Goal: Task Accomplishment & Management: Complete application form

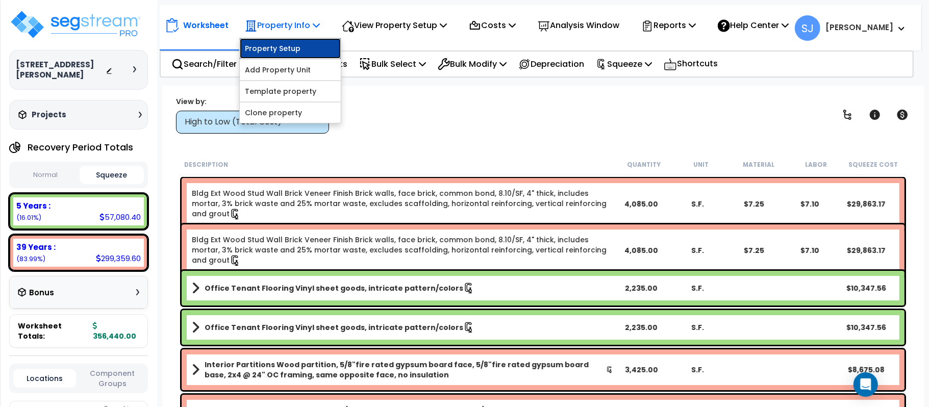
click at [280, 51] on link "Property Setup" at bounding box center [290, 48] width 101 height 20
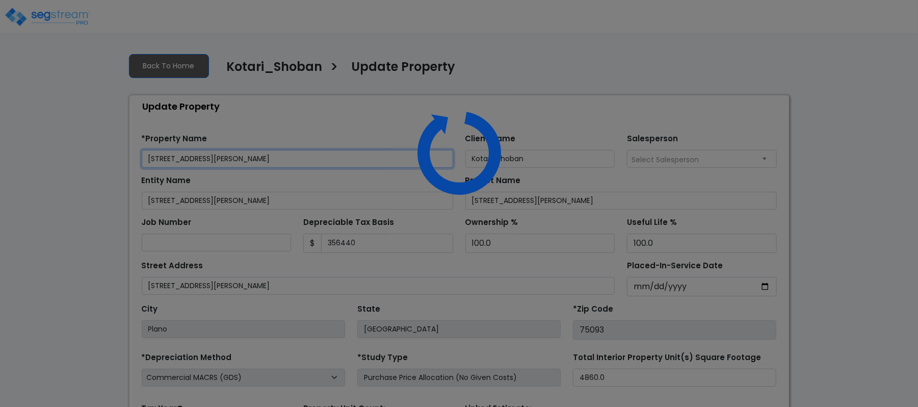
type input "356,440"
select select "2021"
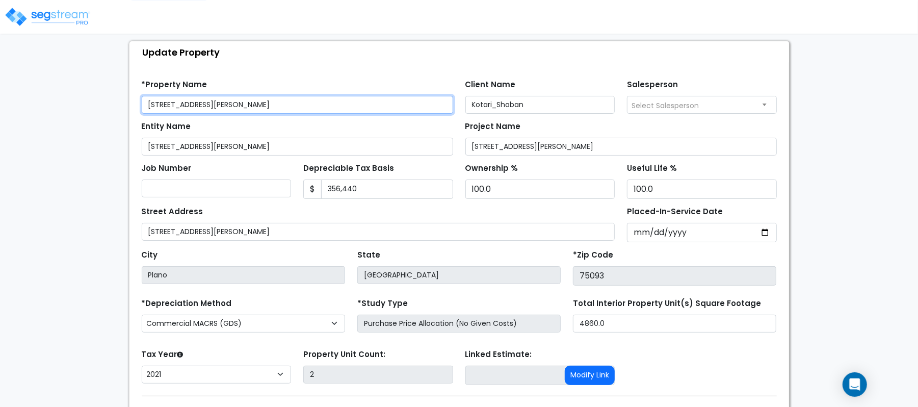
scroll to position [117, 0]
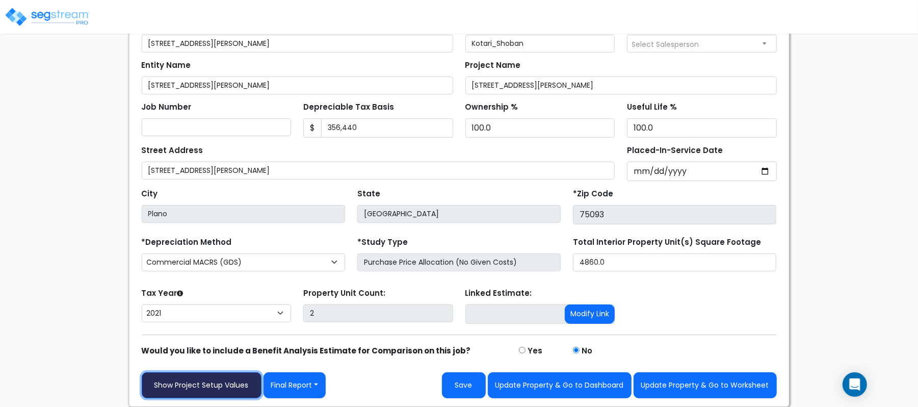
click at [194, 382] on link "Show Project Setup Values" at bounding box center [202, 385] width 120 height 26
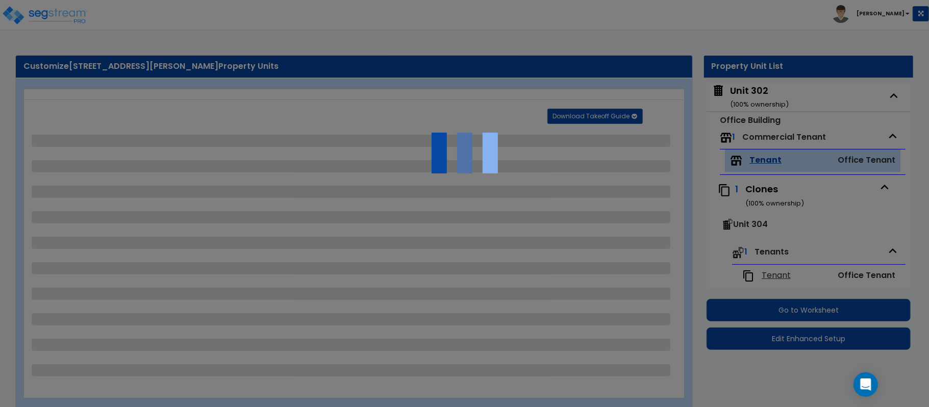
select select "7"
select select "1"
select select "2"
select select "1"
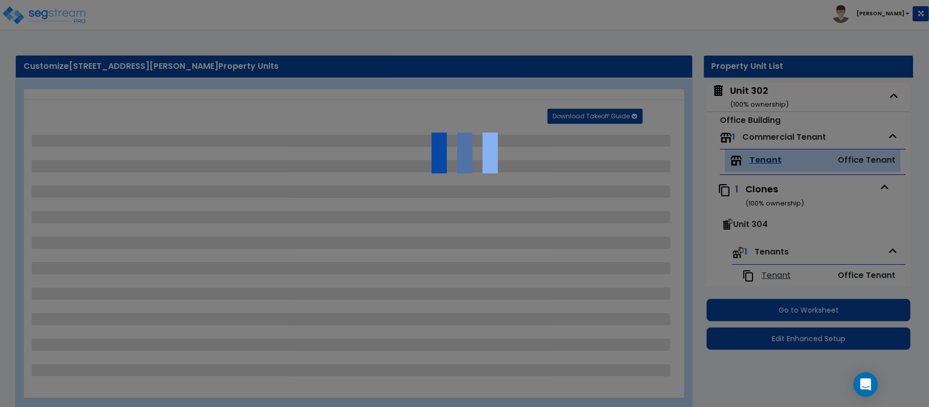
select select "2"
select select "1"
select select "2"
select select "1"
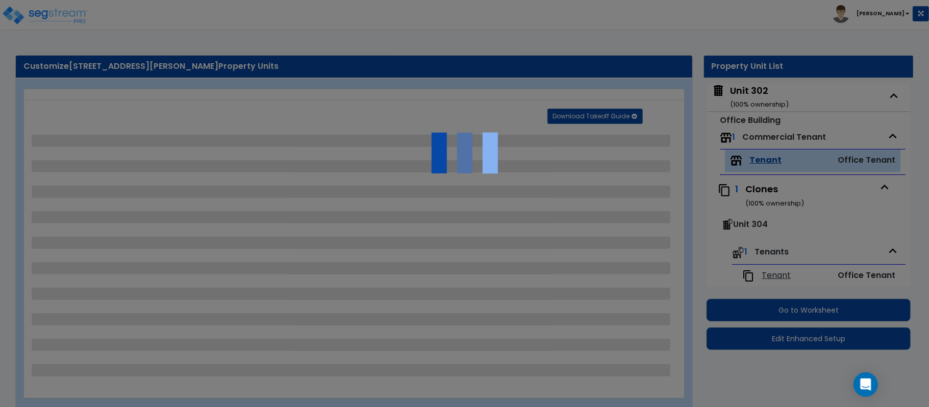
select select "1"
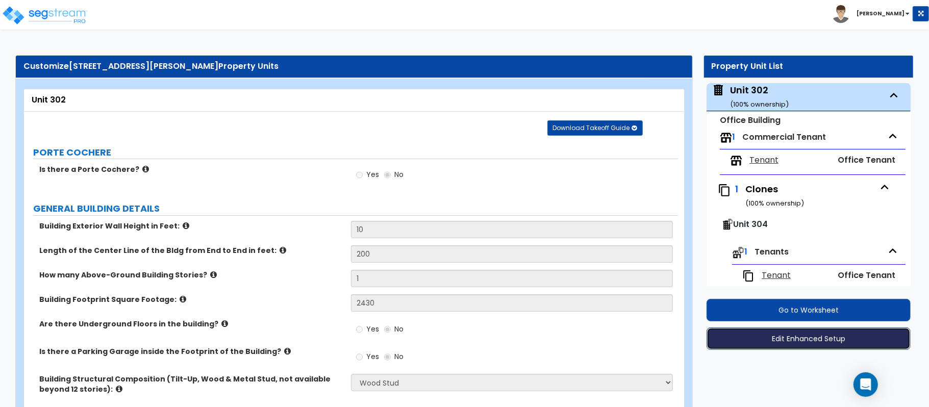
click at [829, 339] on button "Edit Enhanced Setup" at bounding box center [808, 338] width 204 height 22
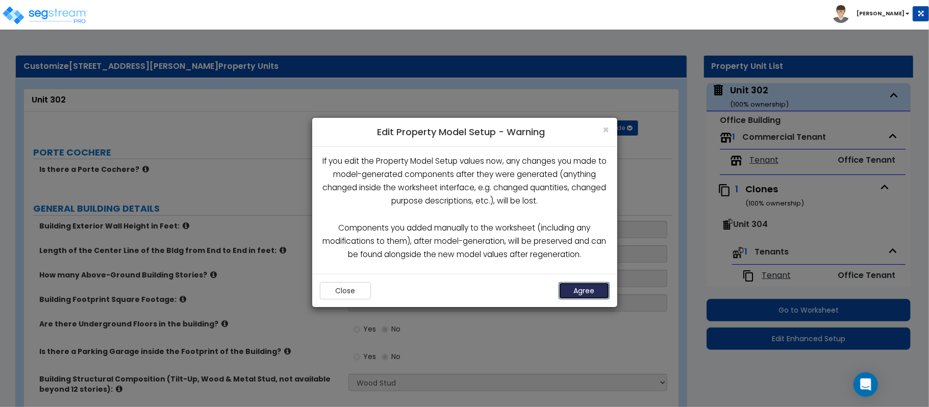
click at [595, 296] on button "Agree" at bounding box center [583, 290] width 51 height 17
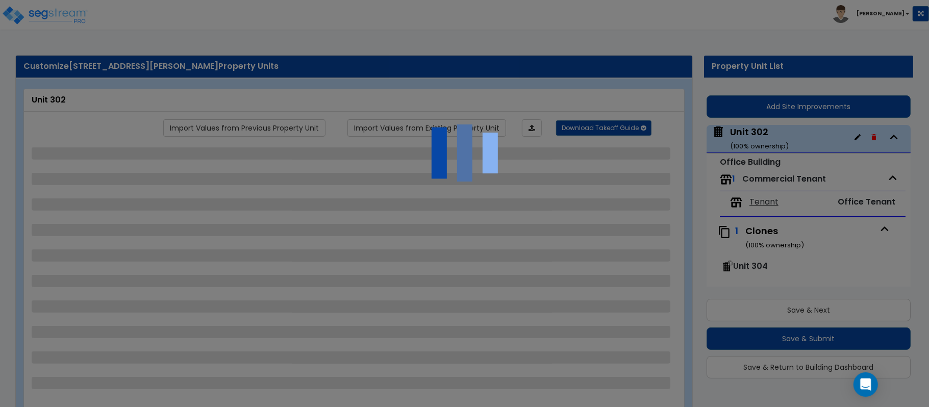
scroll to position [42, 0]
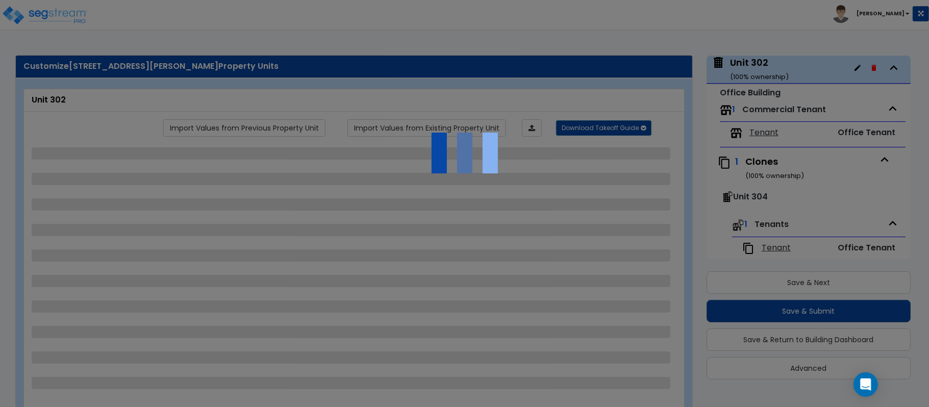
select select "7"
select select "1"
select select "2"
select select "1"
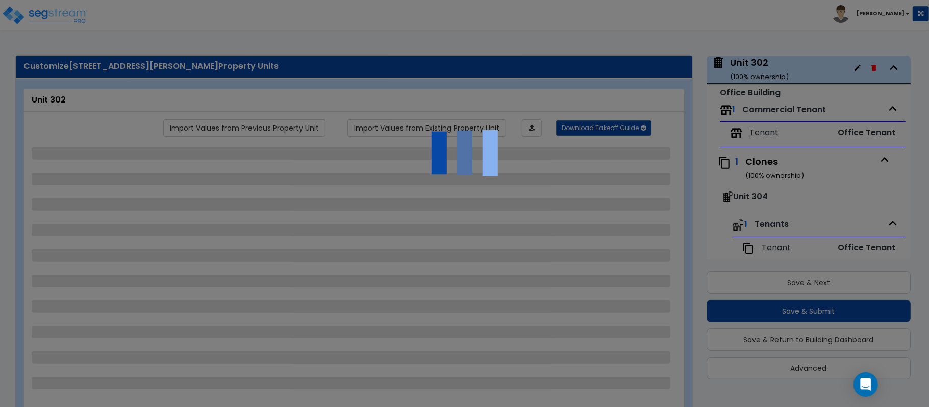
select select "2"
select select "1"
select select "2"
select select "1"
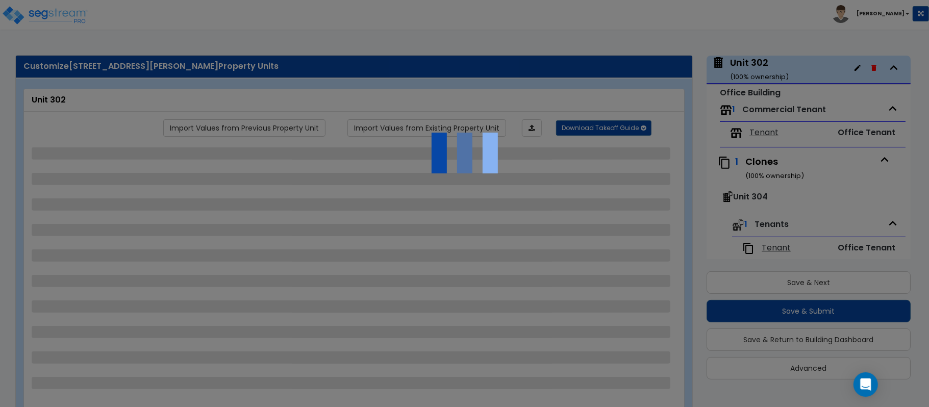
select select "1"
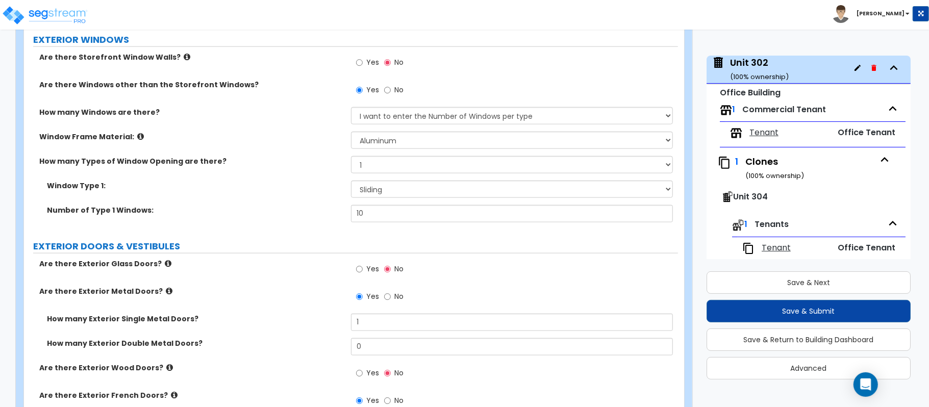
scroll to position [816, 0]
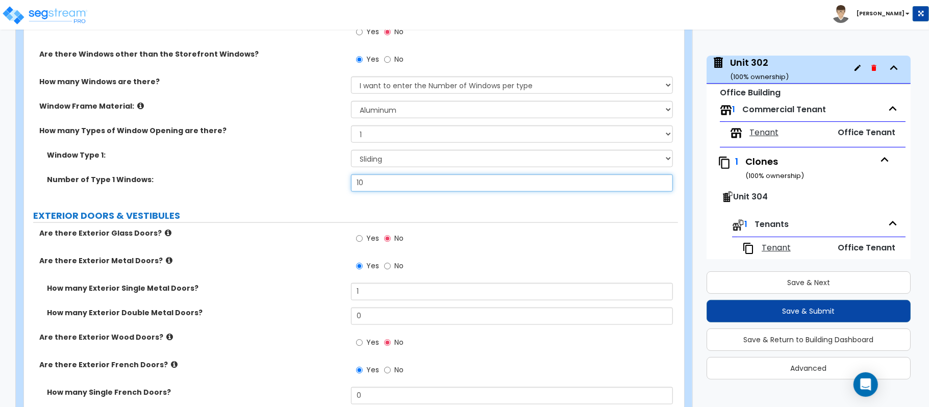
drag, startPoint x: 376, startPoint y: 190, endPoint x: 334, endPoint y: 176, distance: 44.5
click at [334, 176] on div "Number of Type 1 Windows: 10" at bounding box center [351, 186] width 654 height 24
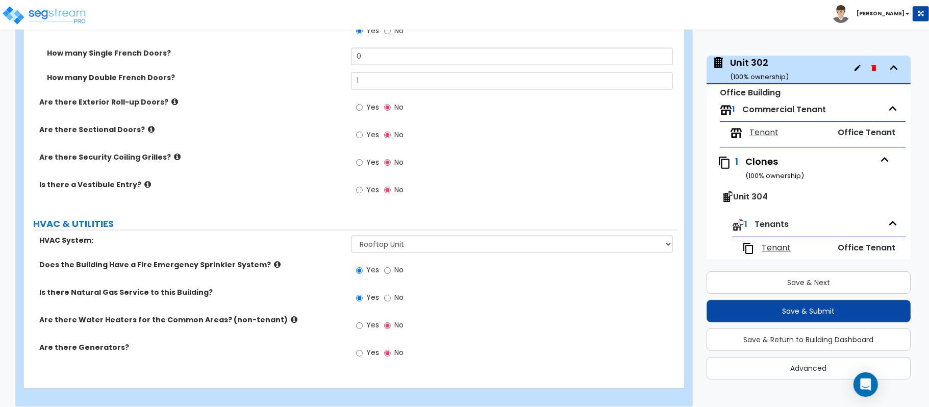
scroll to position [1156, 0]
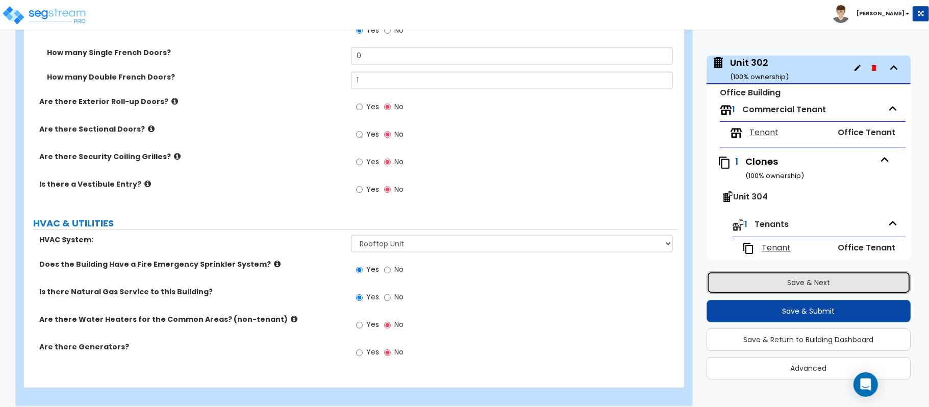
click at [825, 276] on button "Save & Next" at bounding box center [808, 282] width 204 height 22
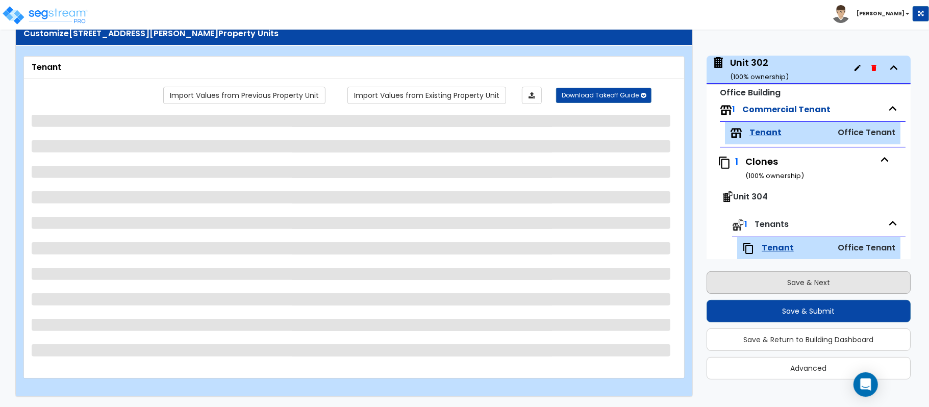
scroll to position [58, 0]
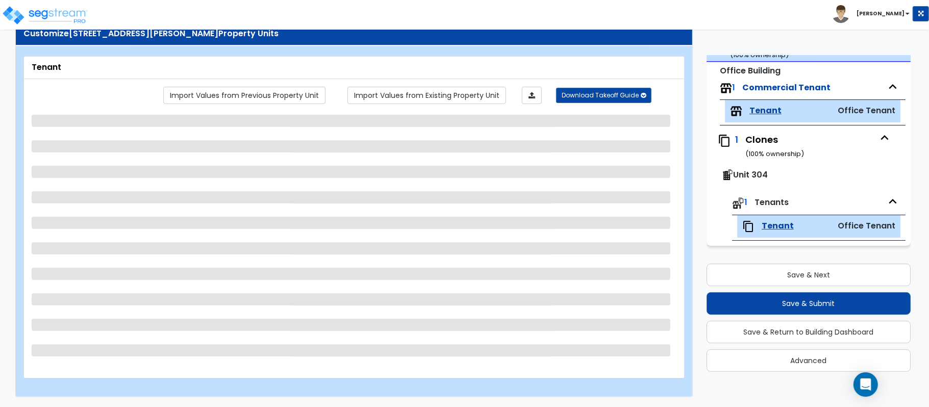
select select "1"
select select "6"
select select "1"
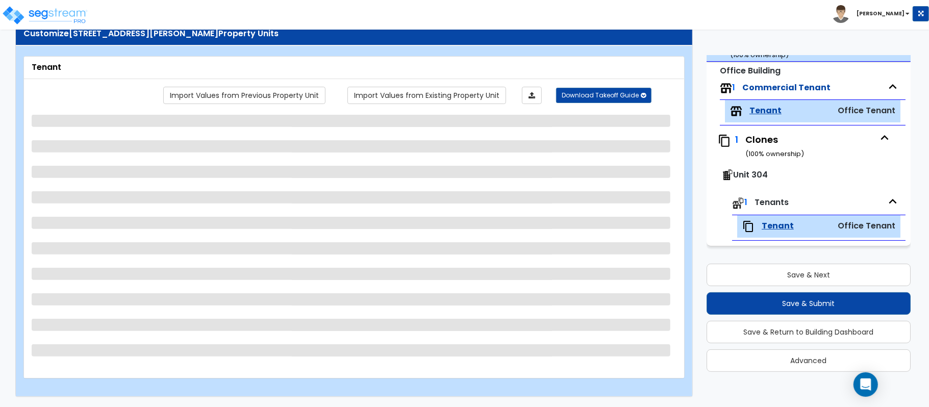
select select "1"
select select "2"
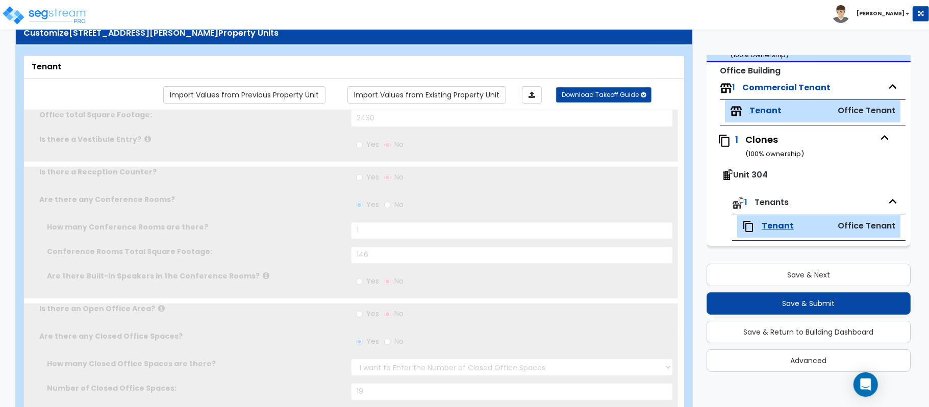
radio input "true"
type input "2"
select select "1"
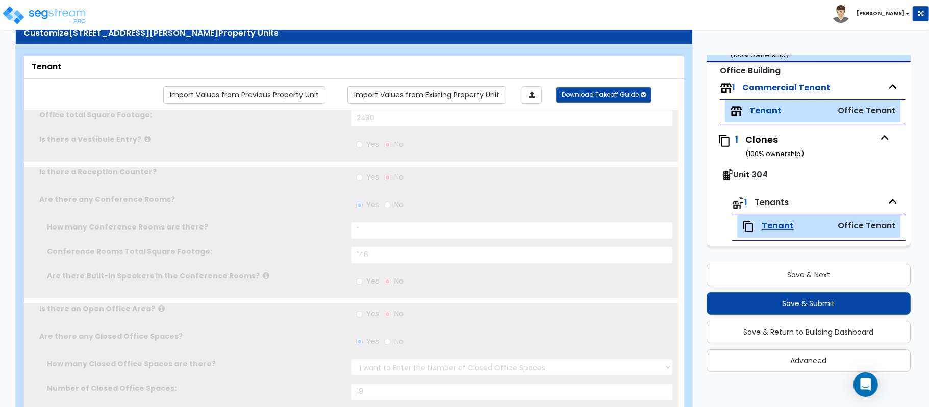
type input "2"
select select "1"
radio input "true"
select select "1"
type input "2"
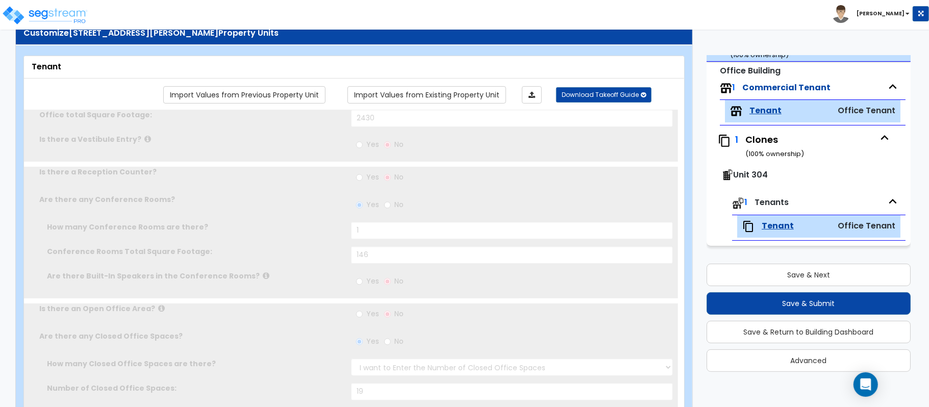
radio input "true"
type input "1"
type input "100"
select select "2"
type input "6"
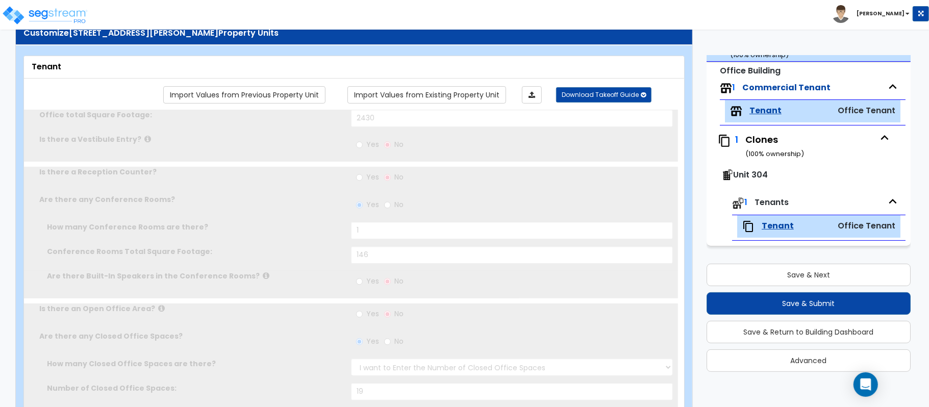
type input "12"
type input "1"
select select "1"
type input "1"
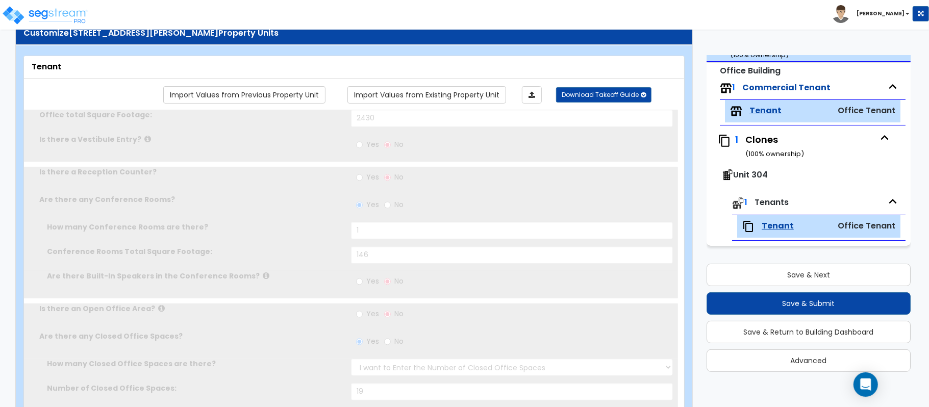
radio input "true"
type input "1"
radio input "true"
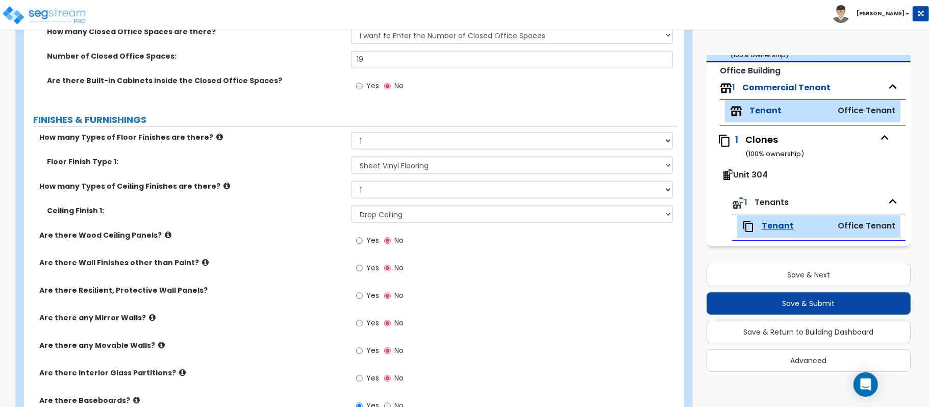
scroll to position [373, 0]
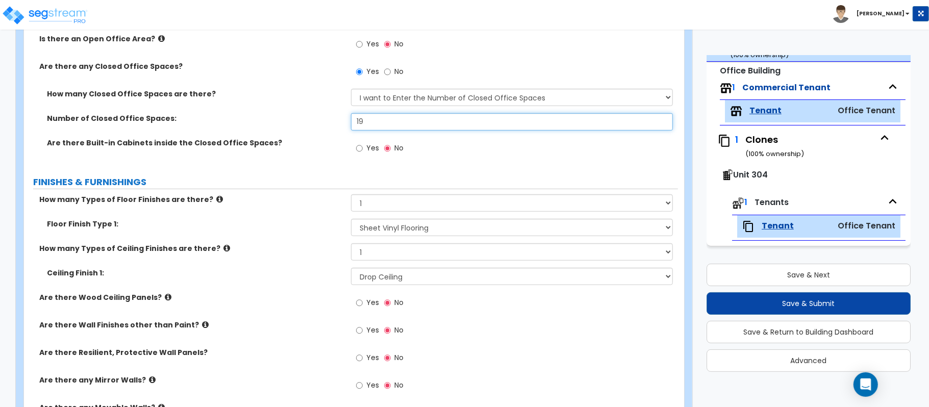
drag, startPoint x: 386, startPoint y: 121, endPoint x: 245, endPoint y: 120, distance: 141.3
click at [250, 123] on div "Number of Closed Office Spaces: 19" at bounding box center [351, 125] width 654 height 24
type input "9"
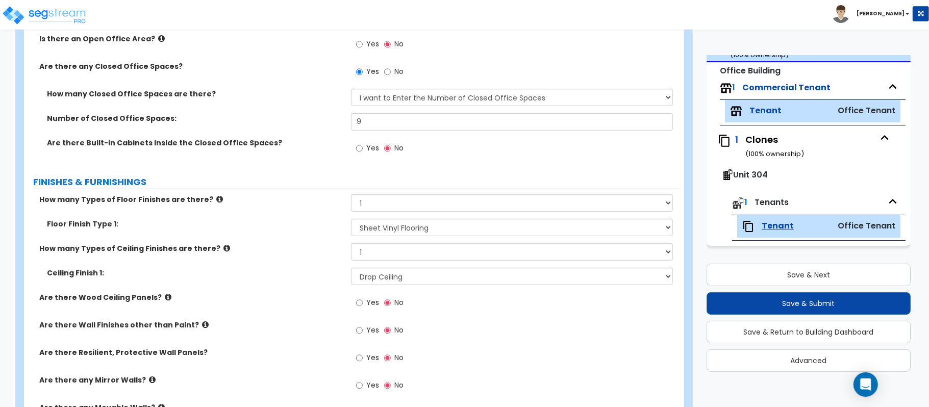
click at [284, 187] on label "FINISHES & FURNISHINGS" at bounding box center [355, 181] width 645 height 13
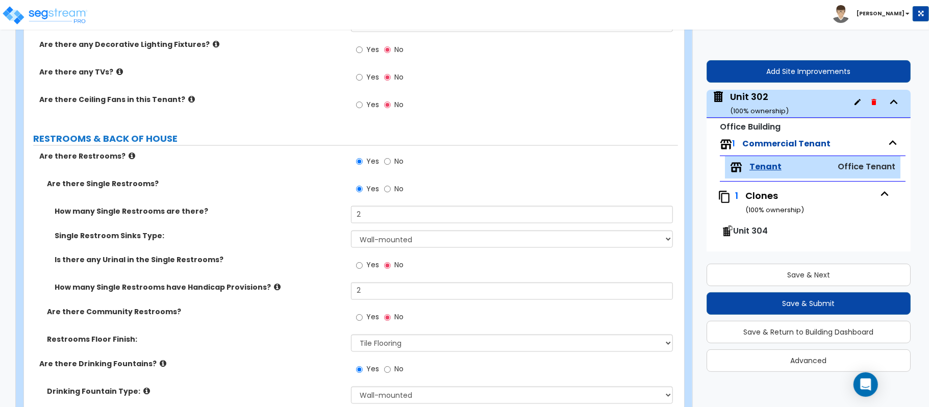
scroll to position [1410, 0]
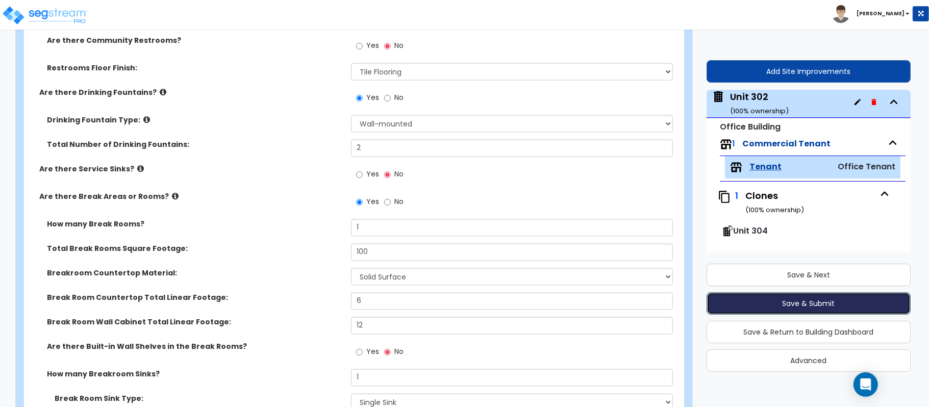
click at [776, 307] on button "Save & Submit" at bounding box center [808, 303] width 204 height 22
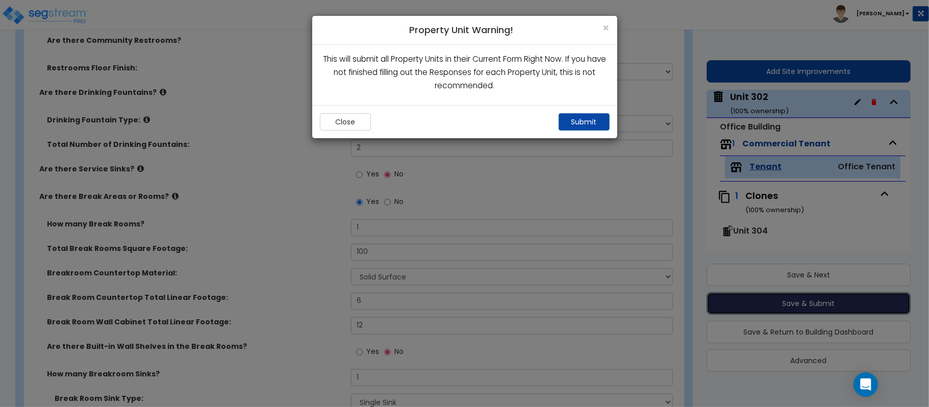
scroll to position [58, 0]
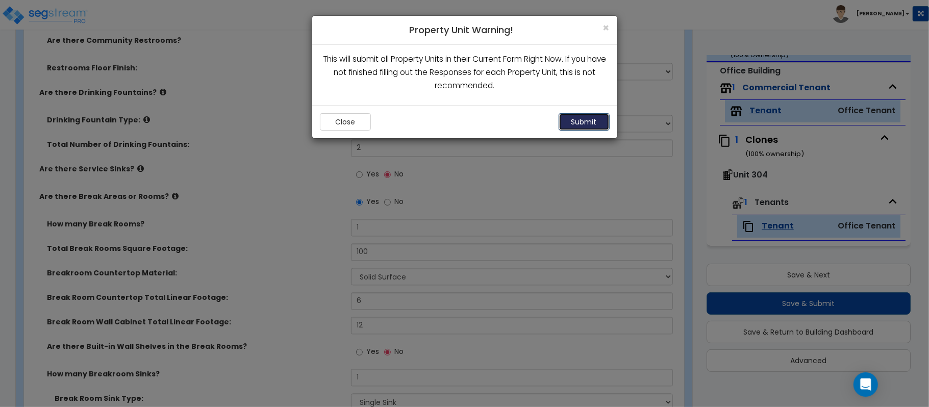
click at [596, 114] on button "Submit" at bounding box center [583, 121] width 51 height 17
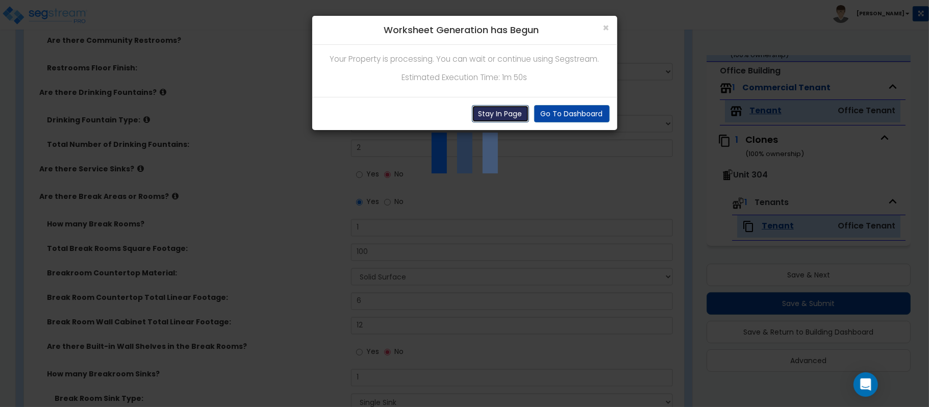
click at [507, 108] on button "Stay In Page" at bounding box center [500, 113] width 57 height 17
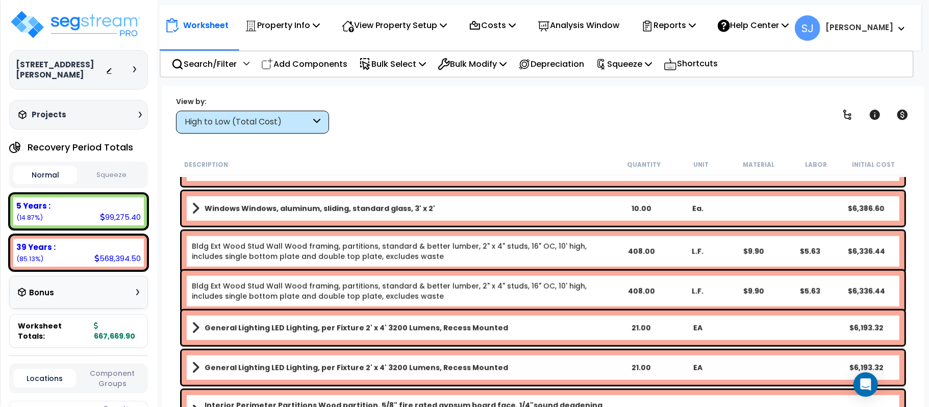
scroll to position [1020, 0]
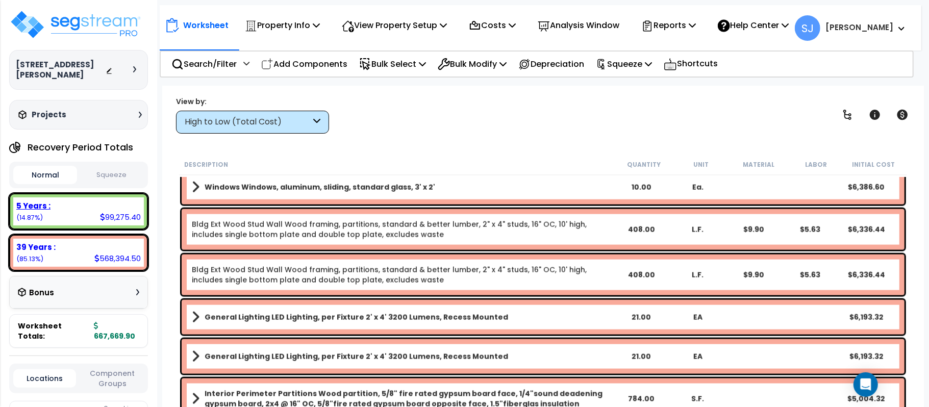
click at [113, 207] on div "5 Years :" at bounding box center [78, 205] width 124 height 11
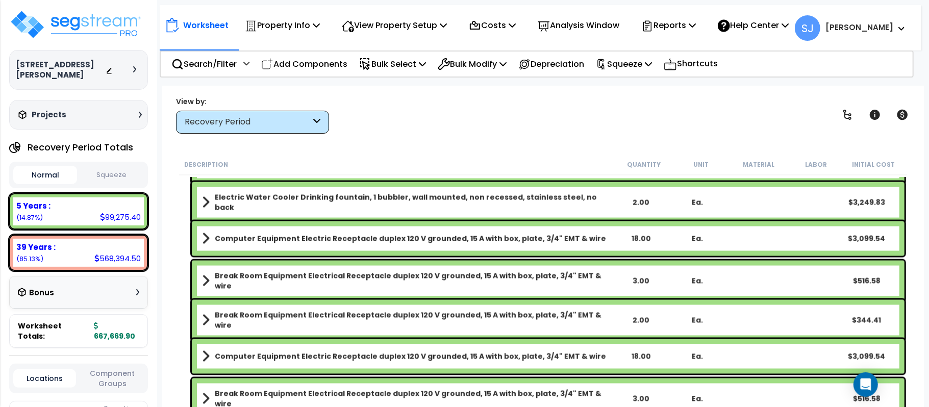
scroll to position [1700, 0]
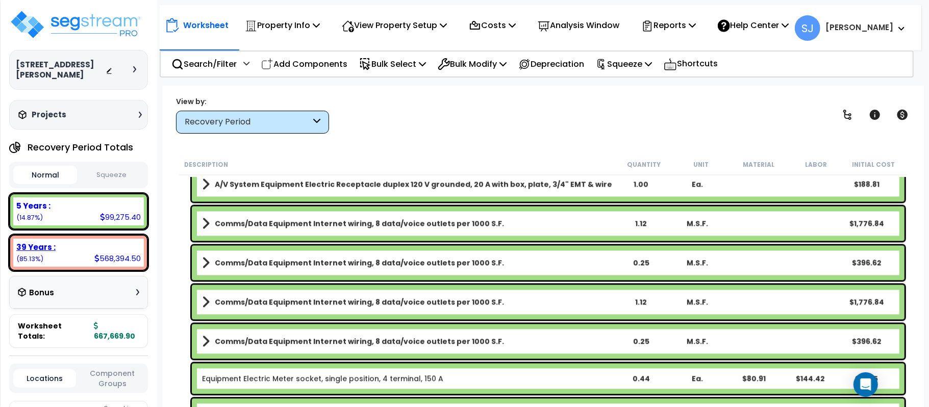
click at [74, 247] on div "39 Years :" at bounding box center [78, 247] width 124 height 11
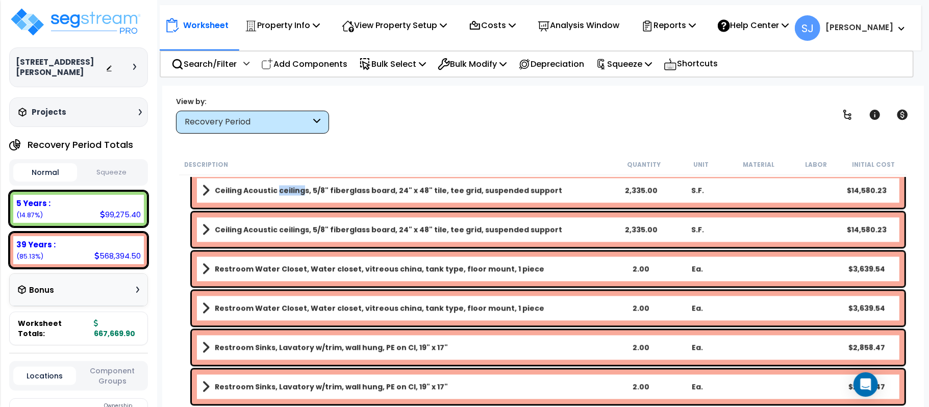
scroll to position [0, 0]
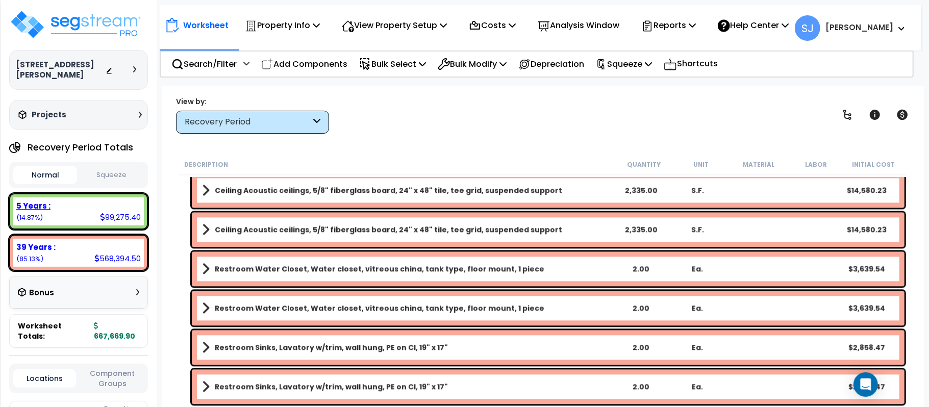
click at [90, 207] on div "5 Years :" at bounding box center [78, 205] width 124 height 11
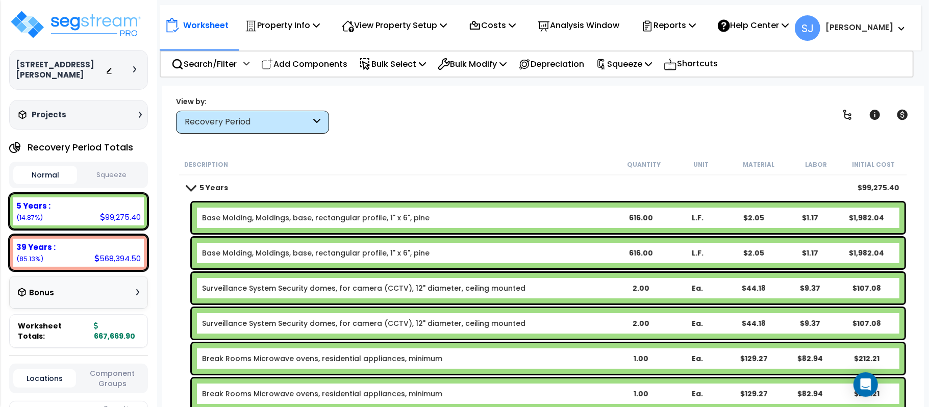
click at [292, 121] on div "Recovery Period" at bounding box center [248, 122] width 126 height 12
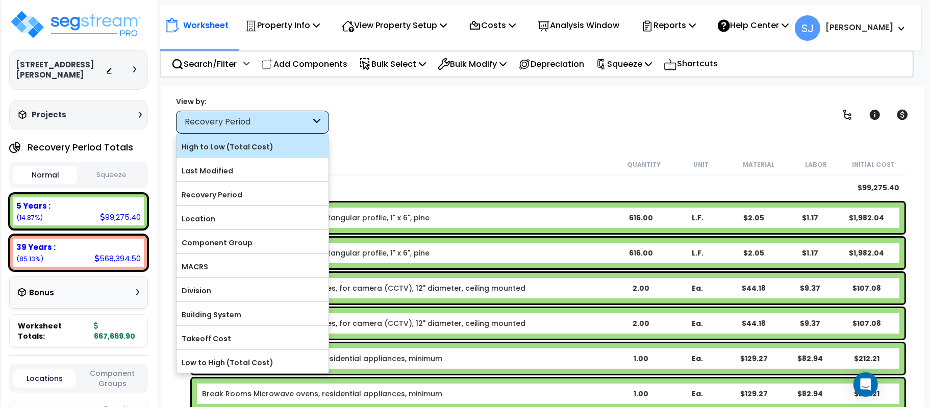
click at [282, 144] on label "High to Low (Total Cost)" at bounding box center [252, 146] width 152 height 15
click at [0, 0] on input "High to Low (Total Cost)" at bounding box center [0, 0] width 0 height 0
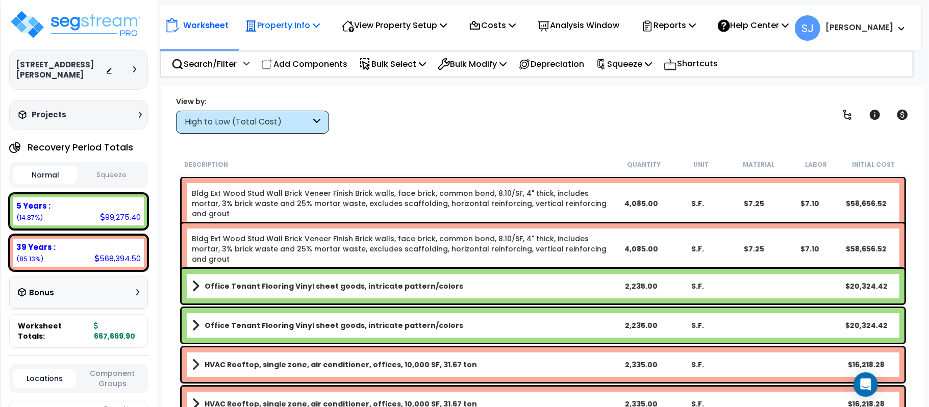
click at [300, 23] on p "Property Info" at bounding box center [282, 25] width 75 height 14
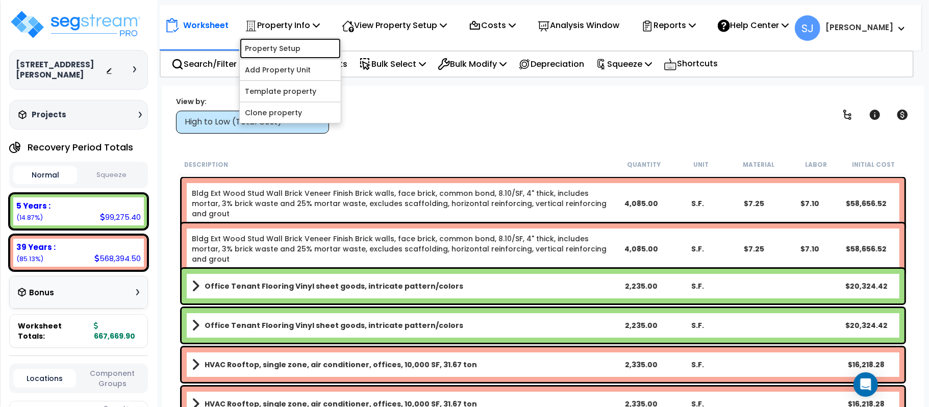
click at [304, 45] on link "Property Setup" at bounding box center [290, 48] width 101 height 20
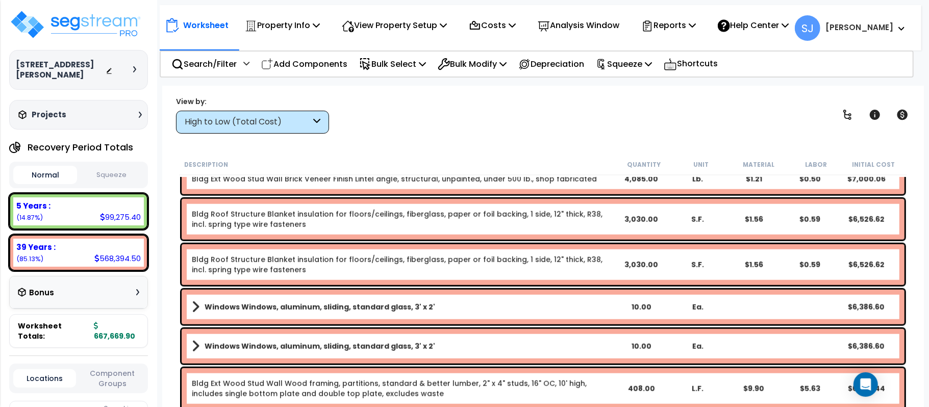
scroll to position [1224, 0]
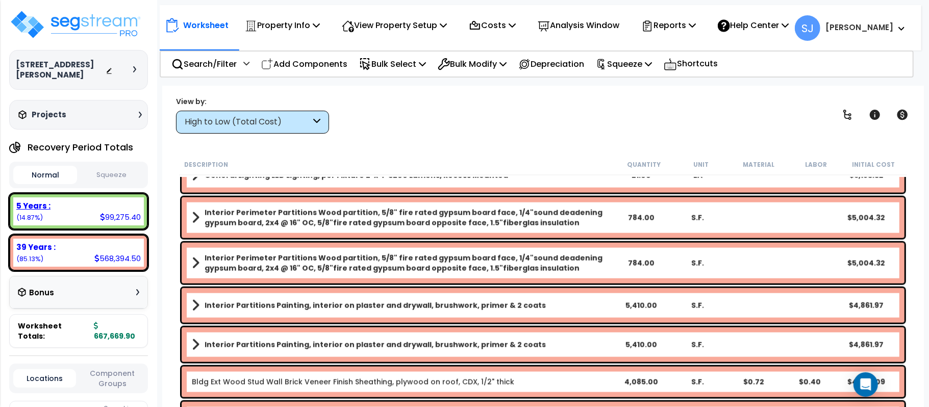
click at [72, 203] on div "5 Years :" at bounding box center [78, 205] width 124 height 11
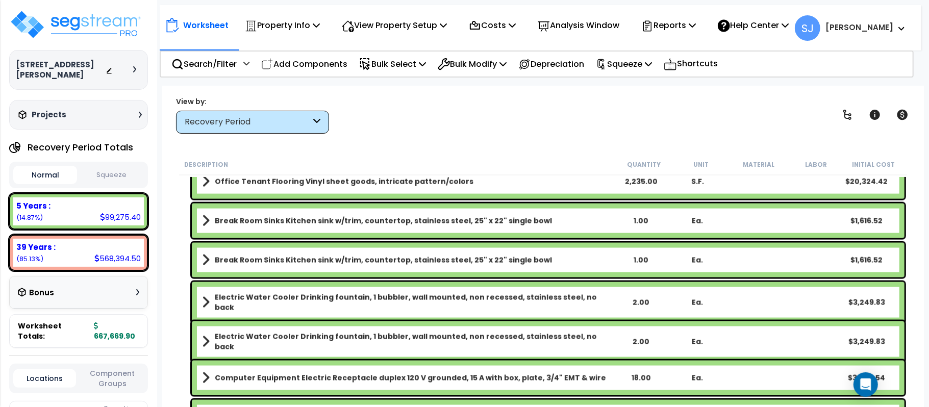
scroll to position [1156, 0]
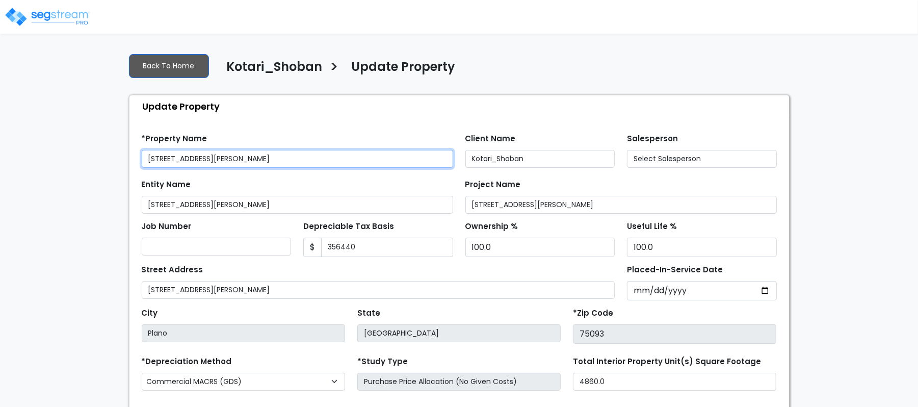
type input "356,440"
select select "2021"
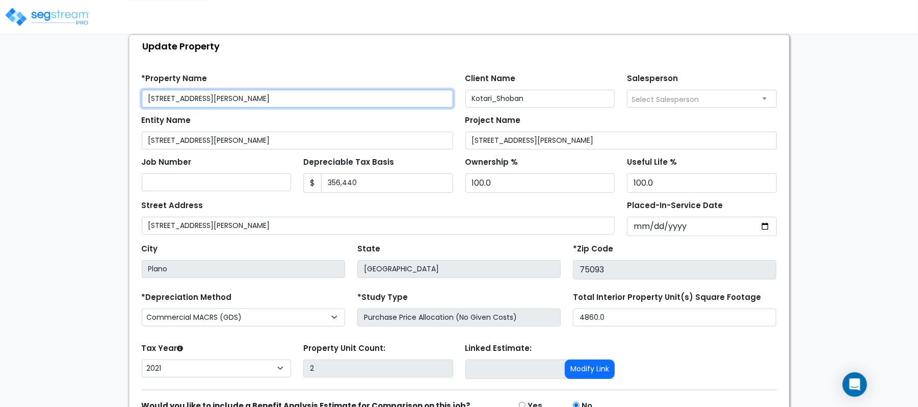
scroll to position [117, 0]
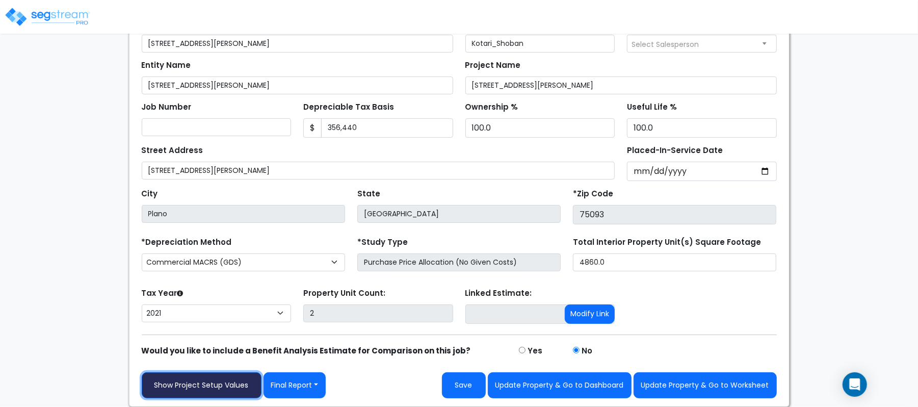
click at [227, 383] on link "Show Project Setup Values" at bounding box center [202, 385] width 120 height 26
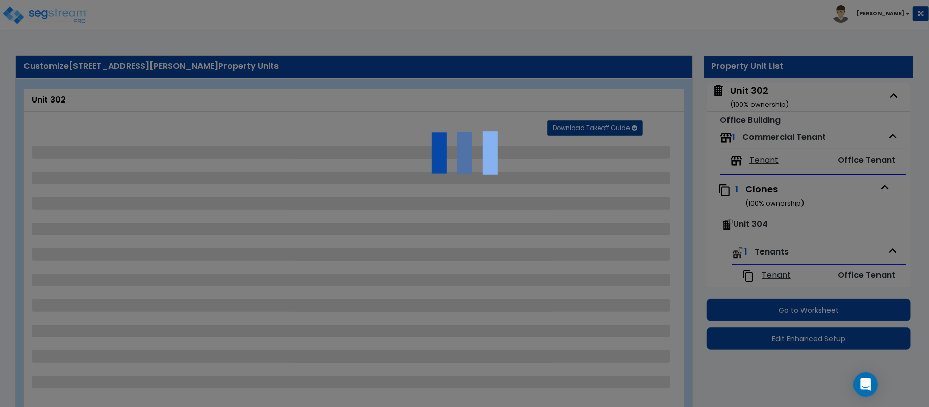
select select "7"
select select "1"
select select "2"
select select "1"
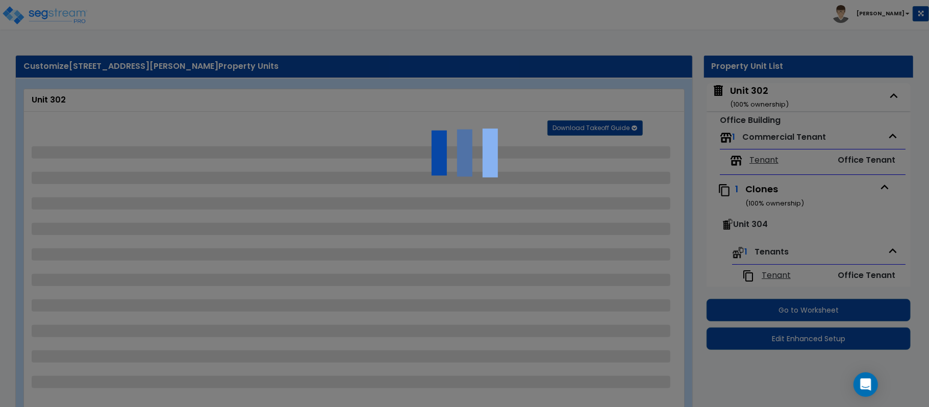
select select "2"
select select "1"
select select "2"
select select "1"
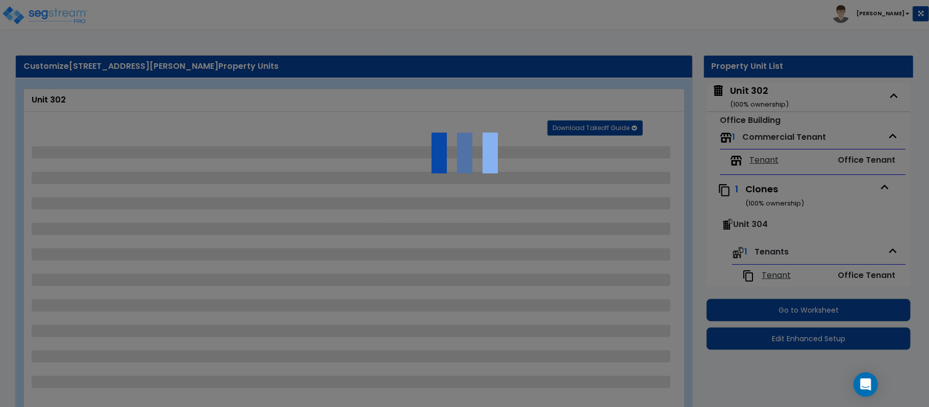
select select "1"
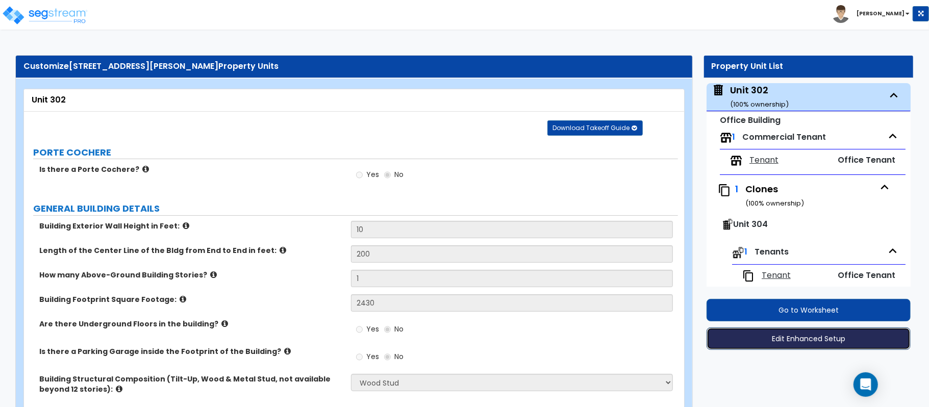
click at [848, 341] on button "Edit Enhanced Setup" at bounding box center [808, 338] width 204 height 22
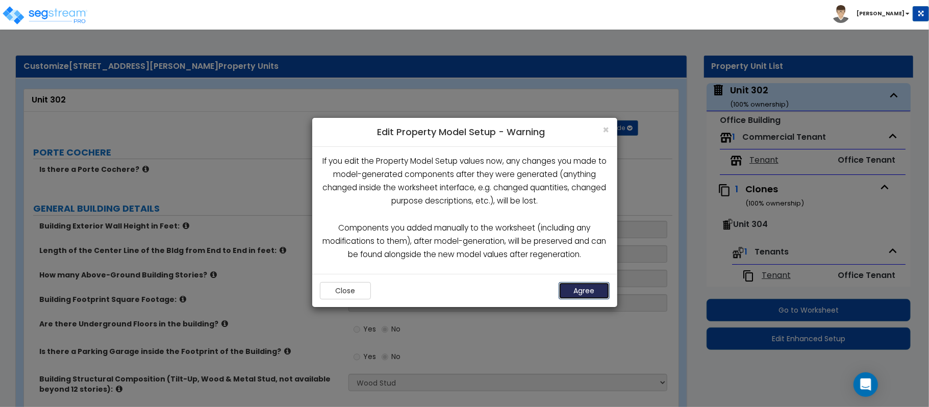
click at [587, 296] on button "Agree" at bounding box center [583, 290] width 51 height 17
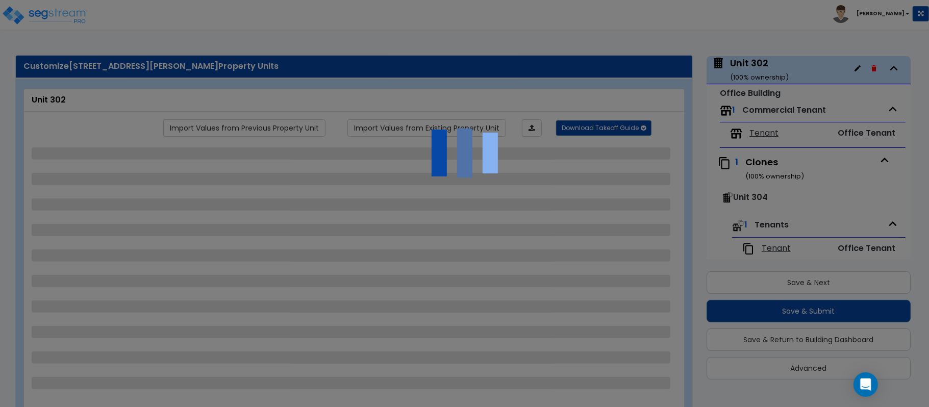
scroll to position [42, 0]
select select "7"
select select "1"
select select "2"
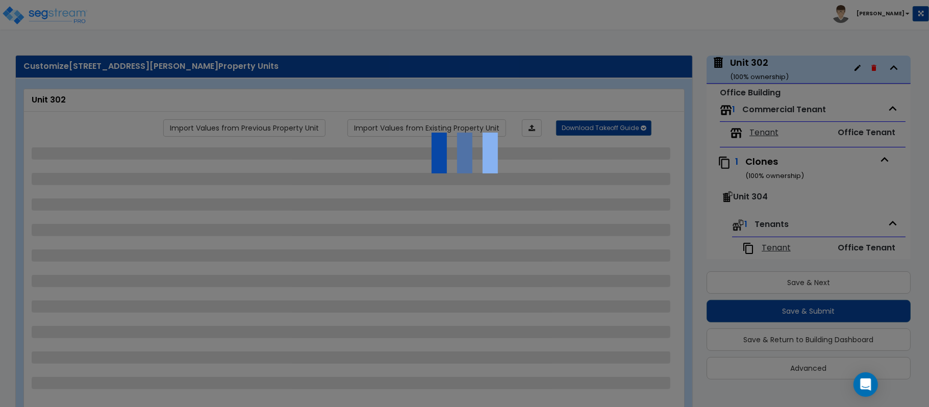
select select "1"
select select "2"
select select "1"
select select "2"
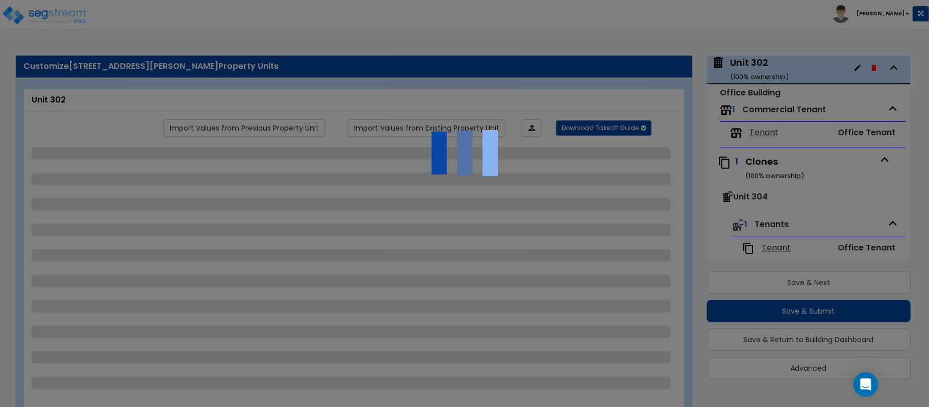
select select "1"
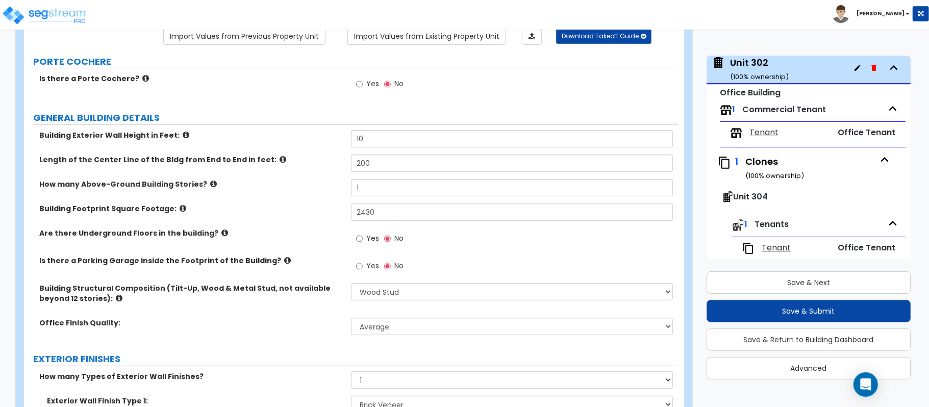
scroll to position [272, 0]
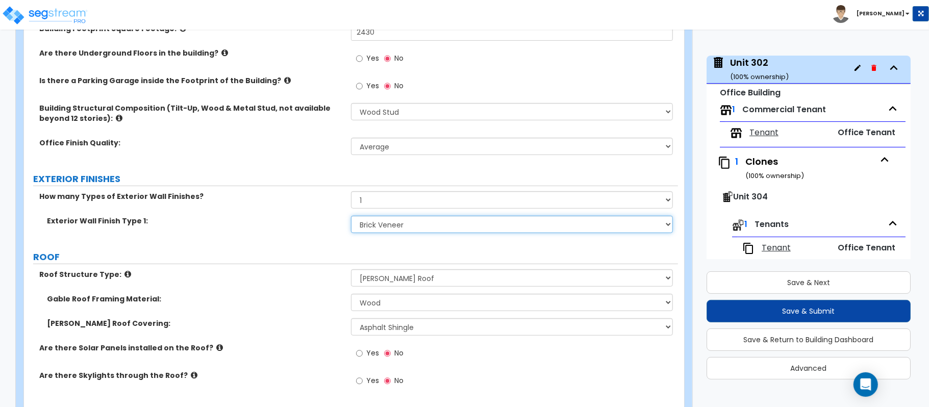
click at [417, 231] on select "Please Choose One No Finish/Shared Wall No Wall Brick Veneer Stone Veneer Wood …" at bounding box center [512, 224] width 322 height 17
click at [321, 82] on label "Is there a Parking Garage inside the Footprint of the Building?" at bounding box center [191, 80] width 304 height 10
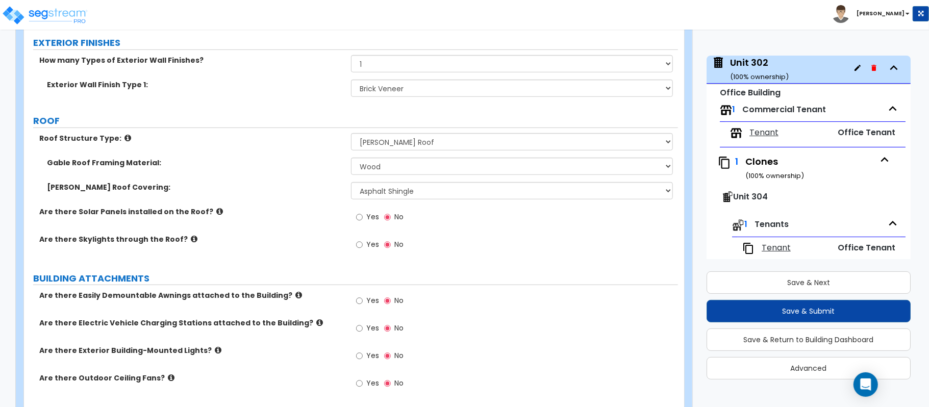
scroll to position [123, 0]
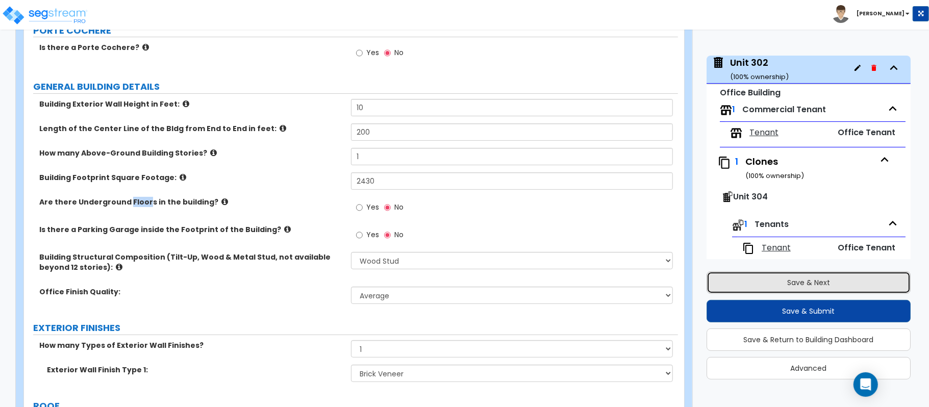
click at [818, 286] on button "Save & Next" at bounding box center [808, 282] width 204 height 22
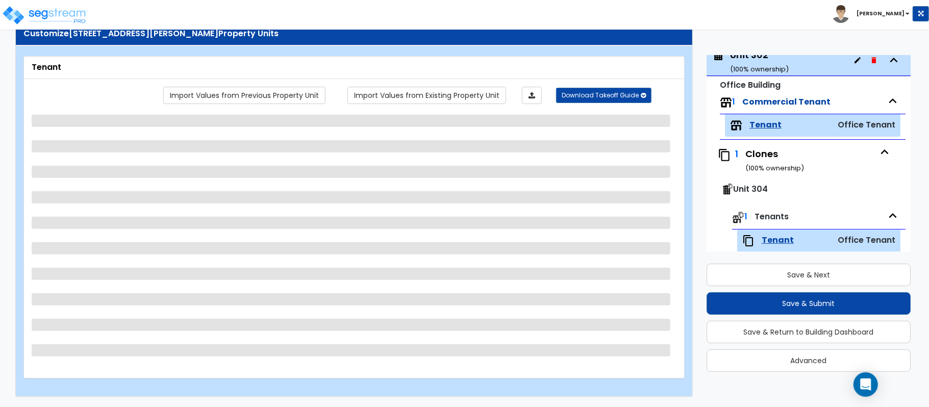
scroll to position [58, 0]
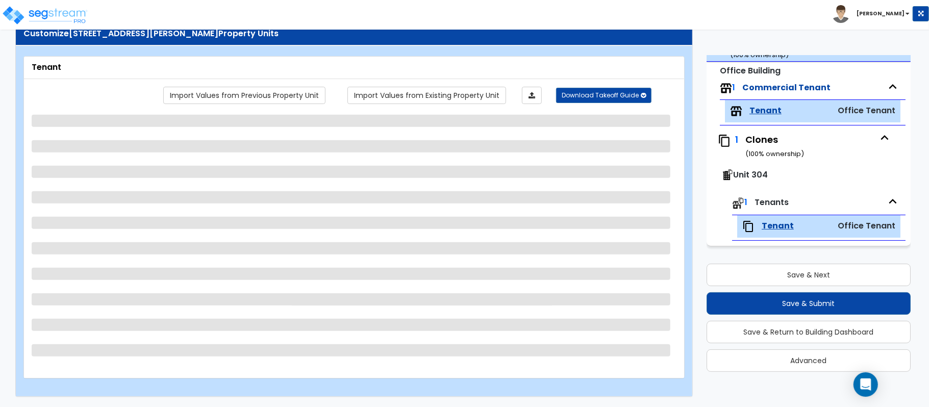
select select "1"
select select "6"
select select "1"
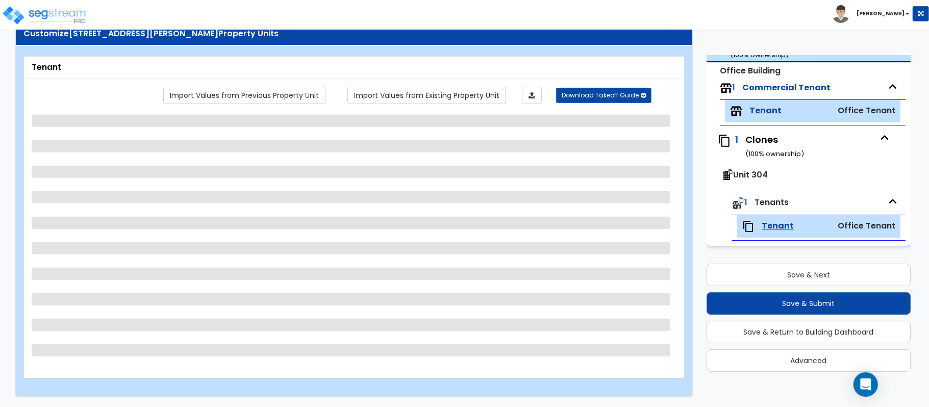
select select "1"
select select "2"
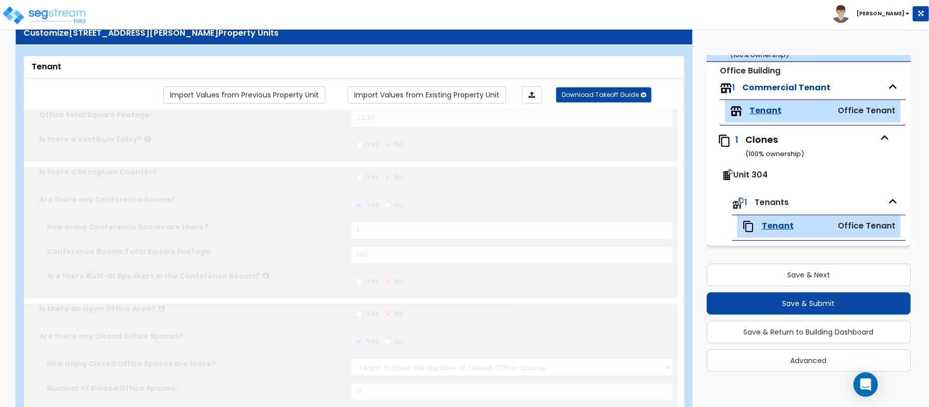
radio input "true"
type input "2"
select select "1"
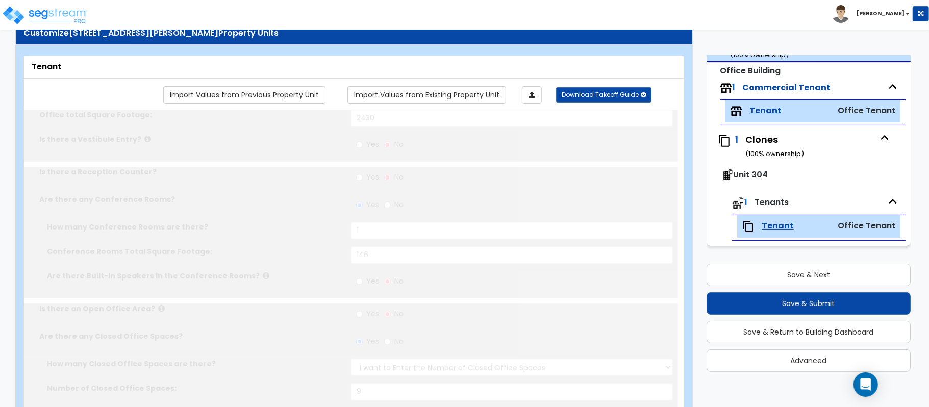
type input "2"
select select "1"
radio input "true"
select select "1"
type input "2"
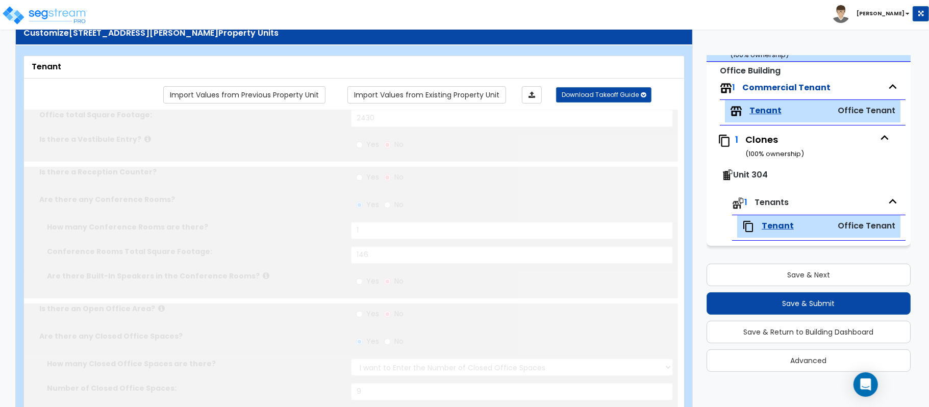
radio input "true"
type input "1"
type input "100"
select select "2"
type input "6"
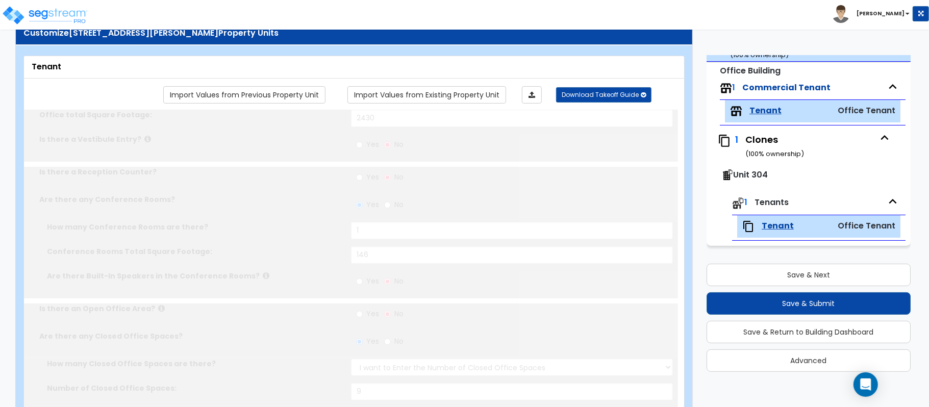
type input "12"
type input "1"
select select "1"
type input "1"
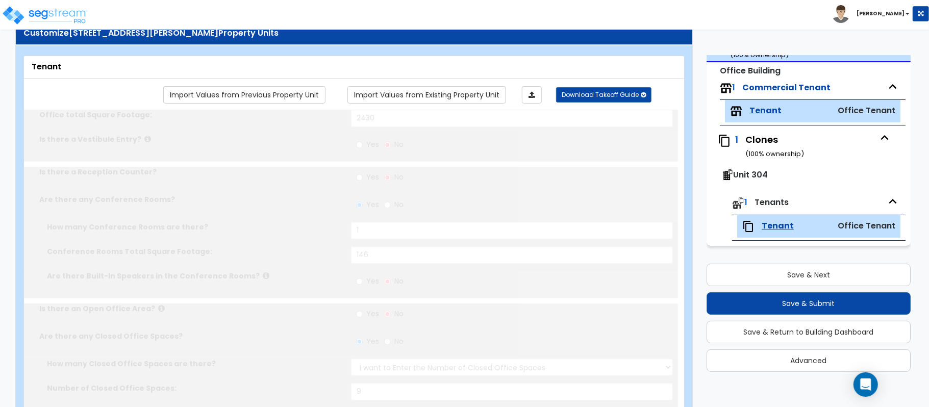
radio input "true"
type input "1"
radio input "true"
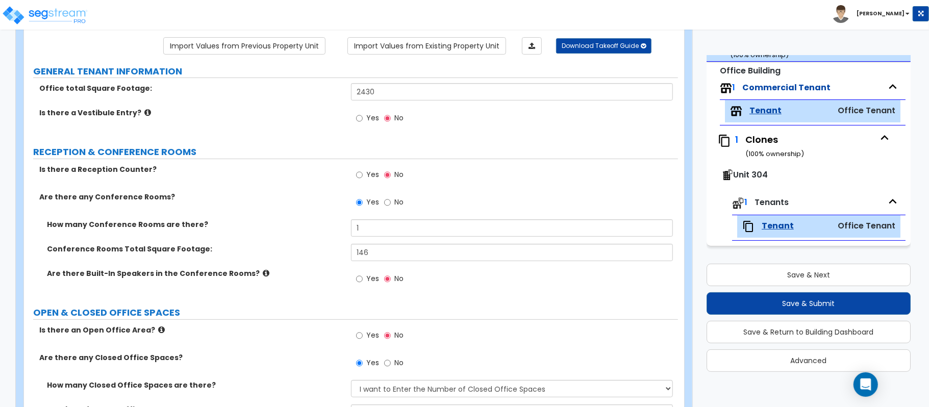
scroll to position [101, 0]
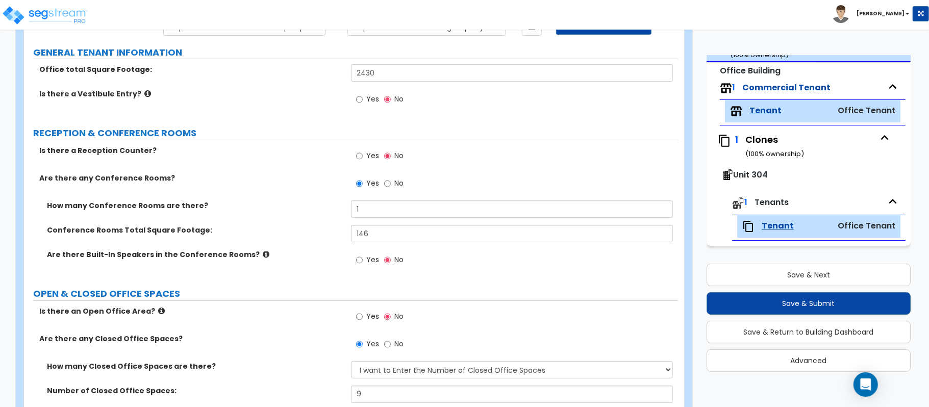
click at [782, 228] on span "Tenant" at bounding box center [777, 226] width 32 height 12
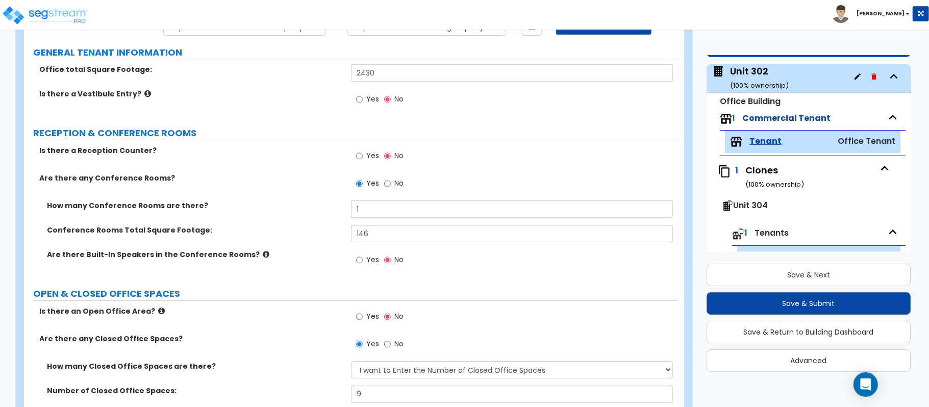
scroll to position [0, 0]
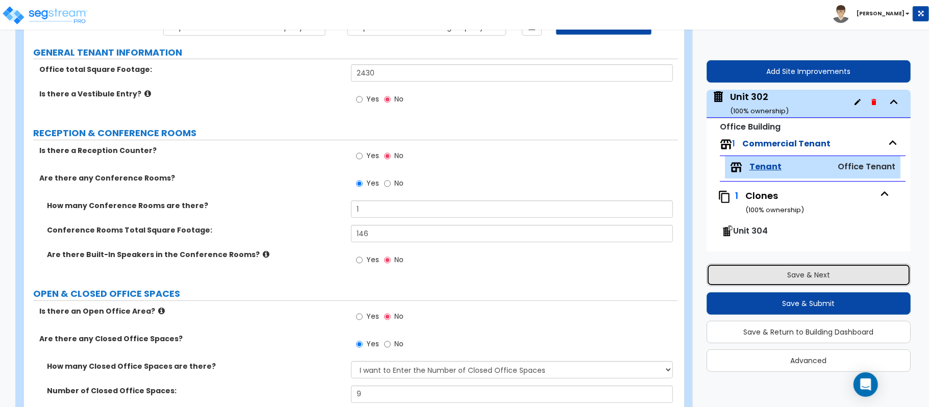
click at [821, 270] on button "Save & Next" at bounding box center [808, 275] width 204 height 22
select select "7"
select select "1"
select select "2"
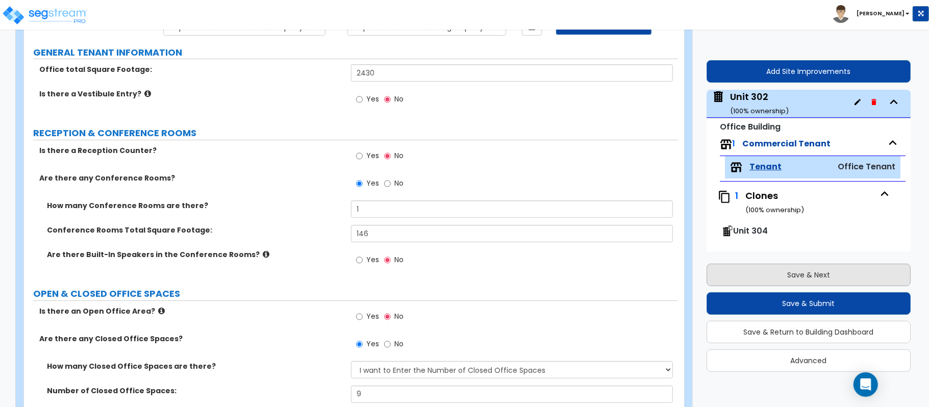
select select "1"
select select "2"
select select "1"
select select "2"
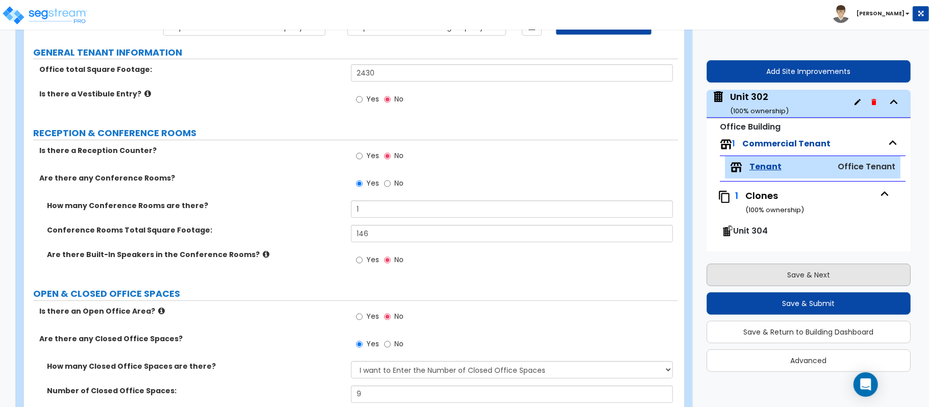
select select "1"
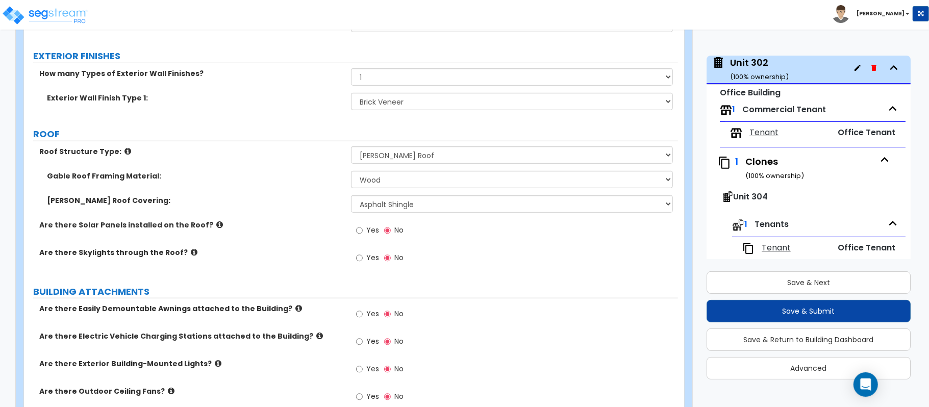
scroll to position [373, 0]
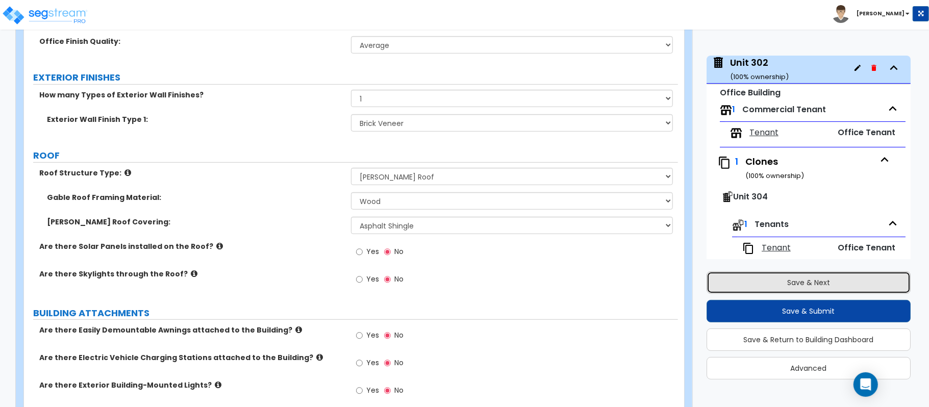
click at [830, 280] on button "Save & Next" at bounding box center [808, 282] width 204 height 22
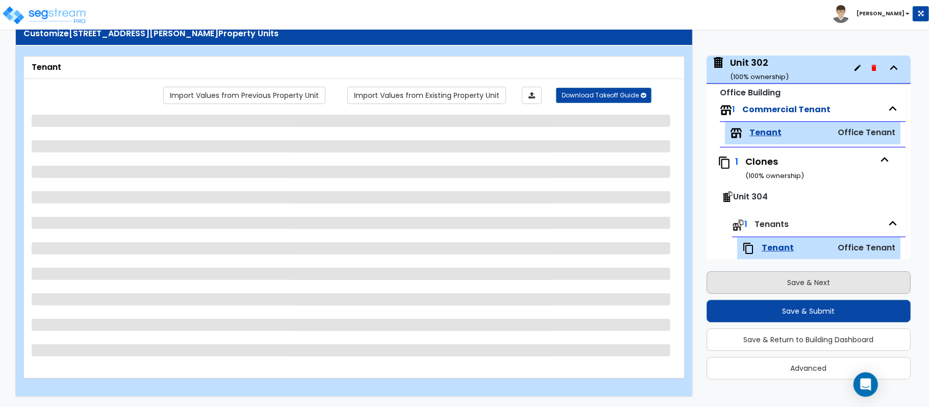
scroll to position [58, 0]
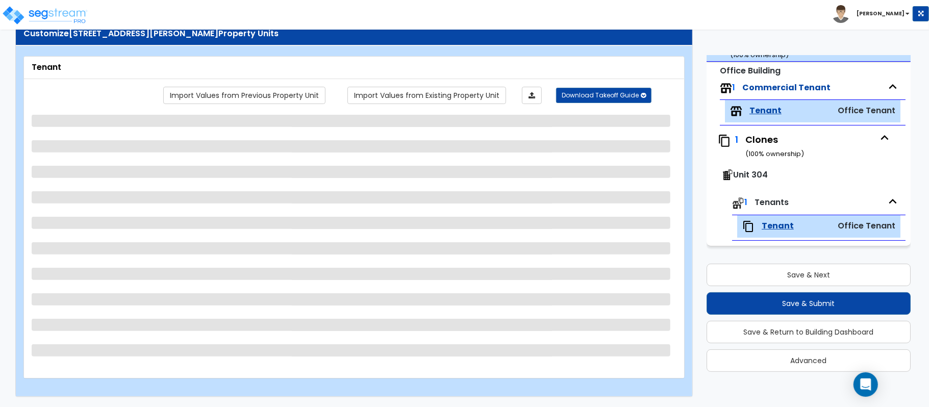
select select "1"
select select "6"
select select "1"
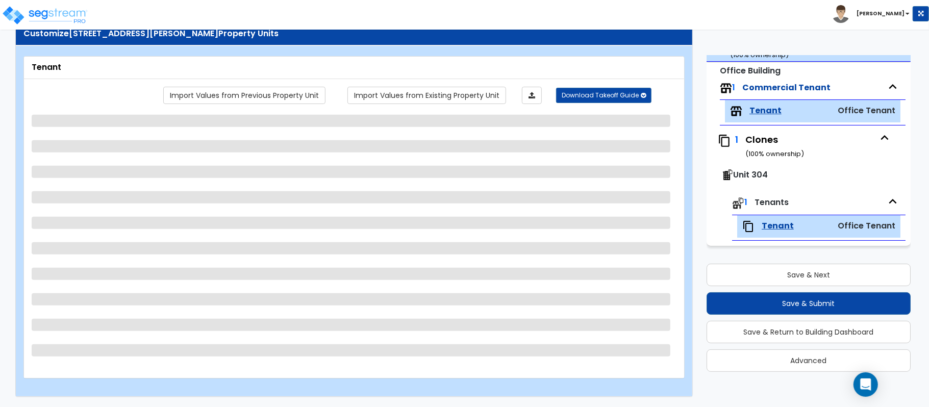
select select "1"
select select "2"
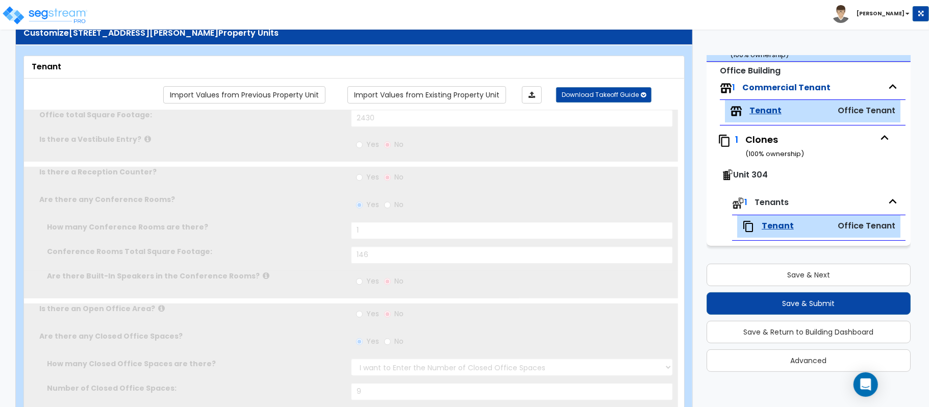
radio input "true"
type input "2"
select select "1"
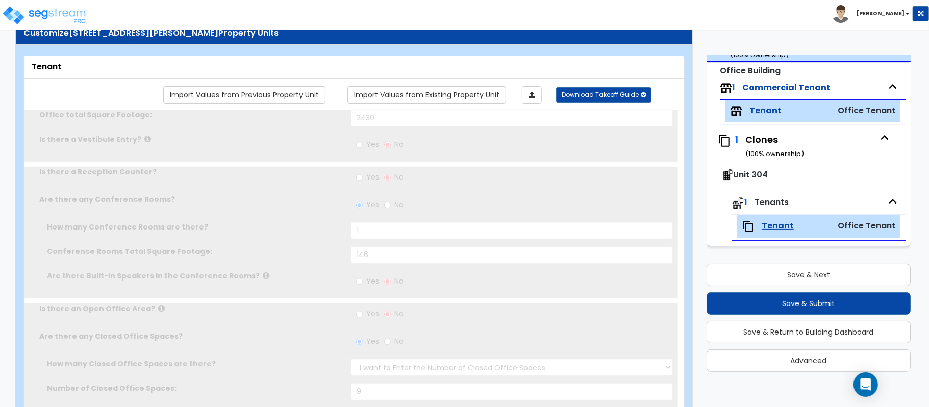
type input "2"
select select "1"
radio input "true"
select select "1"
type input "2"
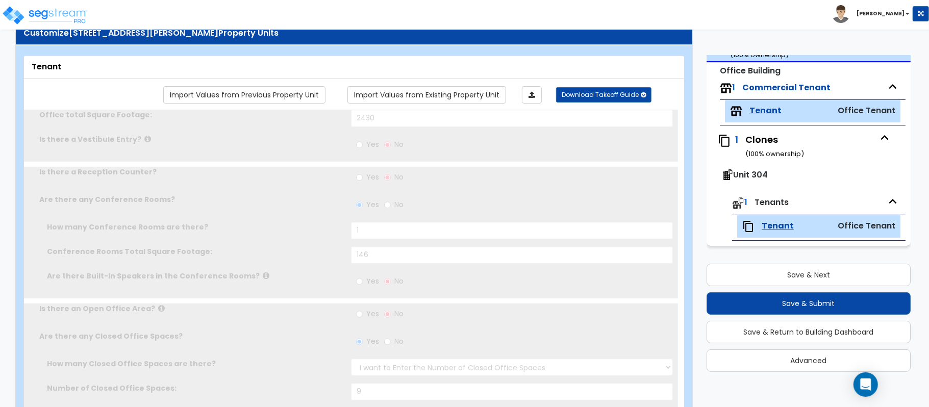
radio input "true"
type input "1"
type input "100"
select select "2"
type input "6"
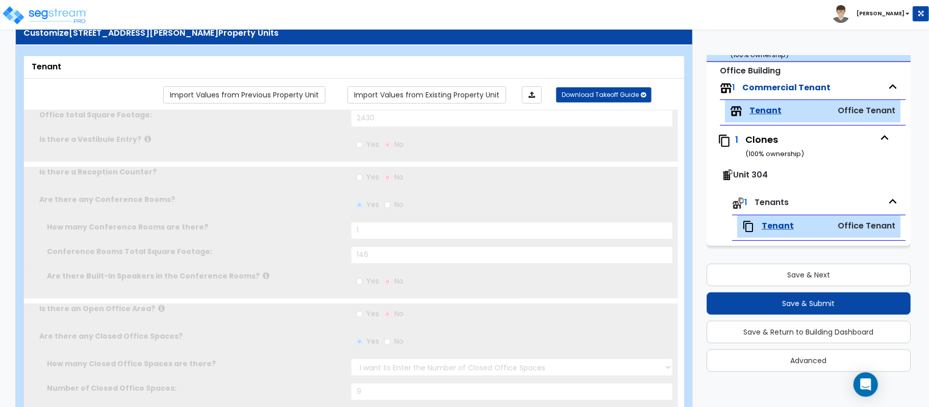
type input "12"
type input "1"
select select "1"
type input "1"
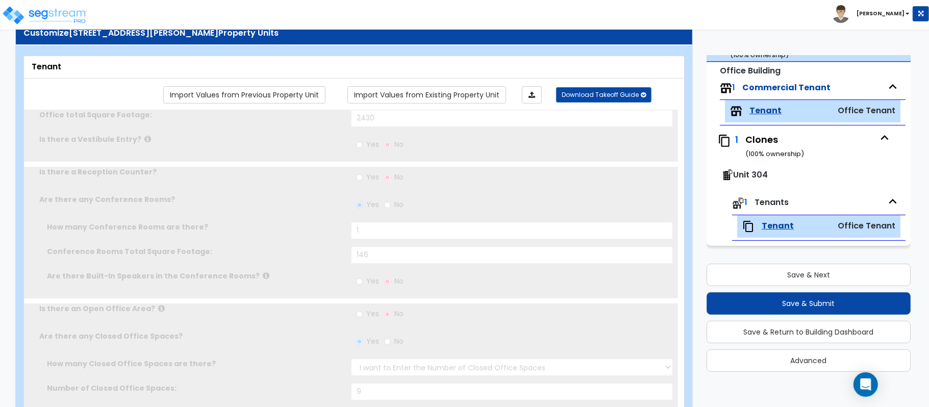
radio input "true"
type input "1"
radio input "true"
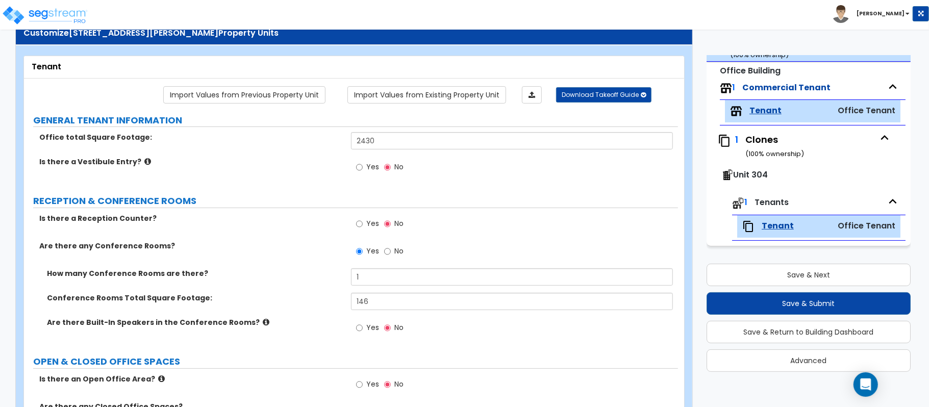
scroll to position [370, 0]
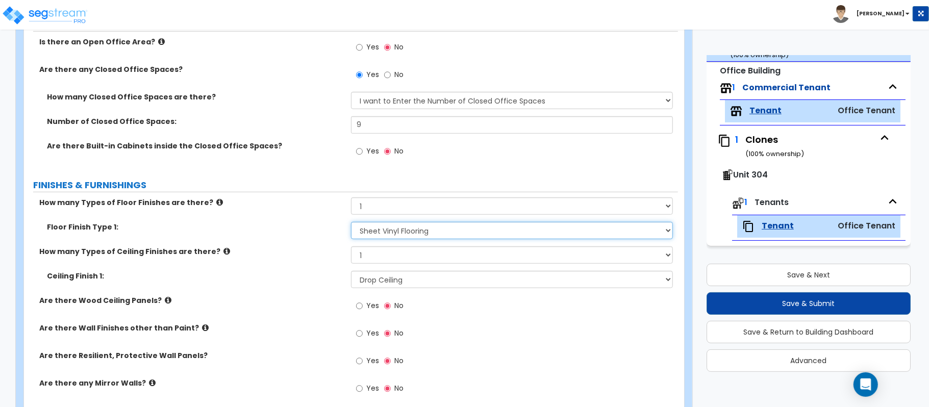
click at [400, 233] on select "None Tile Flooring Marble Flooring Hardwood Flooring Resilient Laminate Floorin…" at bounding box center [512, 230] width 322 height 17
select select "1"
click at [351, 223] on select "None Tile Flooring Marble Flooring Hardwood Flooring Resilient Laminate Floorin…" at bounding box center [512, 230] width 322 height 17
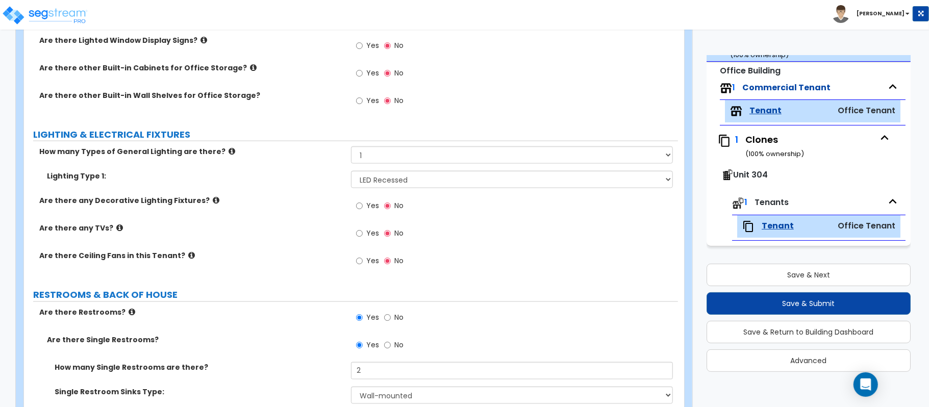
scroll to position [2000, 0]
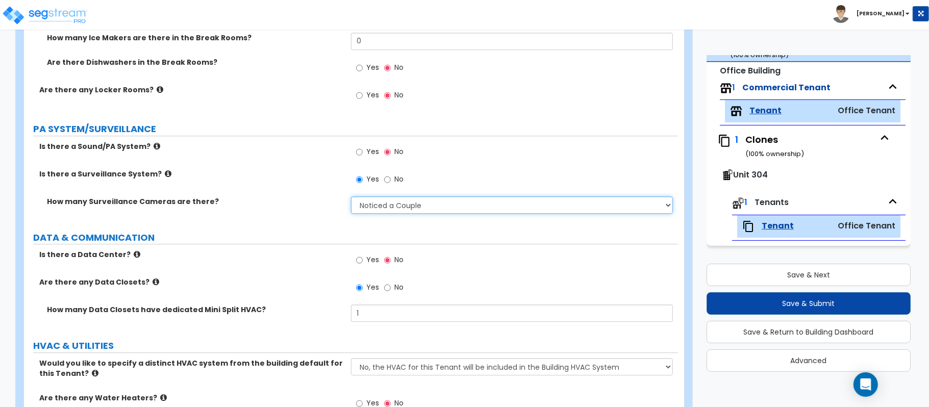
click at [392, 205] on select "Please Choose an Approximation Barely Noticed Any Noticed a Couple Frequently S…" at bounding box center [512, 204] width 322 height 17
select select "3"
click at [351, 198] on select "Please Choose an Approximation Barely Noticed Any Noticed a Couple Frequently S…" at bounding box center [512, 204] width 322 height 17
click at [284, 148] on label "Is there a Sound/PA System?" at bounding box center [191, 146] width 304 height 10
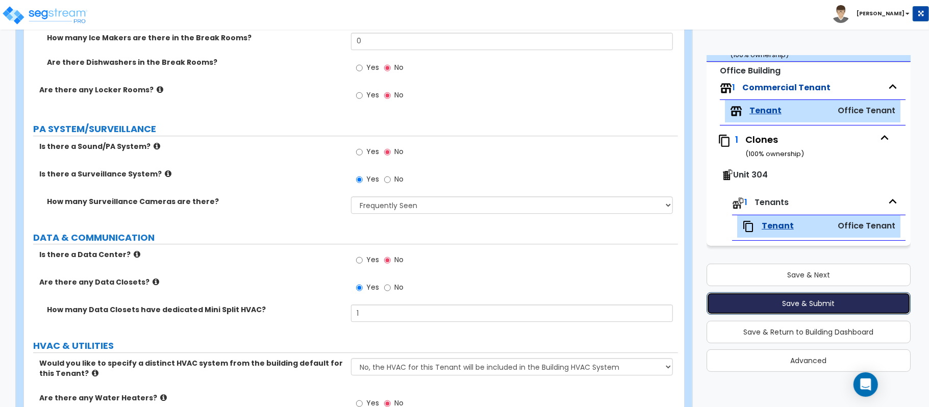
click at [804, 302] on button "Save & Submit" at bounding box center [808, 303] width 204 height 22
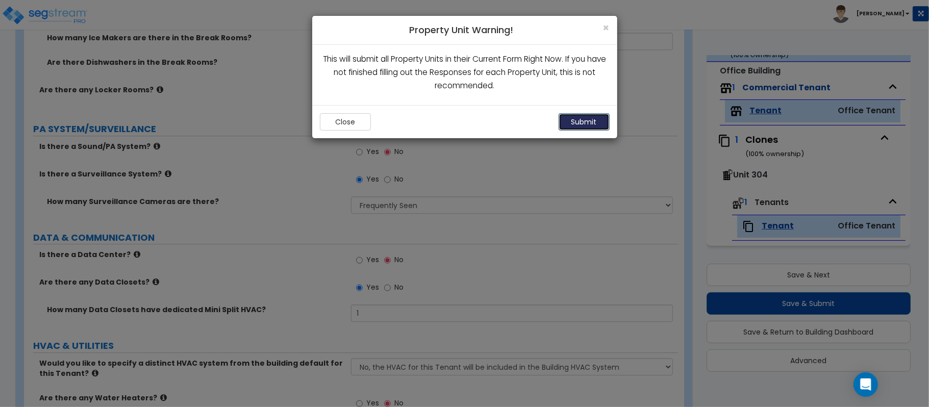
click at [574, 120] on button "Submit" at bounding box center [583, 121] width 51 height 17
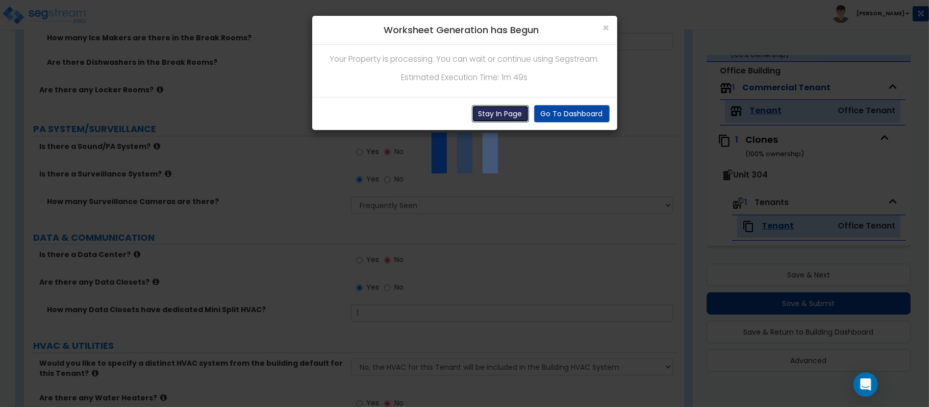
click at [506, 114] on button "Stay In Page" at bounding box center [500, 113] width 57 height 17
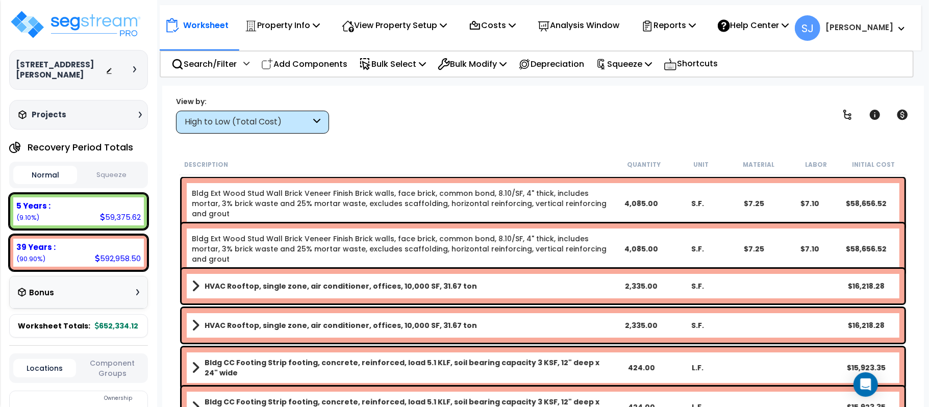
scroll to position [141, 0]
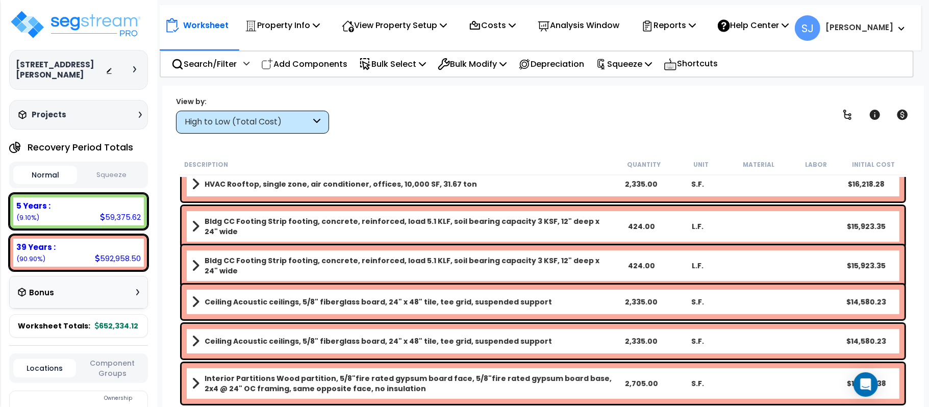
click at [101, 200] on div "5 Years :" at bounding box center [78, 205] width 124 height 11
click at [106, 207] on div "5 Years :" at bounding box center [78, 205] width 124 height 11
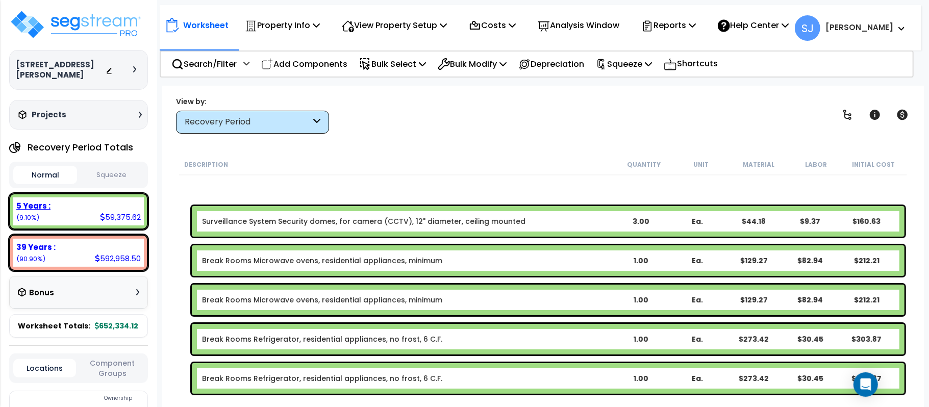
scroll to position [390, 0]
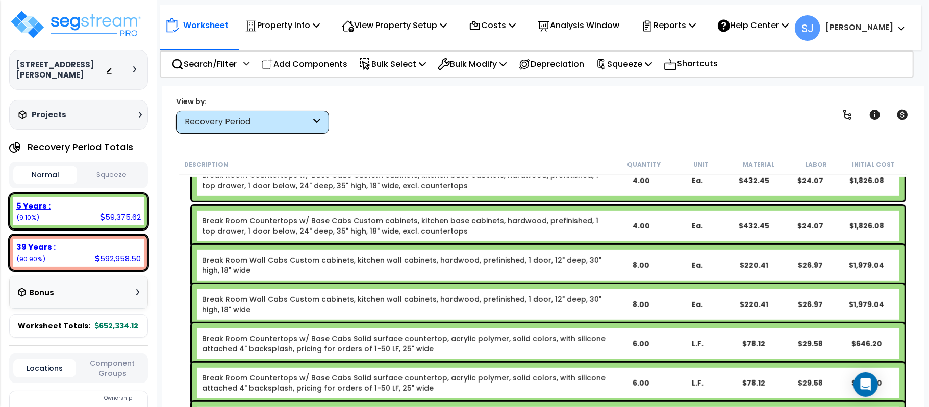
click at [72, 215] on div "5 Years : 59,375.62 (9.10%)" at bounding box center [78, 211] width 131 height 28
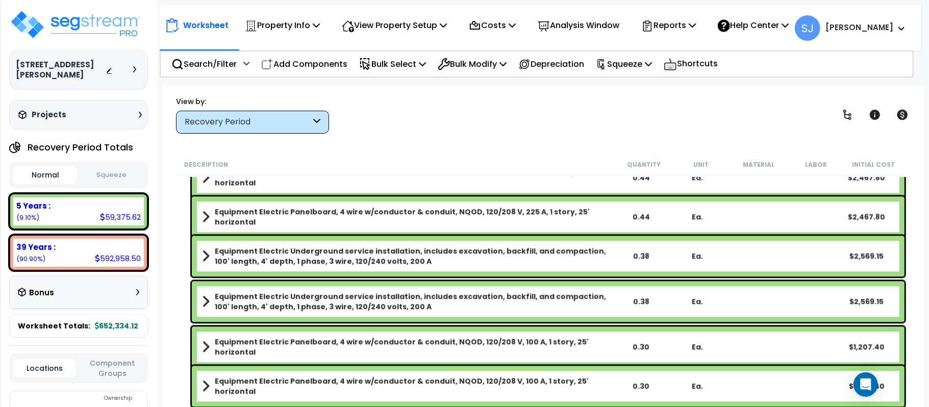
scroll to position [45, 0]
click at [85, 240] on div "39 Years : 592,958.50 (90.90%)" at bounding box center [78, 253] width 131 height 28
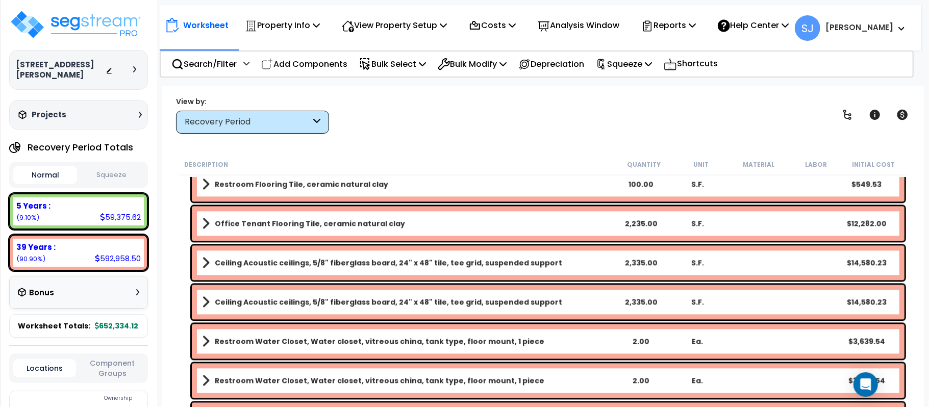
scroll to position [1534, 0]
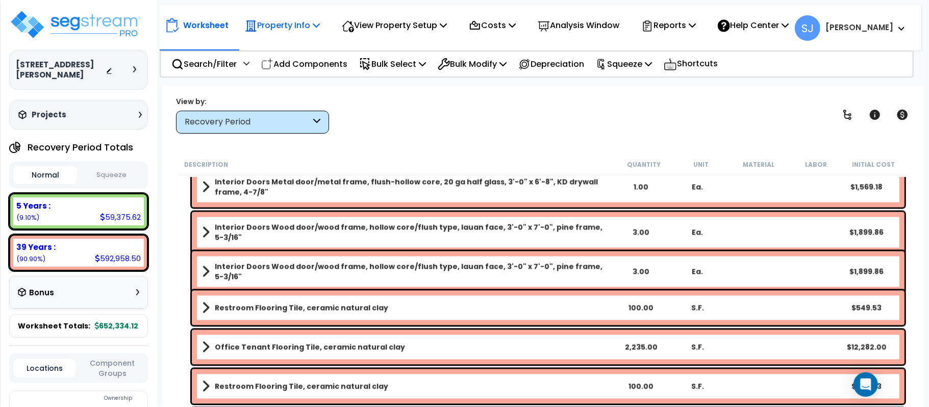
click at [308, 22] on p "Property Info" at bounding box center [282, 25] width 75 height 14
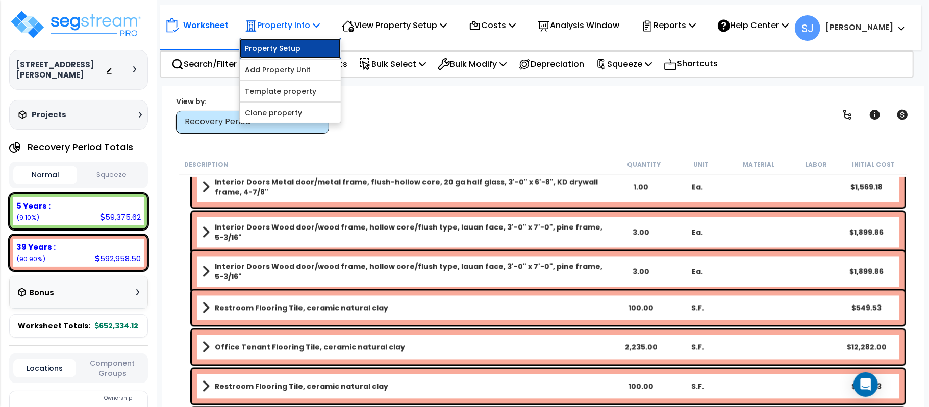
click at [306, 43] on link "Property Setup" at bounding box center [290, 48] width 101 height 20
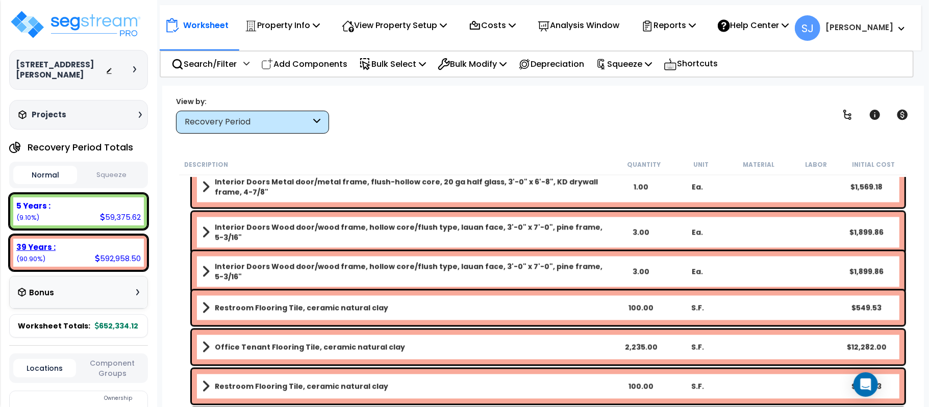
click at [95, 242] on div "39 Years :" at bounding box center [78, 247] width 124 height 11
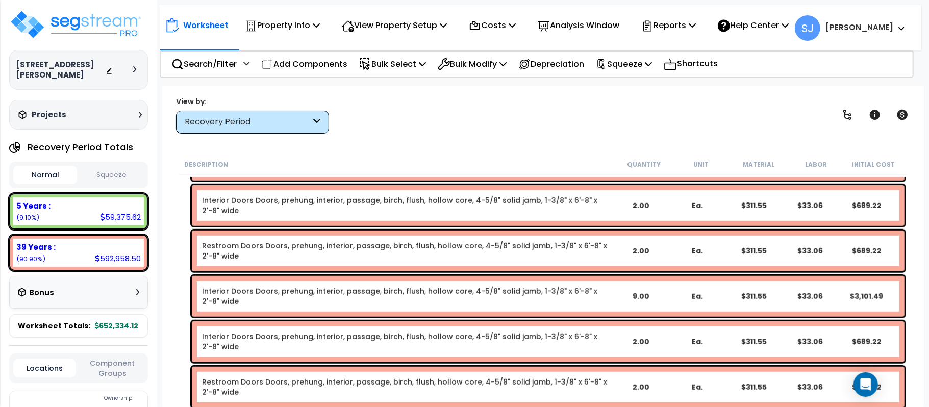
scroll to position [748, 0]
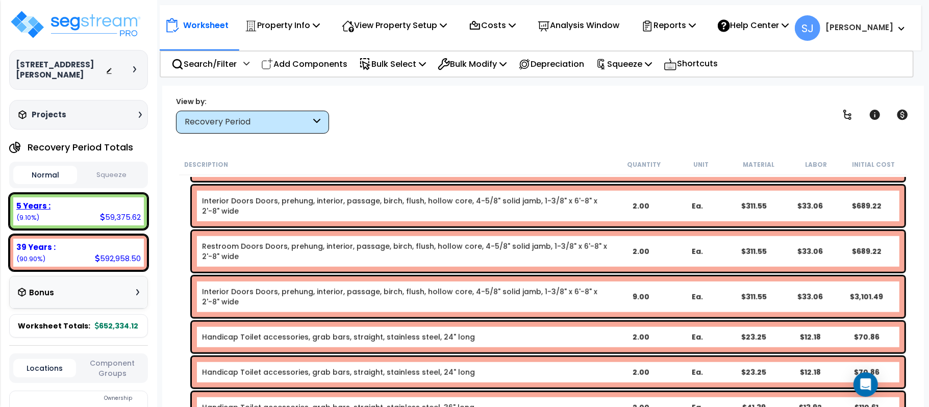
click at [62, 211] on div "5 Years : 59,375.62 (9.10%)" at bounding box center [78, 211] width 131 height 28
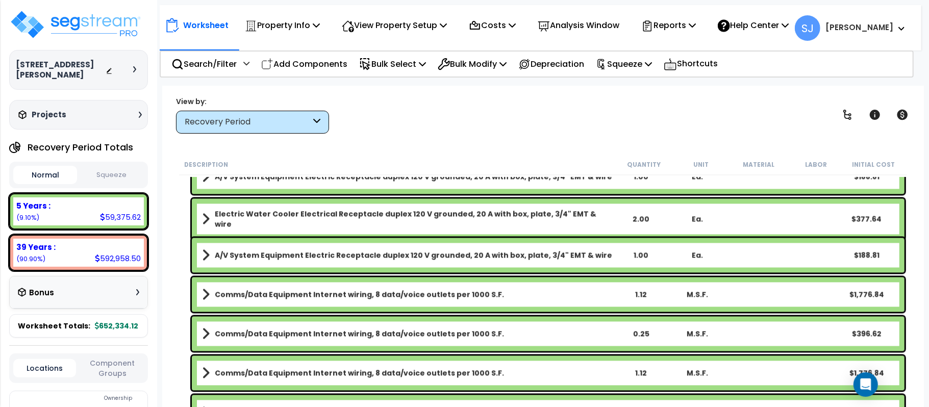
scroll to position [1911, 0]
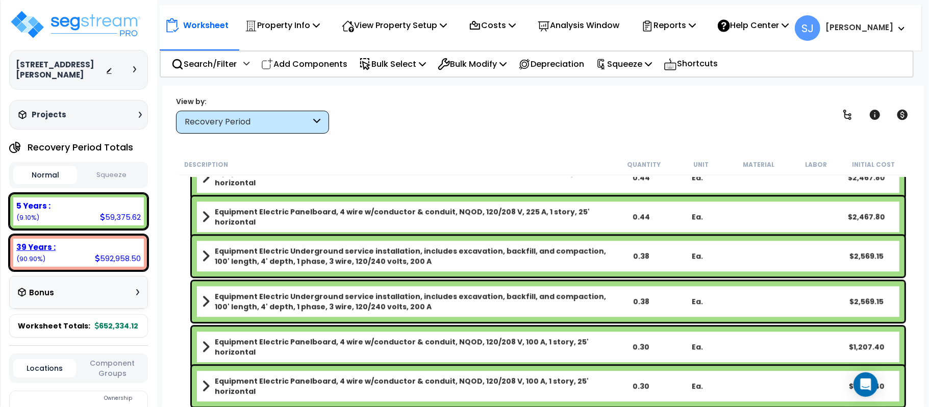
click at [75, 245] on div "39 Years :" at bounding box center [78, 247] width 124 height 11
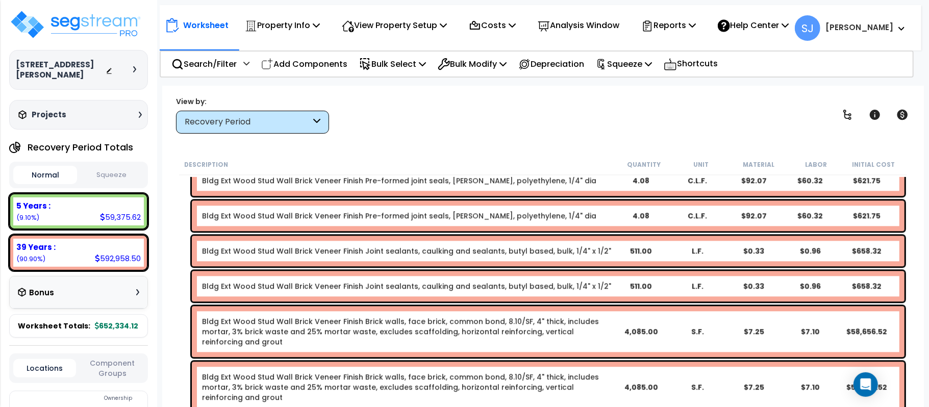
scroll to position [5079, 0]
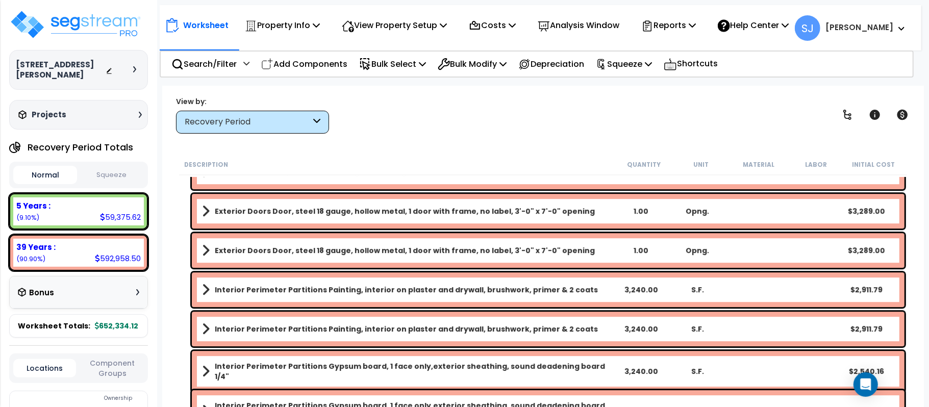
click at [594, 115] on div "View by: Recovery Period High to Low (Total Cost)" at bounding box center [542, 115] width 741 height 38
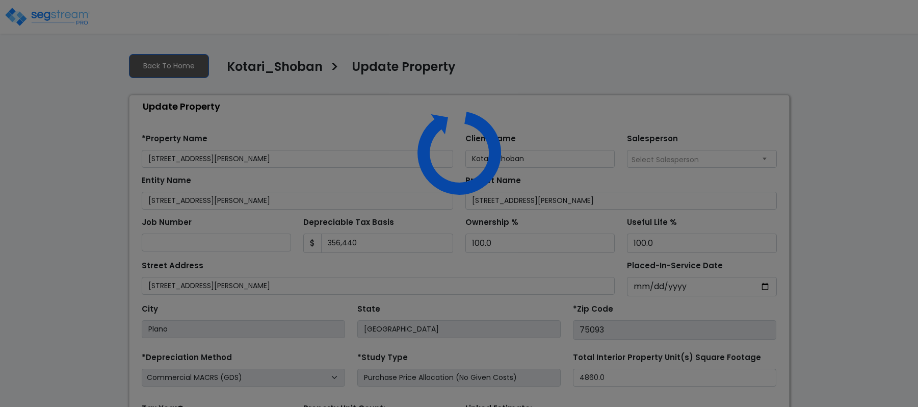
select select "2021"
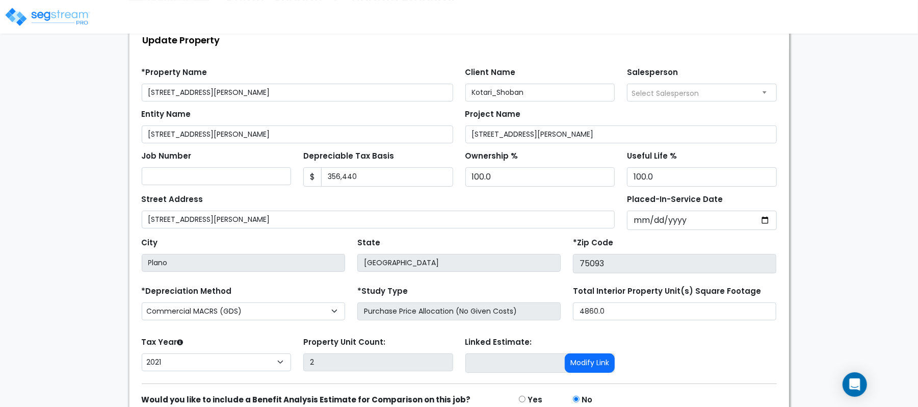
scroll to position [117, 0]
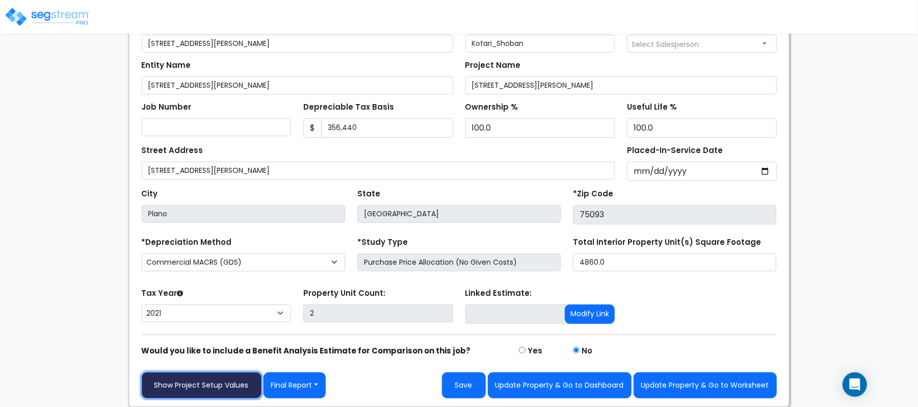
click at [229, 390] on link "Show Project Setup Values" at bounding box center [202, 385] width 120 height 26
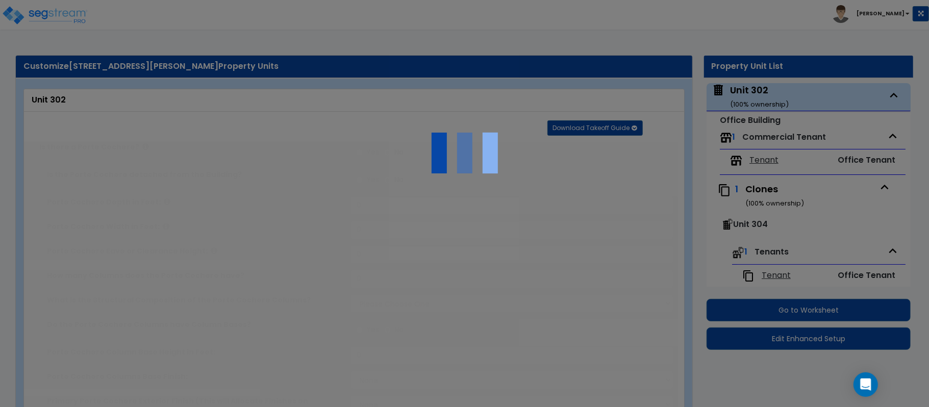
type input "10"
type input "200"
type input "1"
type input "2430"
select select "7"
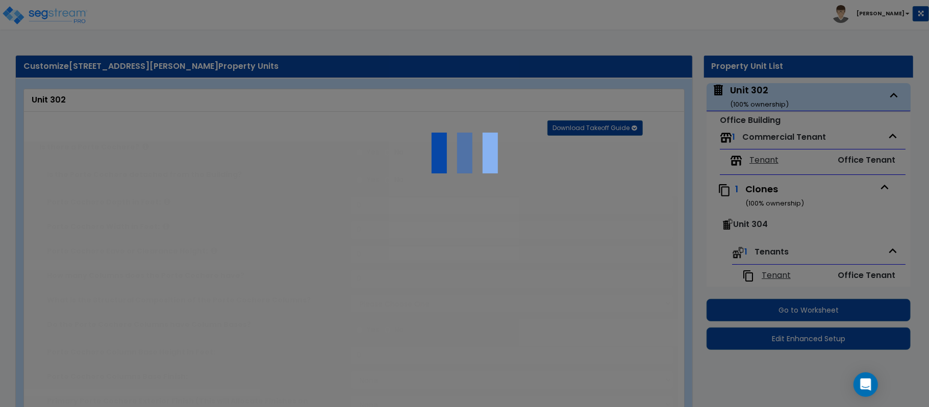
select select "1"
select select "2"
select select "1"
select select "2"
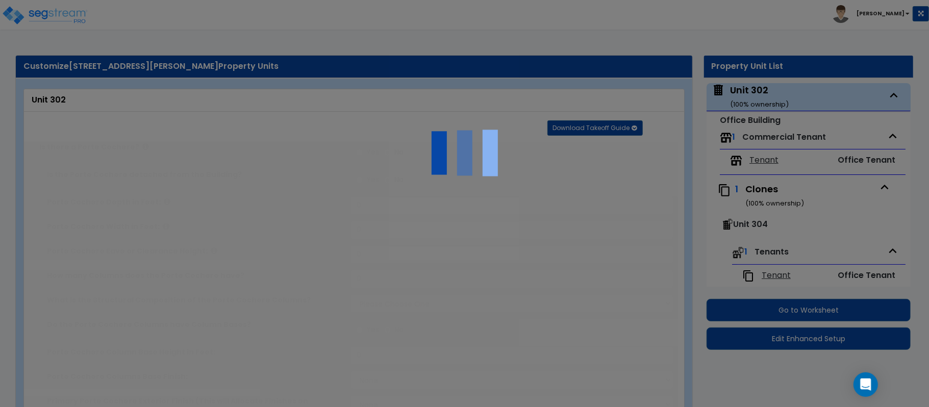
select select "1"
radio input "true"
select select "2"
select select "1"
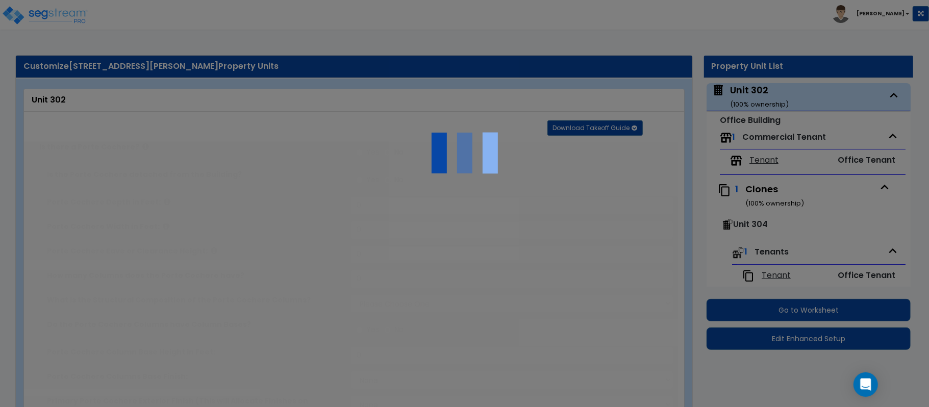
select select "1"
type input "10"
radio input "true"
type input "1"
radio input "true"
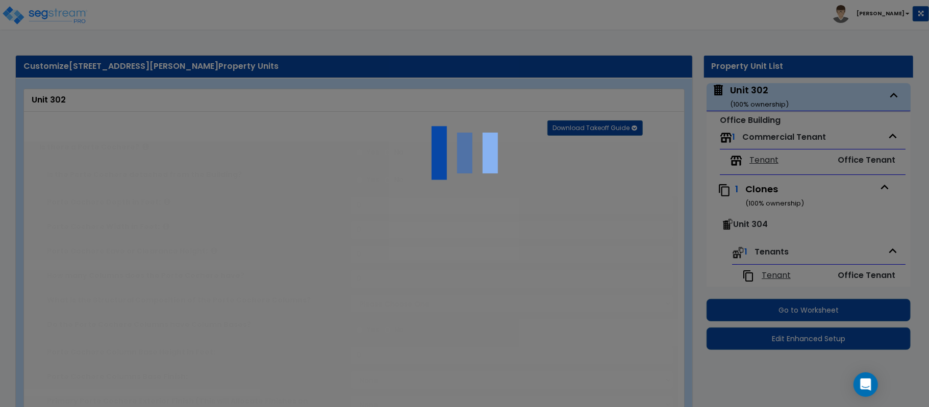
type input "1"
select select "1"
radio input "true"
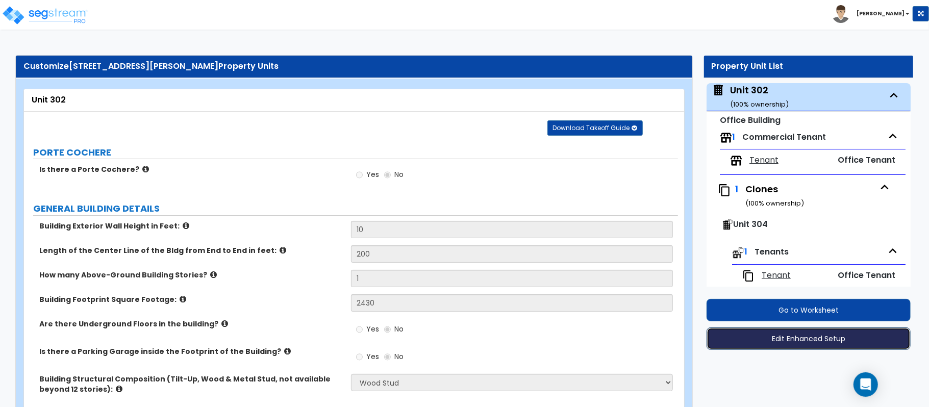
click at [763, 337] on button "Edit Enhanced Setup" at bounding box center [808, 338] width 204 height 22
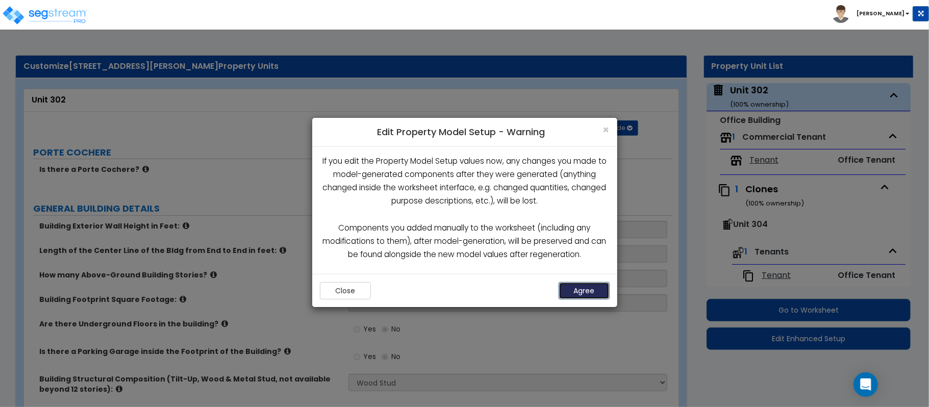
click at [584, 297] on button "Agree" at bounding box center [583, 290] width 51 height 17
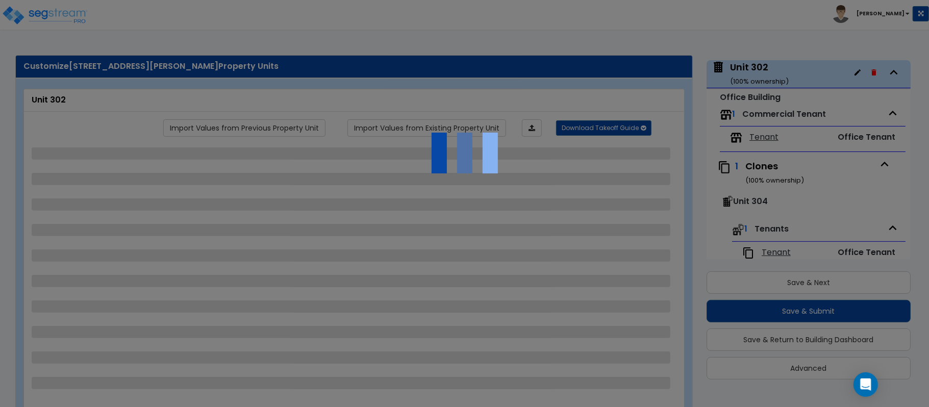
scroll to position [42, 0]
select select "7"
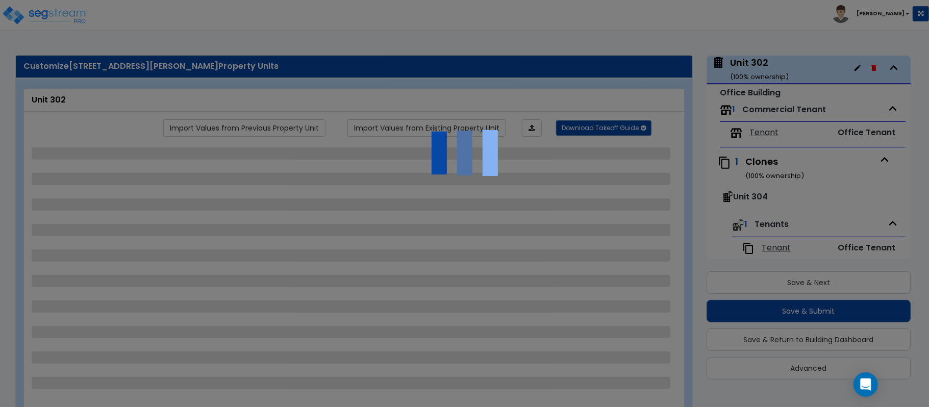
select select "1"
select select "2"
select select "1"
select select "2"
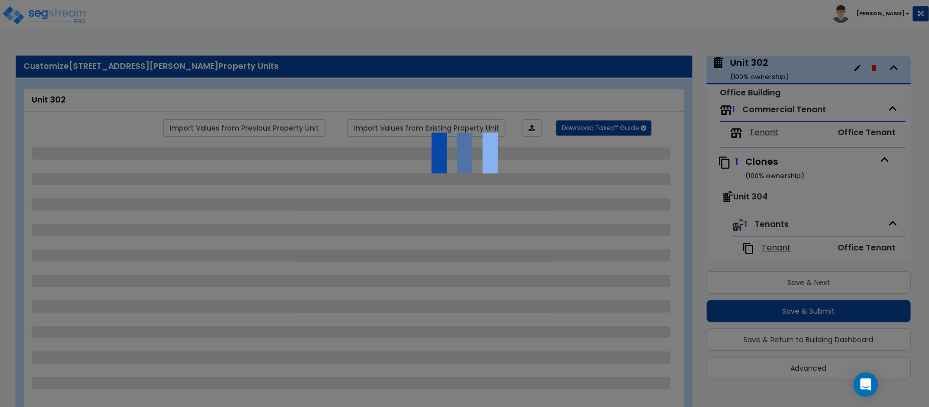
select select "1"
select select "2"
select select "1"
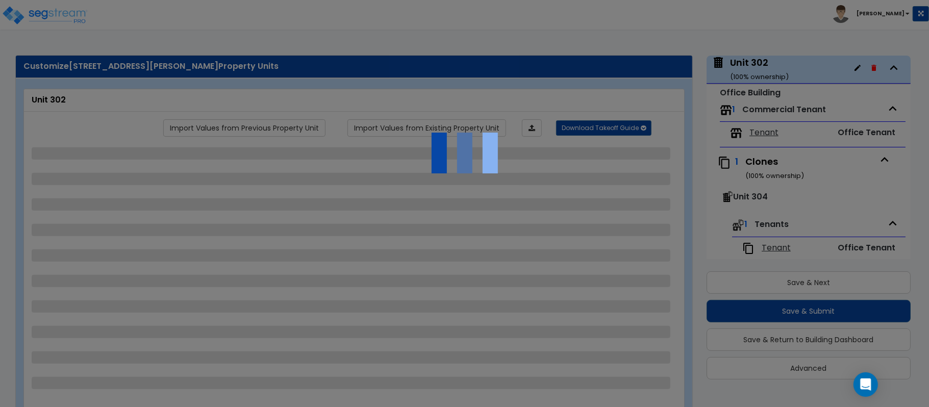
select select "1"
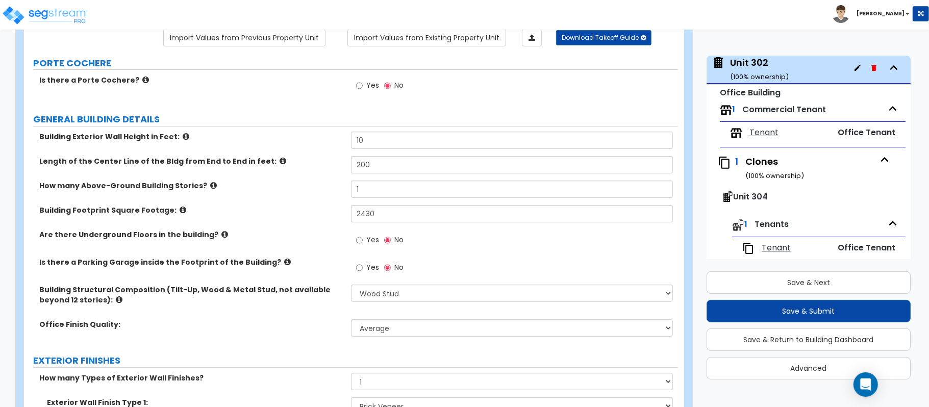
scroll to position [272, 0]
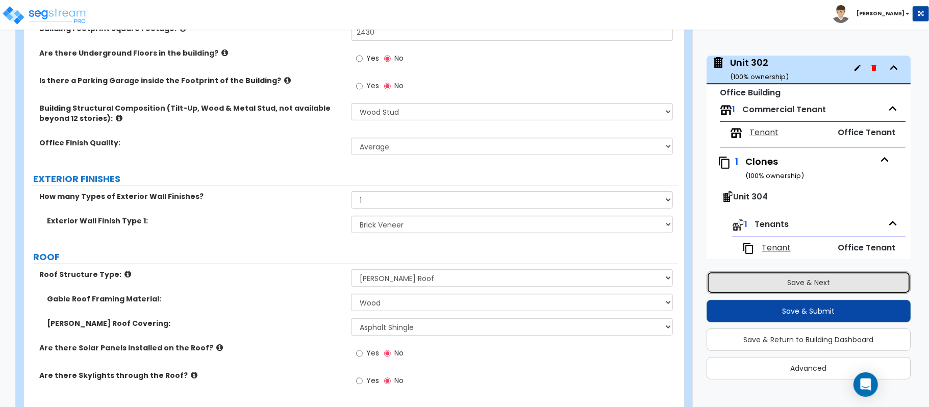
click at [818, 292] on button "Save & Next" at bounding box center [808, 282] width 204 height 22
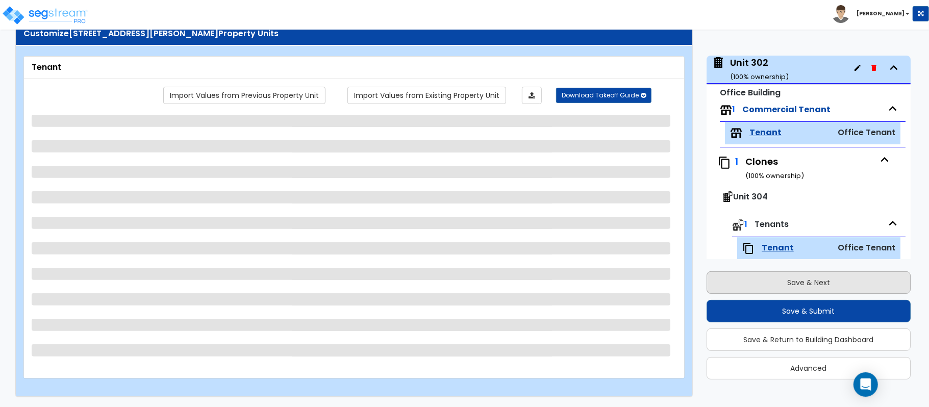
scroll to position [58, 0]
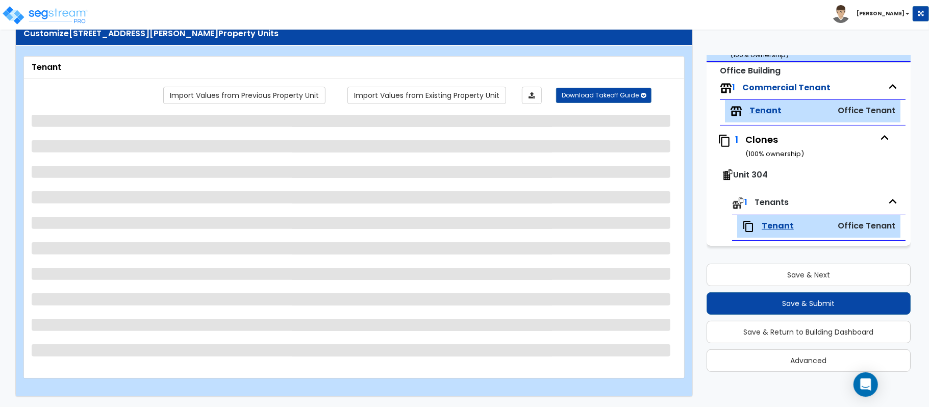
select select "1"
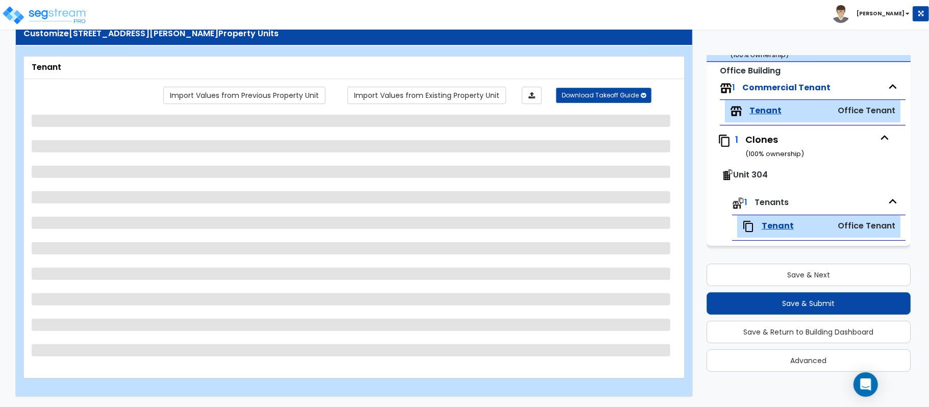
select select "1"
select select "2"
select select "3"
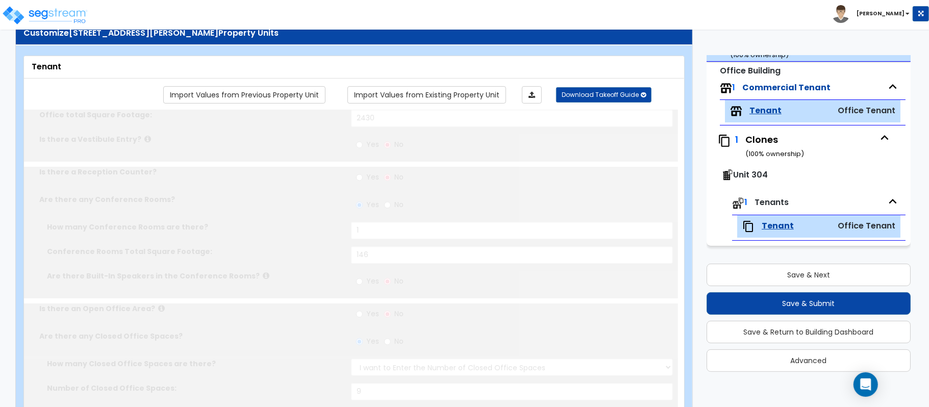
radio input "true"
type input "2"
select select "1"
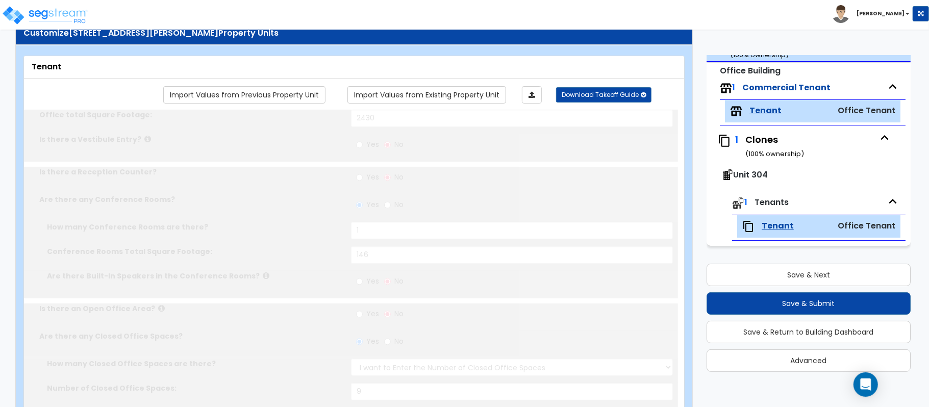
type input "2"
select select "1"
radio input "true"
select select "1"
type input "2"
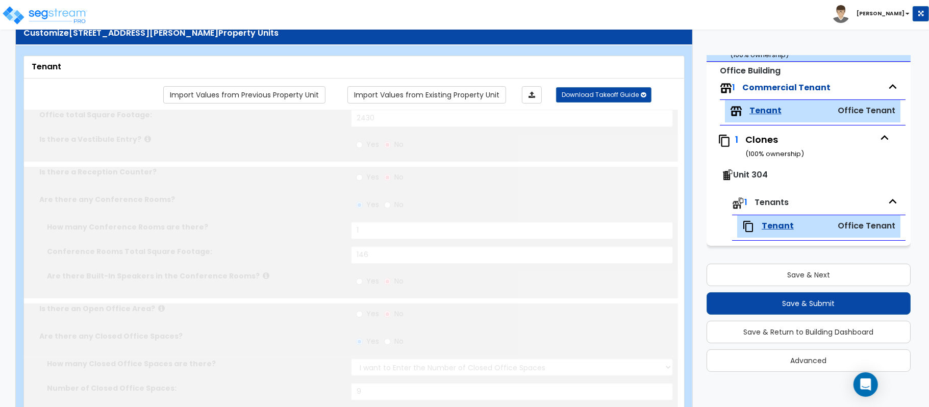
radio input "true"
type input "1"
type input "100"
select select "2"
type input "6"
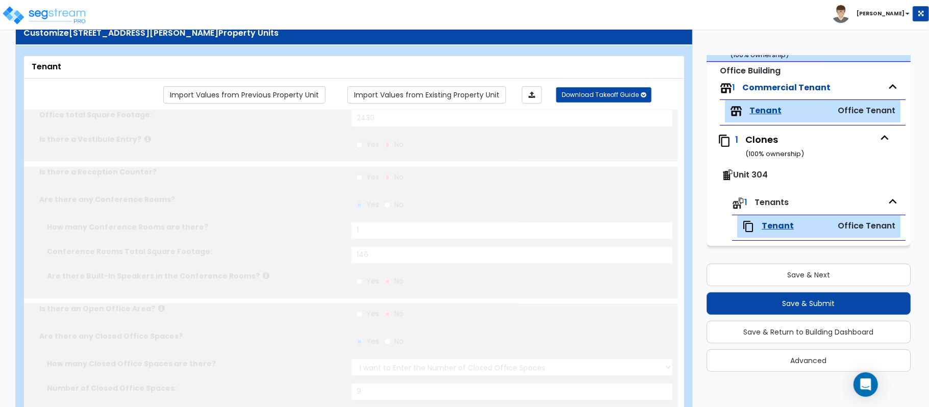
type input "12"
type input "1"
select select "1"
type input "1"
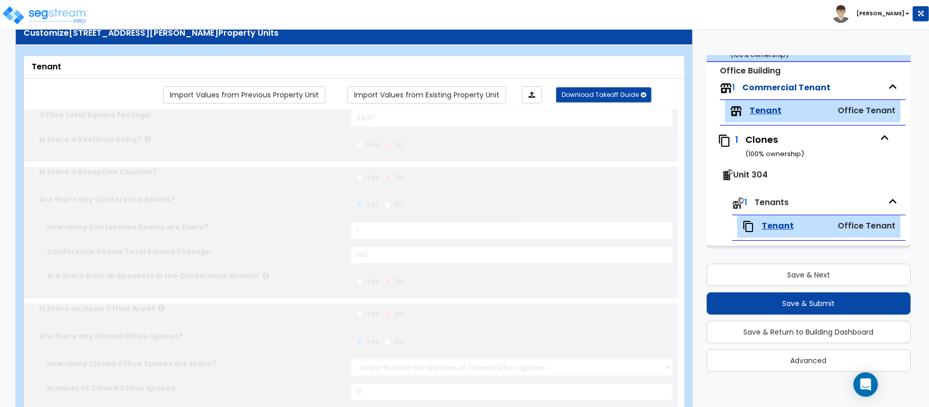
radio input "true"
type input "1"
radio input "true"
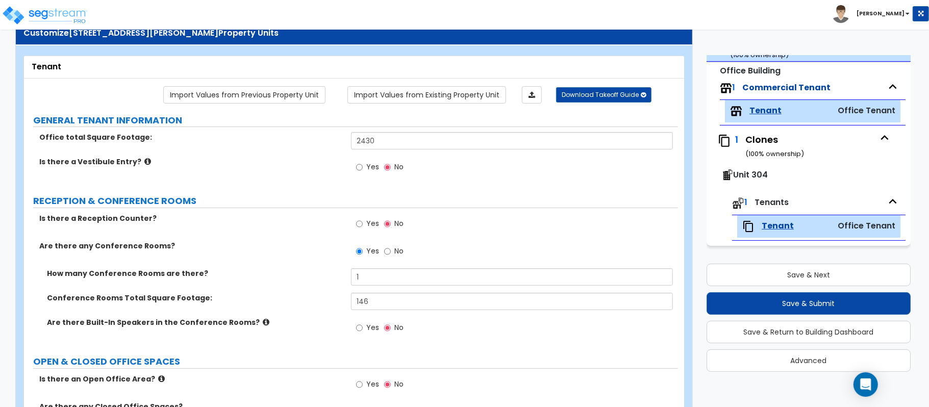
scroll to position [370, 0]
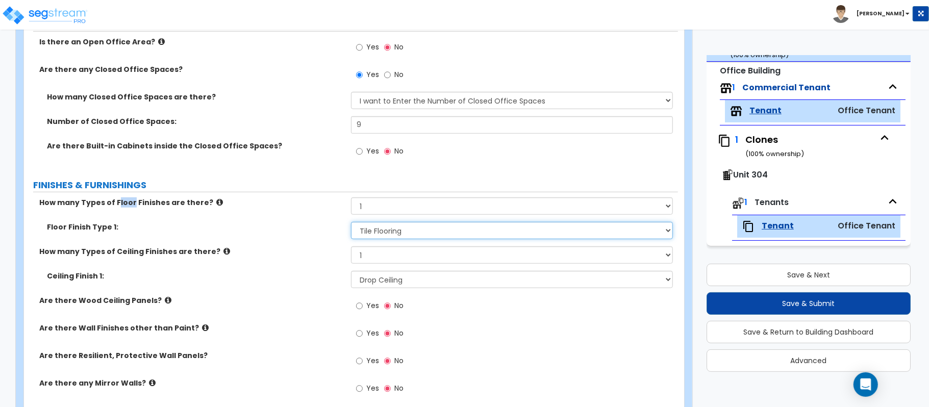
click at [390, 232] on select "None Tile Flooring Marble Flooring Hardwood Flooring Resilient Laminate Floorin…" at bounding box center [512, 230] width 322 height 17
select select "6"
click at [351, 223] on select "None Tile Flooring Marble Flooring Hardwood Flooring Resilient Laminate Floorin…" at bounding box center [512, 230] width 322 height 17
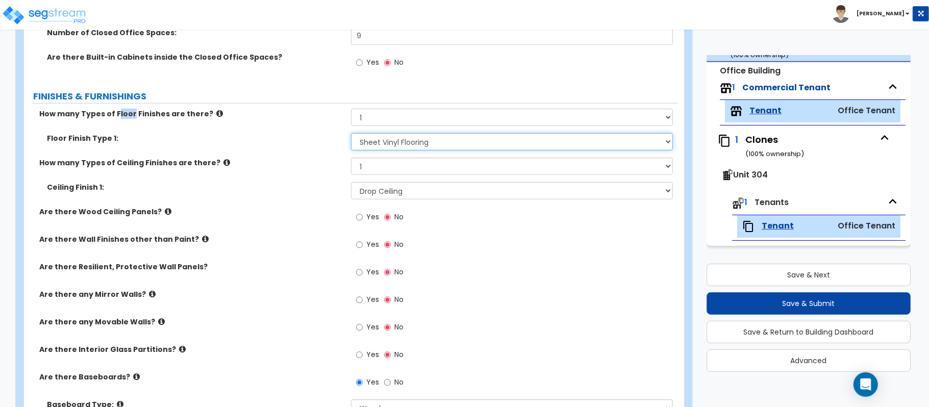
scroll to position [439, 0]
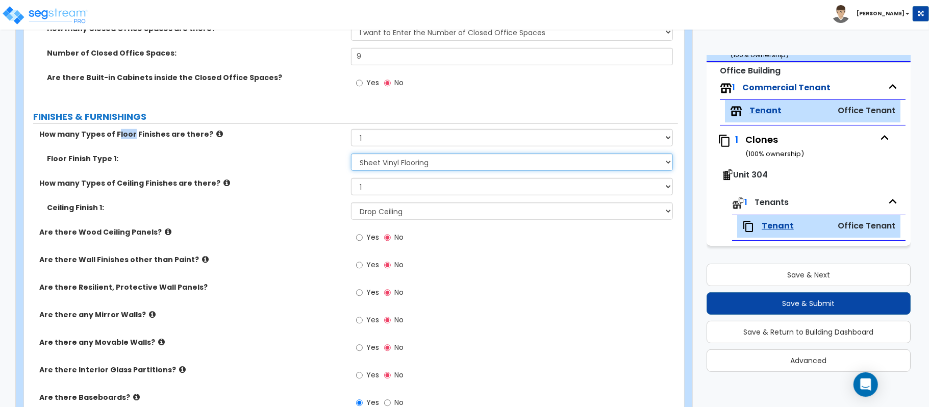
click at [475, 162] on select "None Tile Flooring Marble Flooring Hardwood Flooring Resilient Laminate Floorin…" at bounding box center [512, 161] width 322 height 17
click at [351, 155] on select "None Tile Flooring Marble Flooring Hardwood Flooring Resilient Laminate Floorin…" at bounding box center [512, 161] width 322 height 17
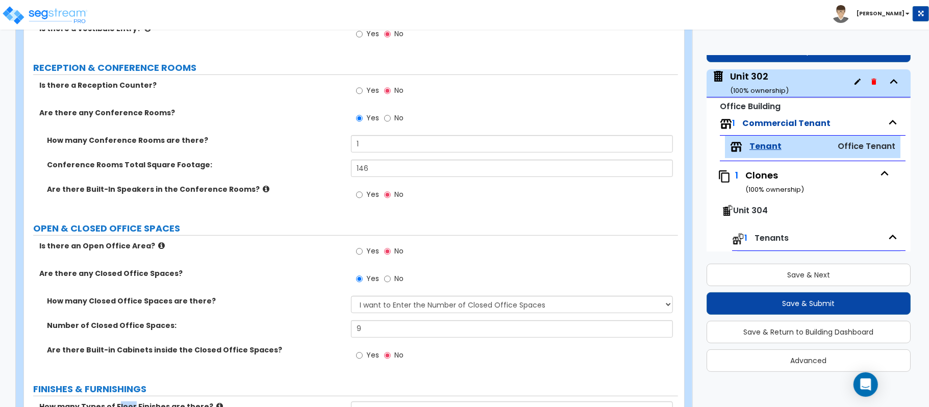
scroll to position [0, 0]
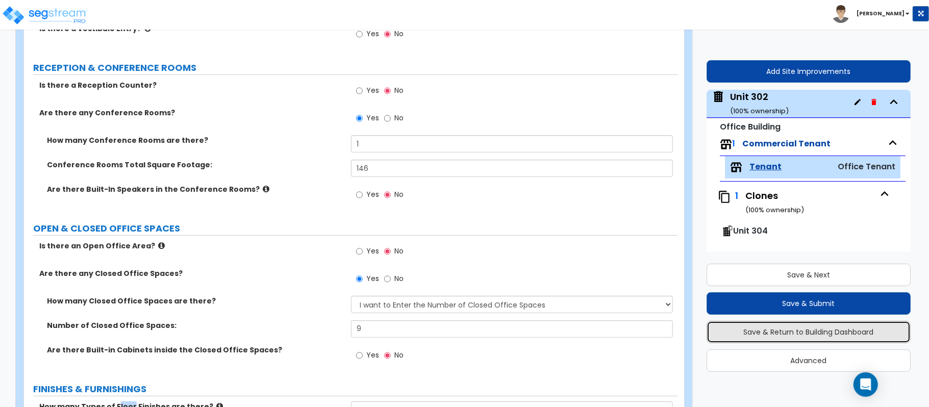
click at [858, 329] on button "Save & Return to Building Dashboard" at bounding box center [808, 332] width 204 height 22
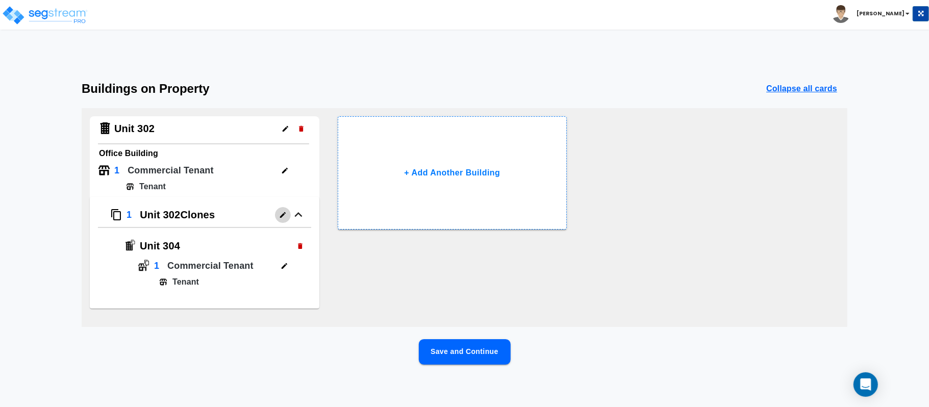
click at [283, 213] on icon "button" at bounding box center [283, 215] width 6 height 6
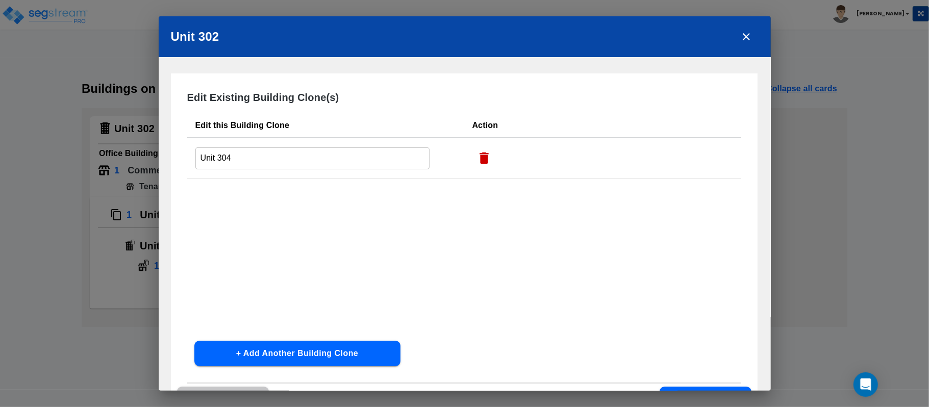
click at [480, 159] on icon "button" at bounding box center [483, 158] width 9 height 12
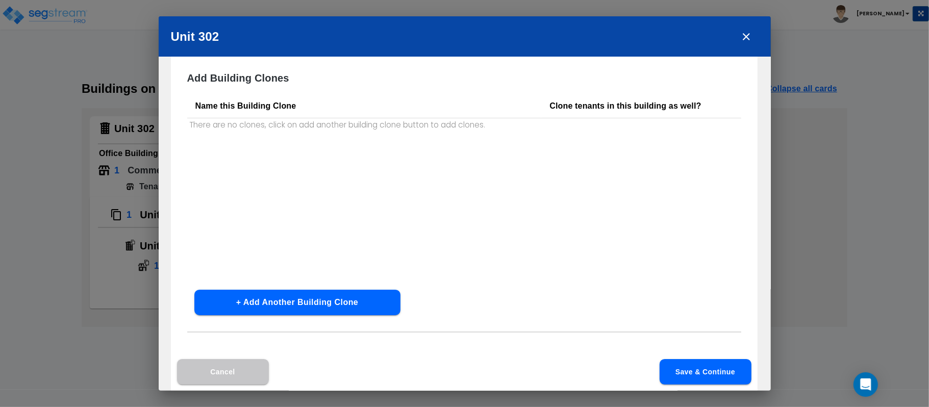
scroll to position [39, 0]
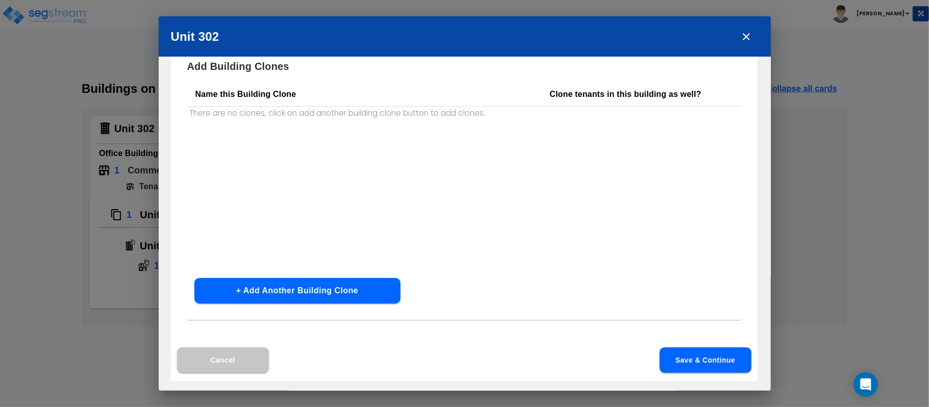
click at [731, 355] on button "Save & Continue" at bounding box center [705, 359] width 92 height 25
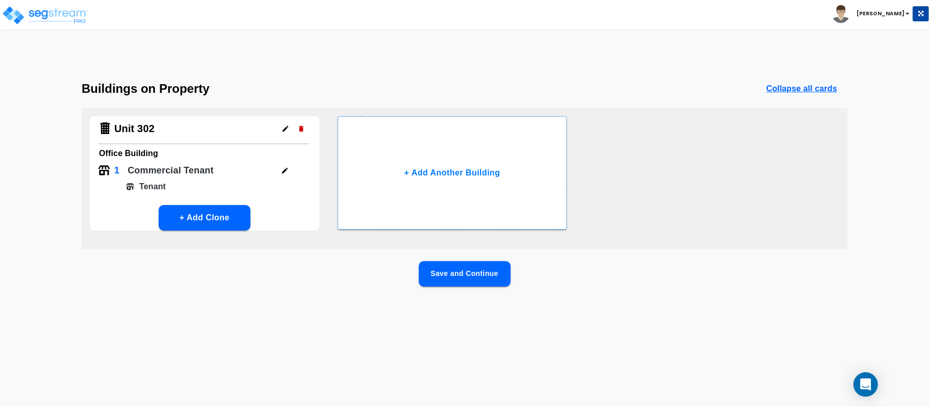
click at [284, 127] on icon "button" at bounding box center [286, 129] width 8 height 8
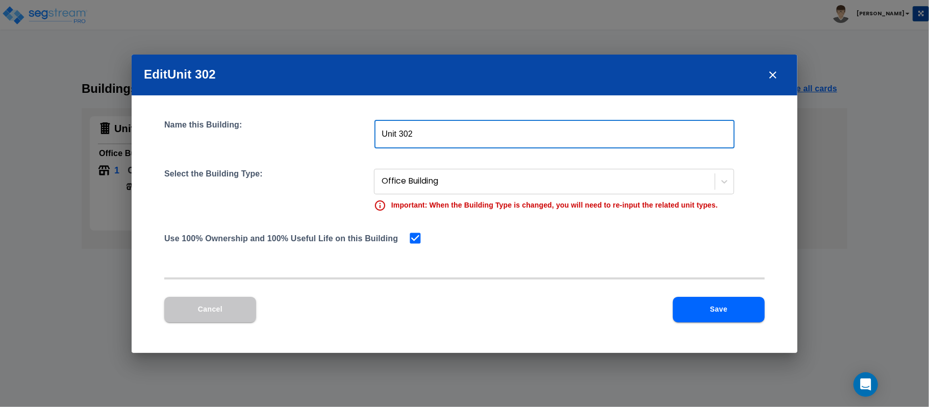
click at [451, 130] on input "Unit 302" at bounding box center [554, 134] width 360 height 29
type input "Unit 302 & 304"
click at [722, 317] on button "Save" at bounding box center [719, 309] width 92 height 25
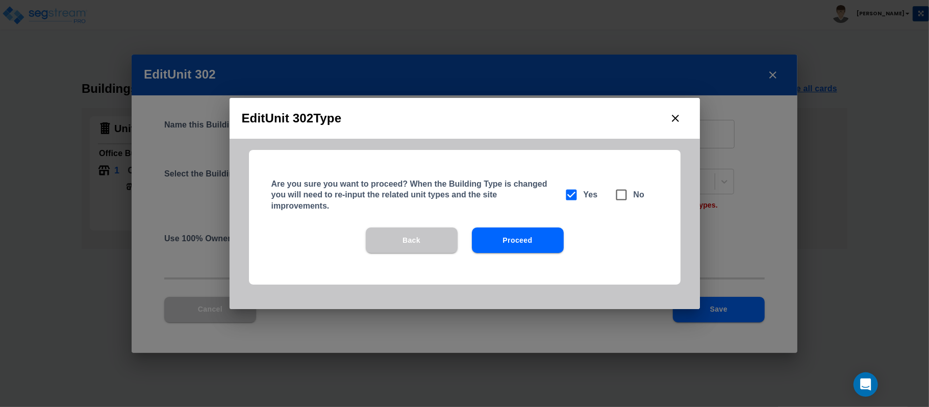
click at [546, 248] on button "Proceed" at bounding box center [518, 239] width 92 height 25
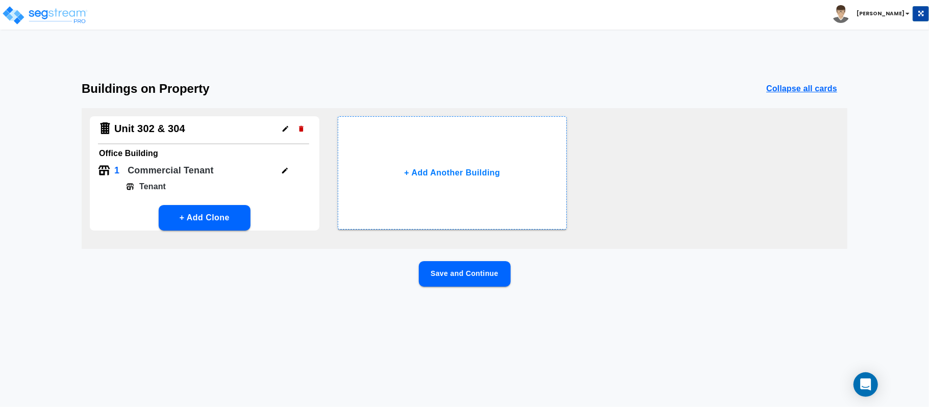
click at [497, 271] on button "Save and Continue" at bounding box center [465, 273] width 92 height 25
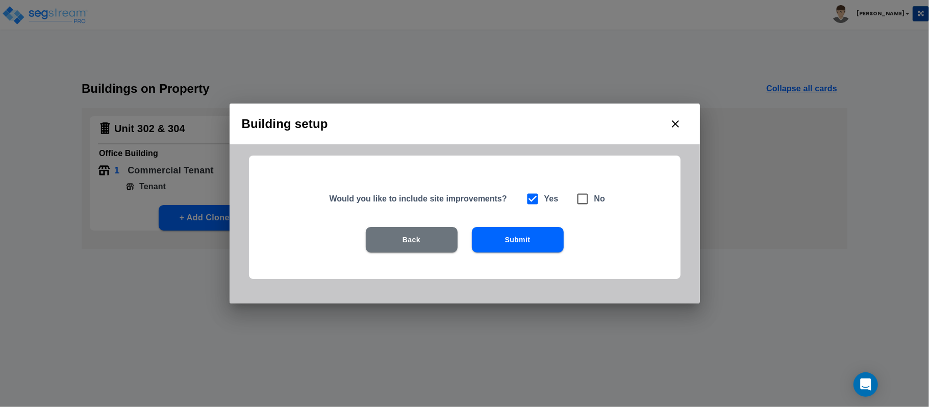
click at [582, 199] on icon at bounding box center [582, 199] width 14 height 14
checkbox input "false"
checkbox input "true"
click at [550, 245] on button "Submit" at bounding box center [518, 239] width 92 height 25
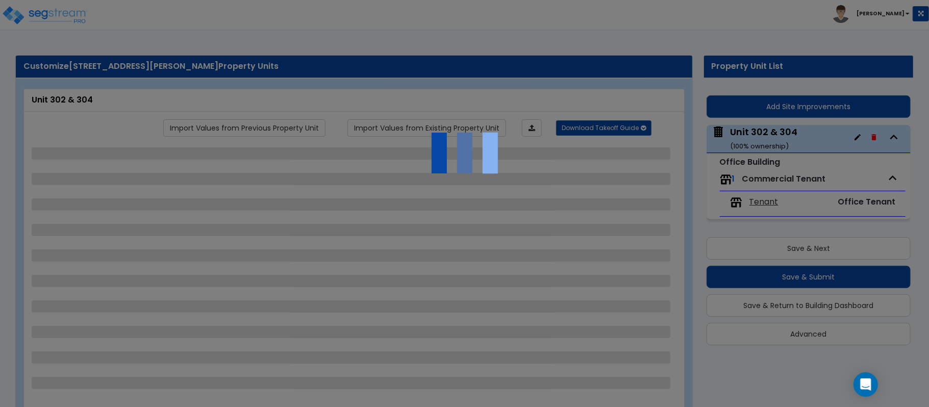
select select "7"
select select "1"
select select "2"
select select "1"
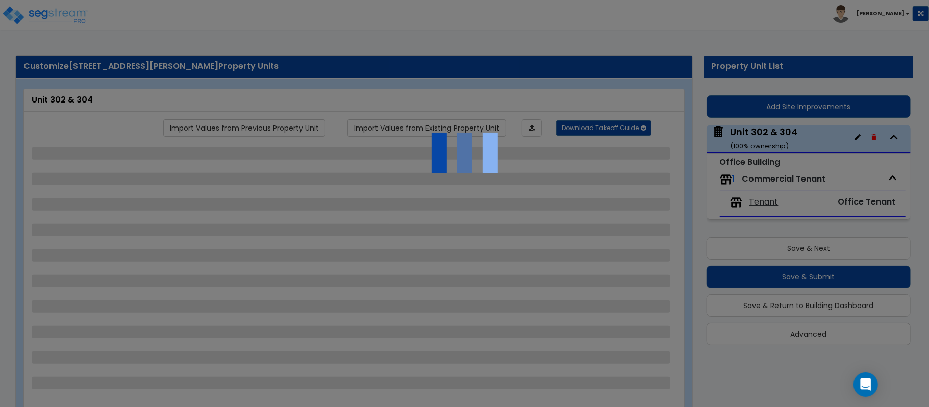
select select "2"
select select "1"
select select "2"
select select "1"
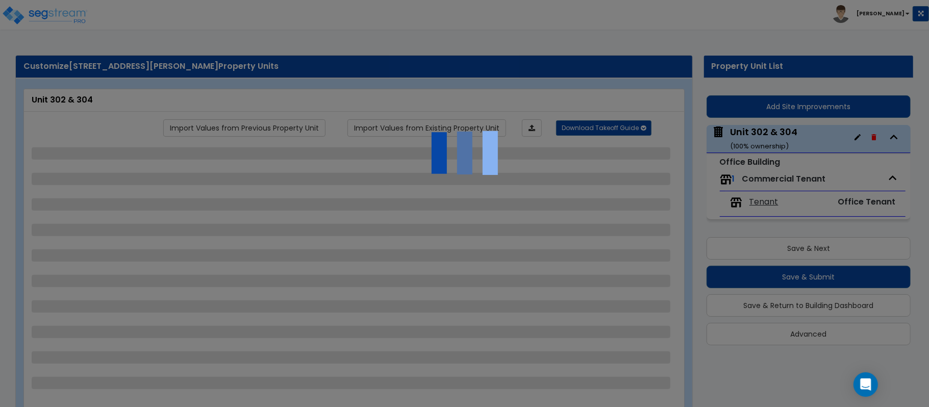
select select "1"
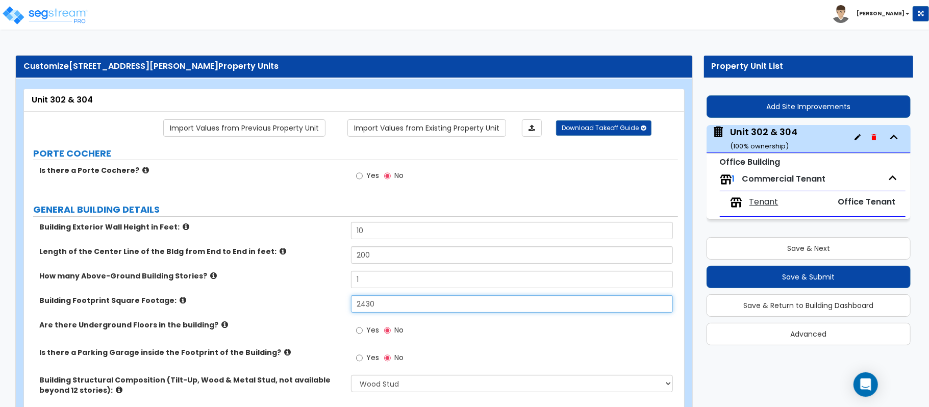
drag, startPoint x: 396, startPoint y: 309, endPoint x: 338, endPoint y: 300, distance: 58.9
click at [338, 300] on div "Building Footprint Square Footage: 2430" at bounding box center [351, 307] width 654 height 24
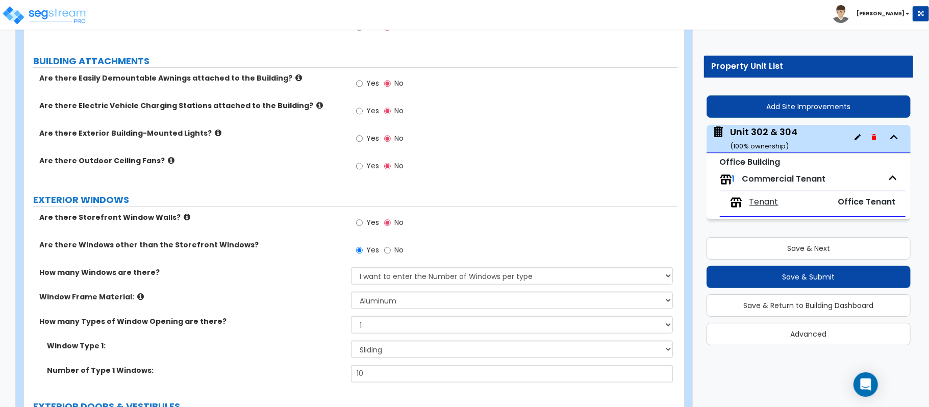
scroll to position [748, 0]
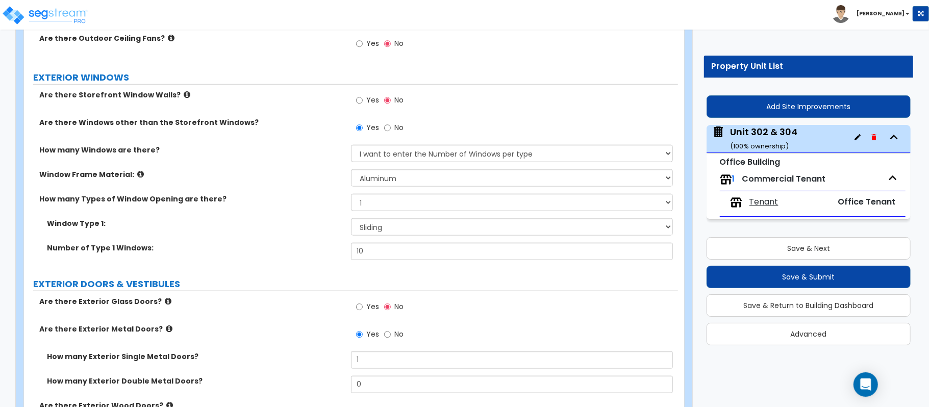
type input "4,860"
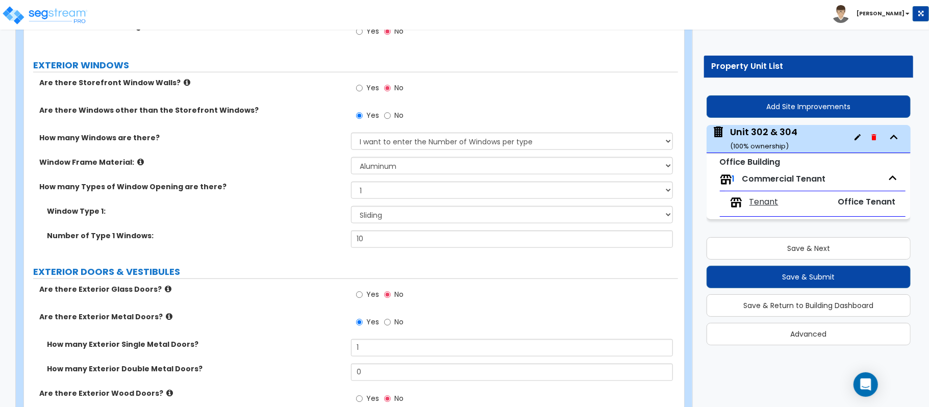
scroll to position [213, 0]
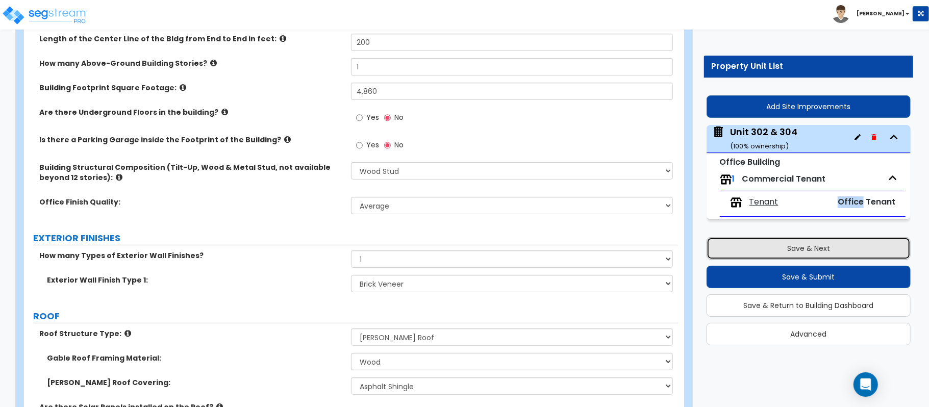
click at [832, 249] on button "Save & Next" at bounding box center [808, 248] width 204 height 22
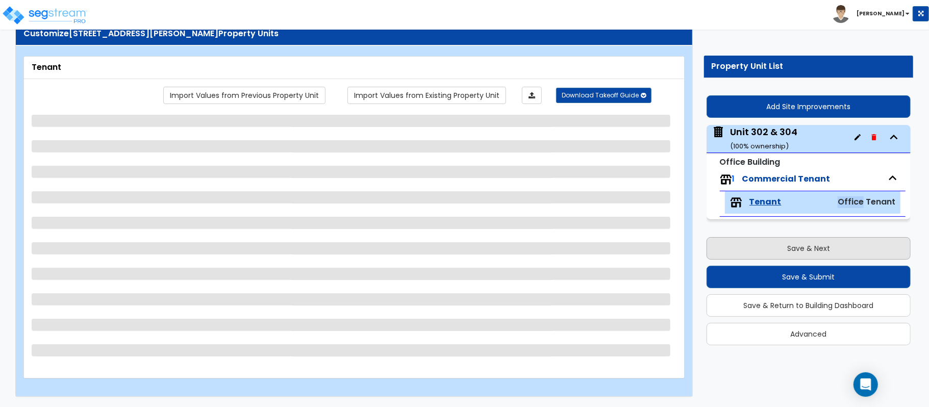
scroll to position [33, 0]
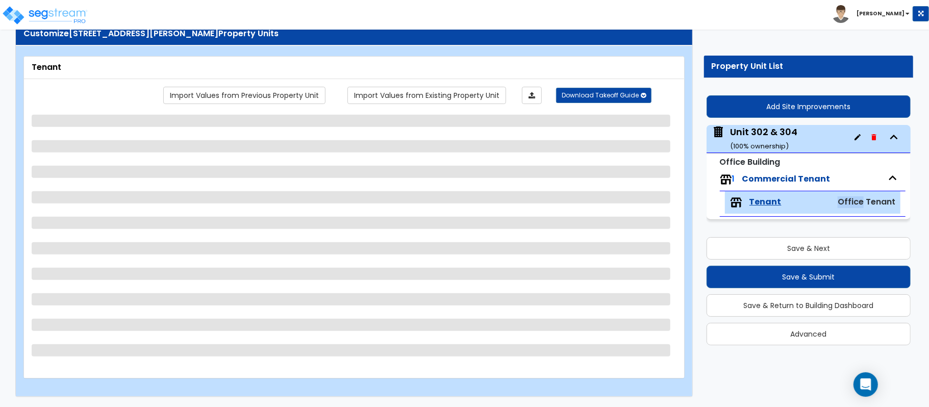
select select "1"
select select "6"
select select "1"
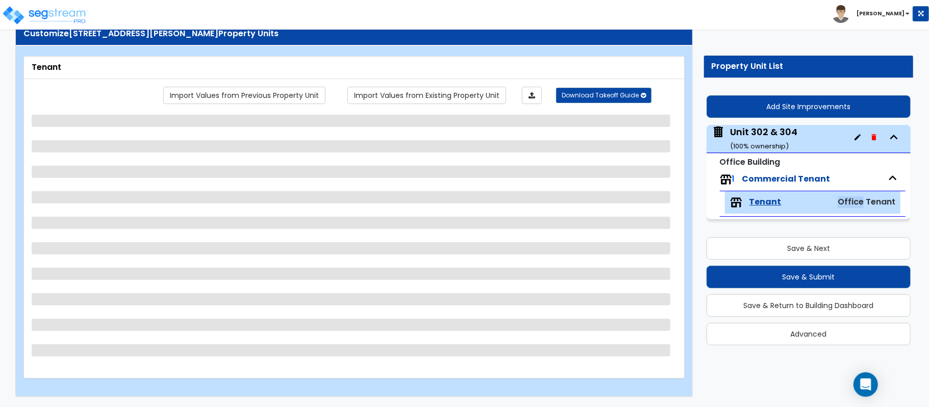
select select "1"
select select "2"
select select "3"
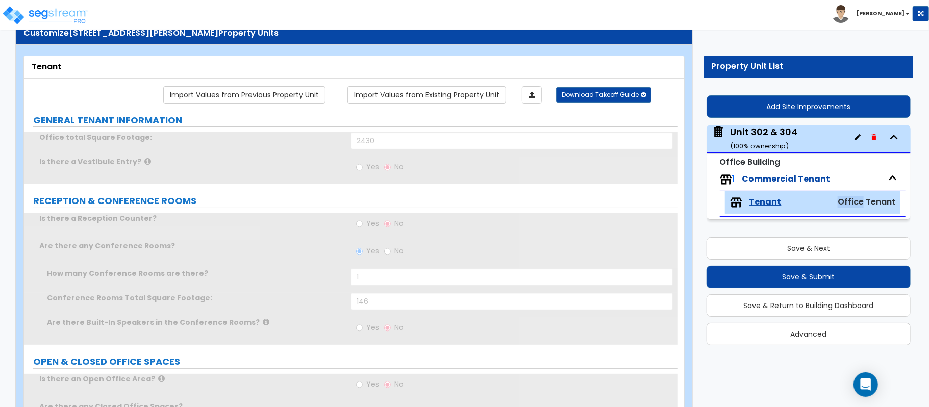
radio input "true"
type input "2"
select select "1"
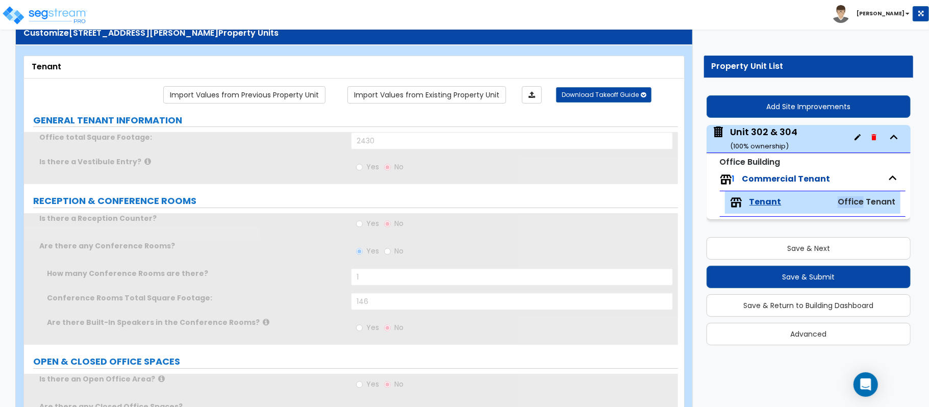
type input "2"
select select "1"
radio input "true"
select select "1"
type input "2"
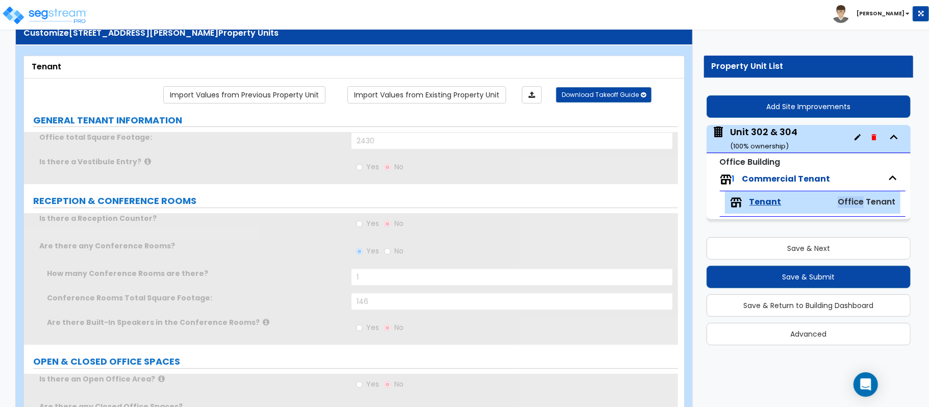
radio input "true"
type input "1"
type input "100"
select select "2"
type input "6"
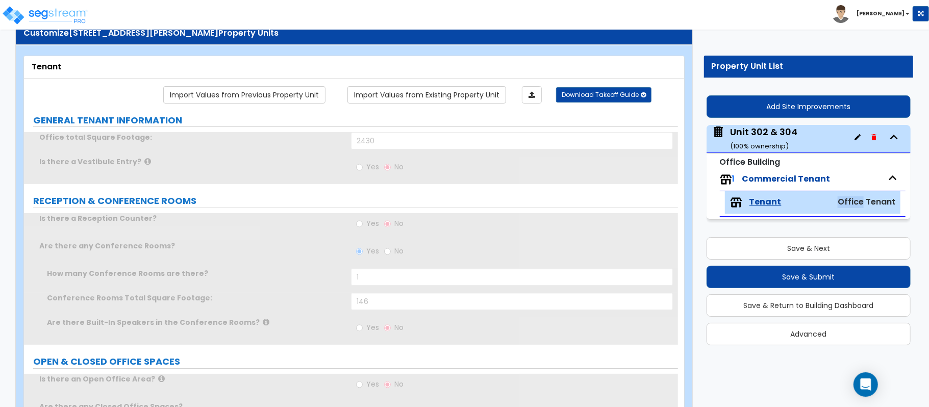
type input "12"
type input "1"
select select "1"
type input "1"
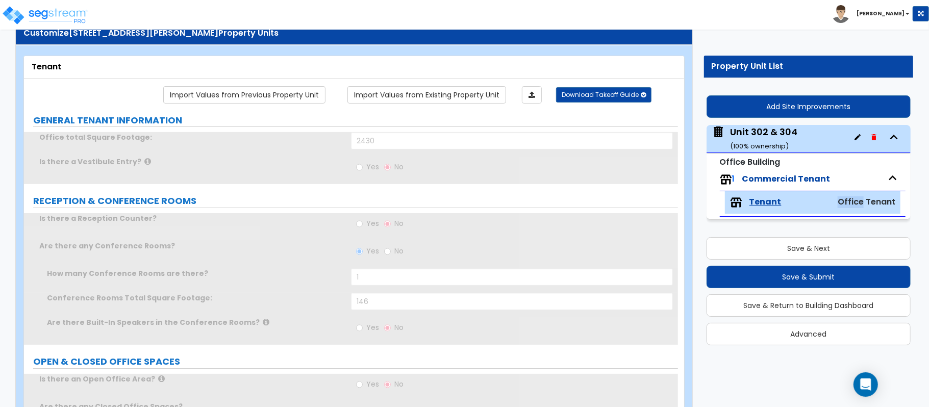
radio input "true"
type input "1"
radio input "true"
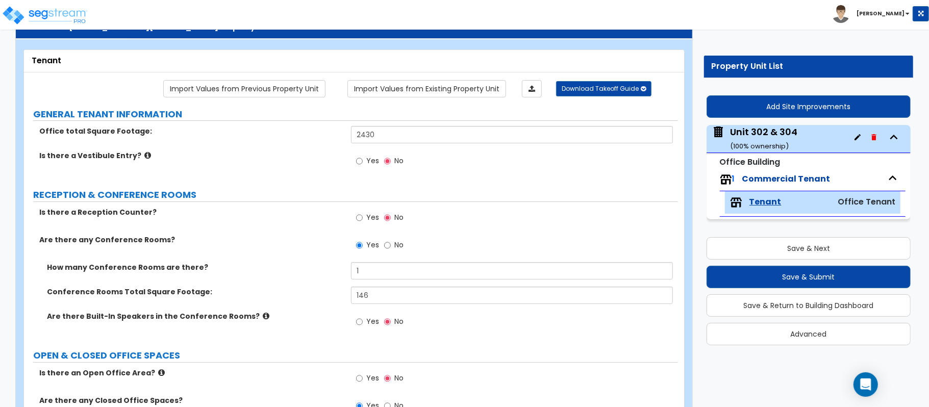
scroll to position [265, 0]
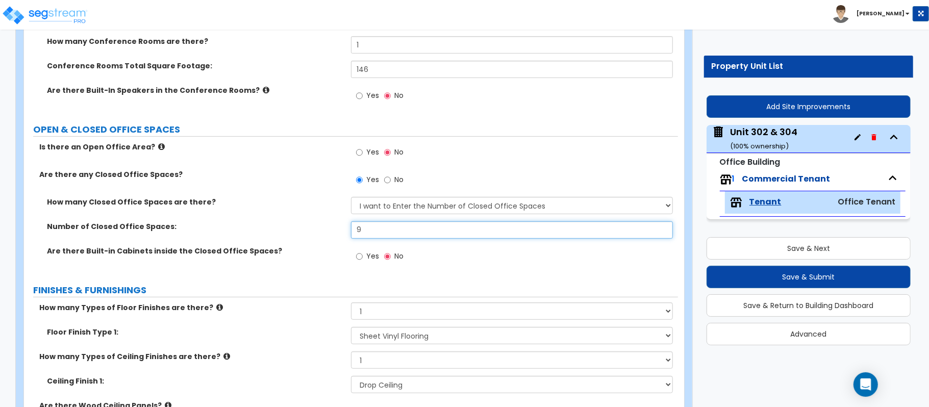
click at [357, 232] on input "9" at bounding box center [512, 229] width 322 height 17
type input "19"
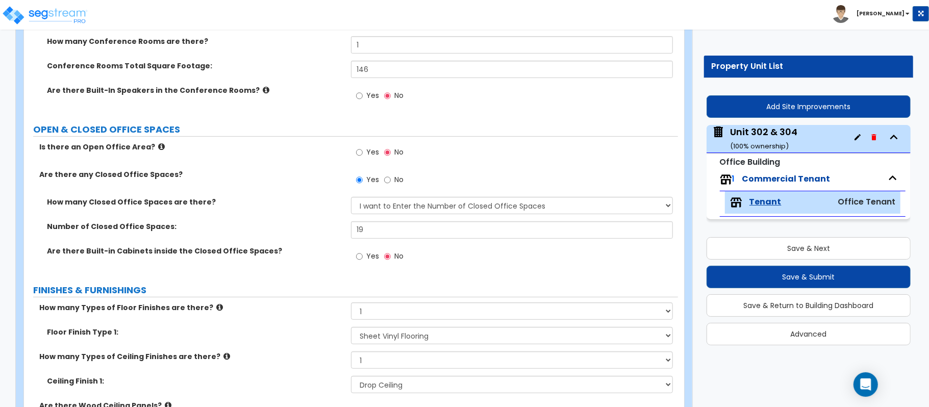
click at [309, 272] on div "Are there Built-in Cabinets inside the Closed Office Spaces? Yes No" at bounding box center [351, 260] width 654 height 28
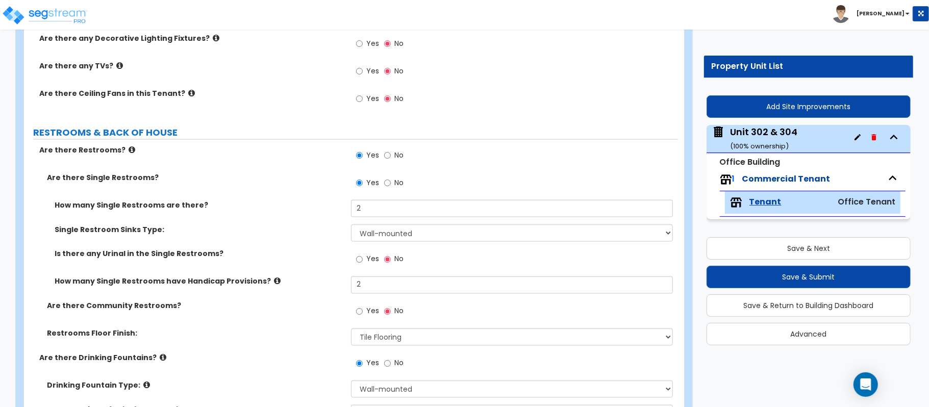
scroll to position [1138, 0]
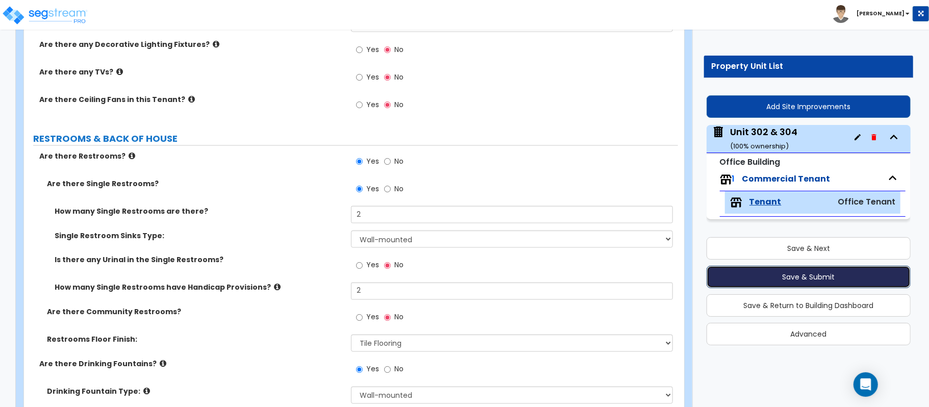
click at [782, 282] on button "Save & Submit" at bounding box center [808, 277] width 204 height 22
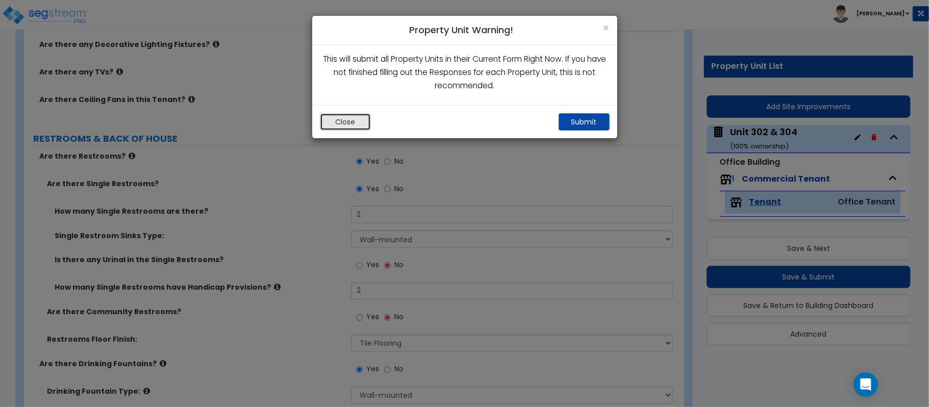
click at [351, 125] on button "Close" at bounding box center [345, 121] width 51 height 17
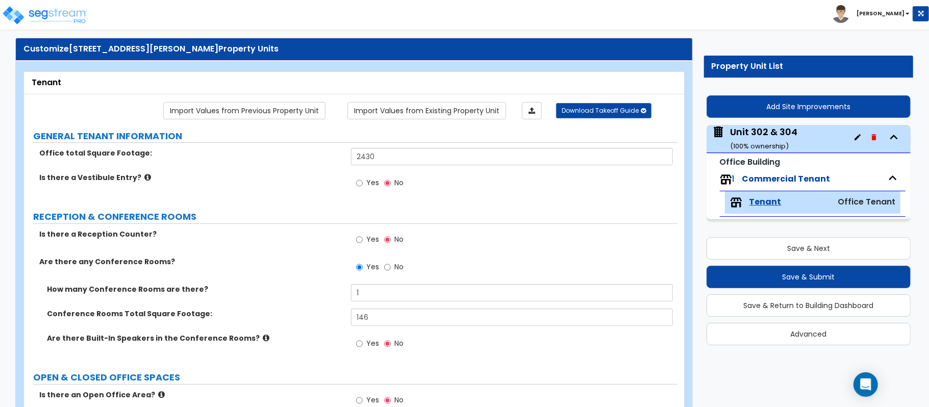
scroll to position [0, 0]
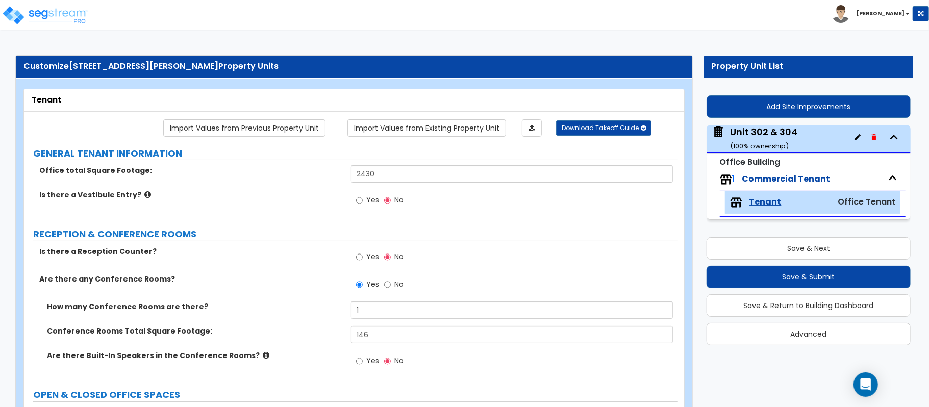
click at [566, 172] on input "2430" at bounding box center [512, 173] width 322 height 17
paste input "4302"
click at [396, 171] on input "24,302,430" at bounding box center [512, 173] width 322 height 17
paste input "486"
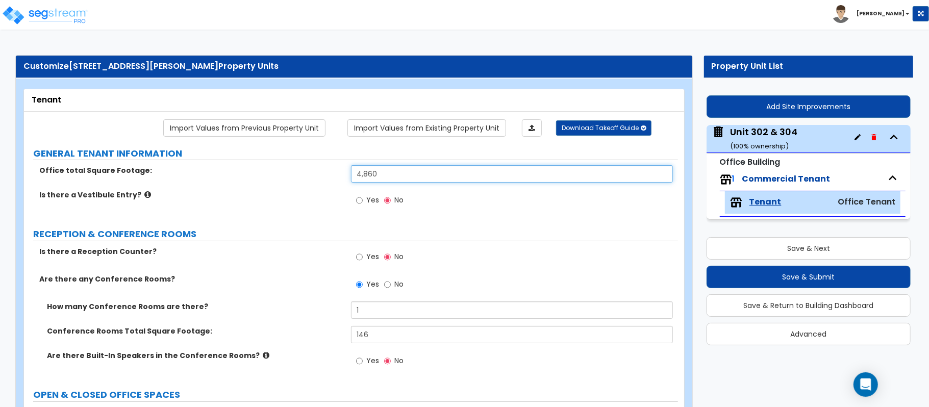
type input "4,860"
click at [488, 217] on div "Yes No" at bounding box center [514, 204] width 327 height 28
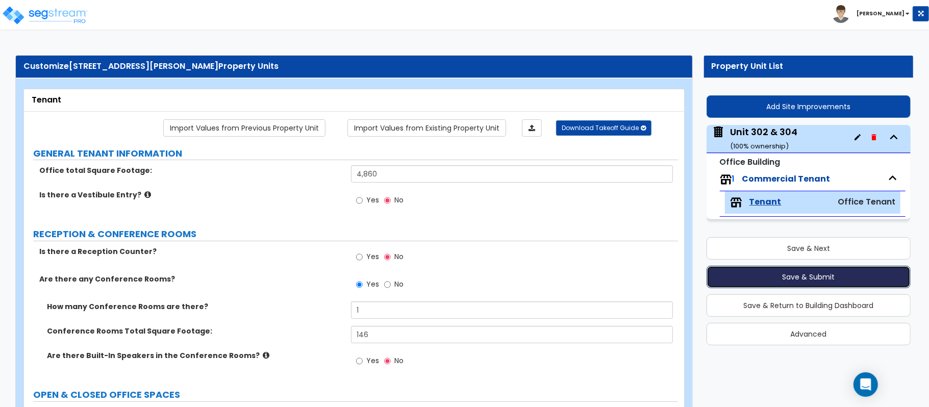
click at [816, 275] on button "Save & Submit" at bounding box center [808, 277] width 204 height 22
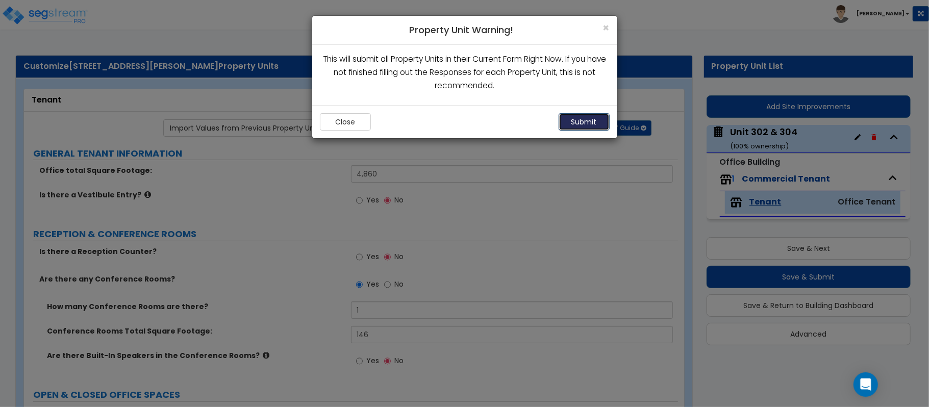
click at [577, 116] on button "Submit" at bounding box center [583, 121] width 51 height 17
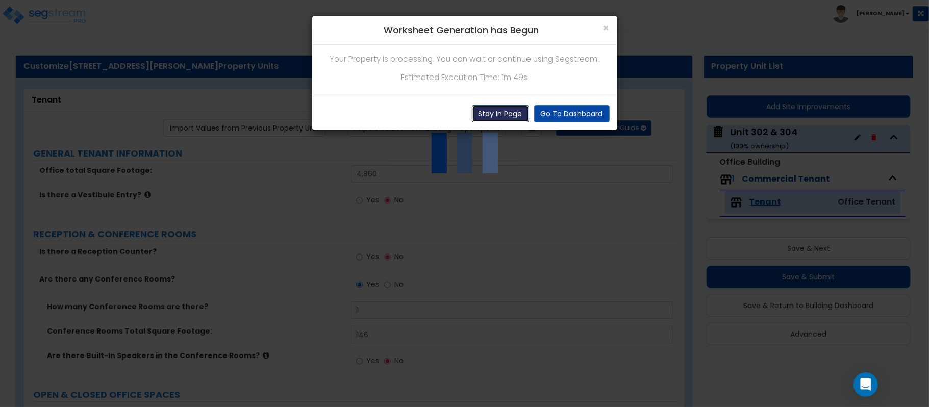
click at [511, 111] on button "Stay In Page" at bounding box center [500, 113] width 57 height 17
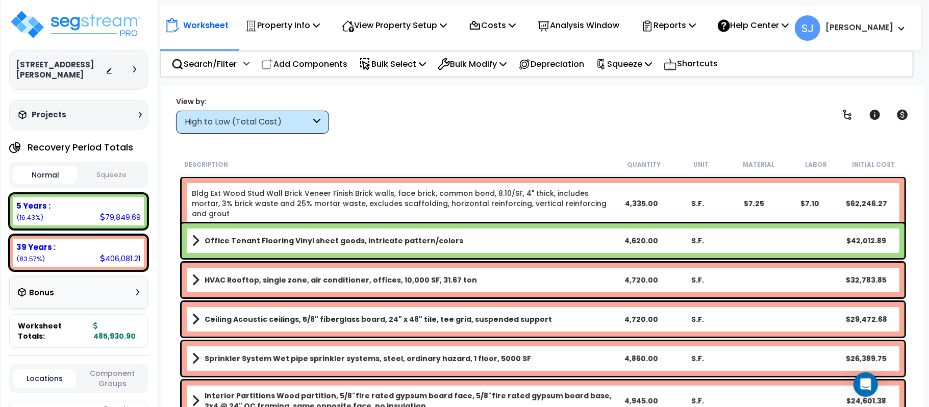
click at [483, 242] on link "Office Tenant Flooring Vinyl sheet goods, intricate pattern/colors" at bounding box center [402, 241] width 421 height 14
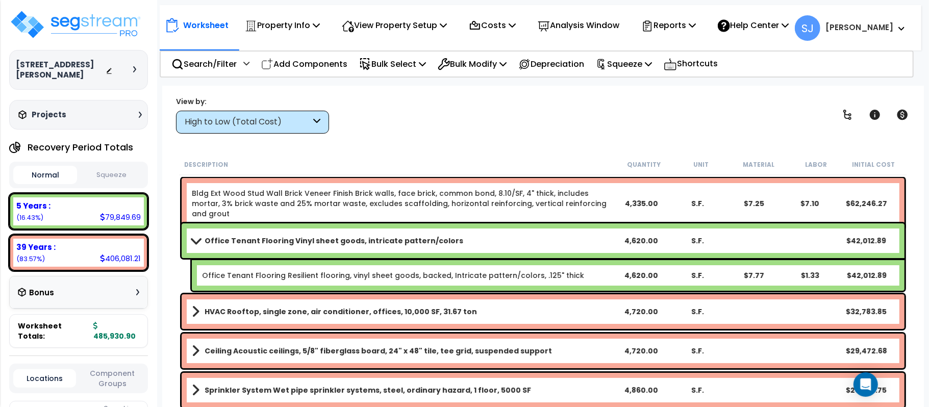
click at [483, 242] on link "Office Tenant Flooring Vinyl sheet goods, intricate pattern/colors" at bounding box center [402, 241] width 421 height 14
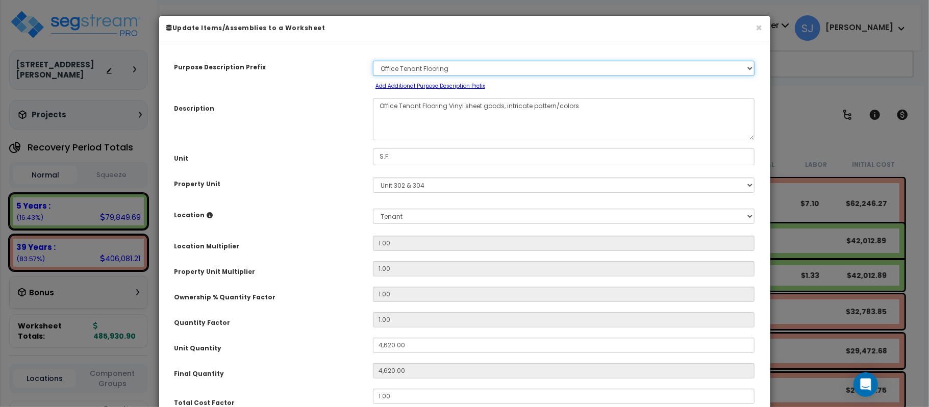
click at [748, 66] on select "Select A/V System A/V System Equipment A/V System Equipment Electric A/V System…" at bounding box center [564, 68] width 382 height 15
click at [704, 47] on div "Purpose Description Prefix Select A/V System A/V System Equipment A/V System Eq…" at bounding box center [464, 300] width 611 height 519
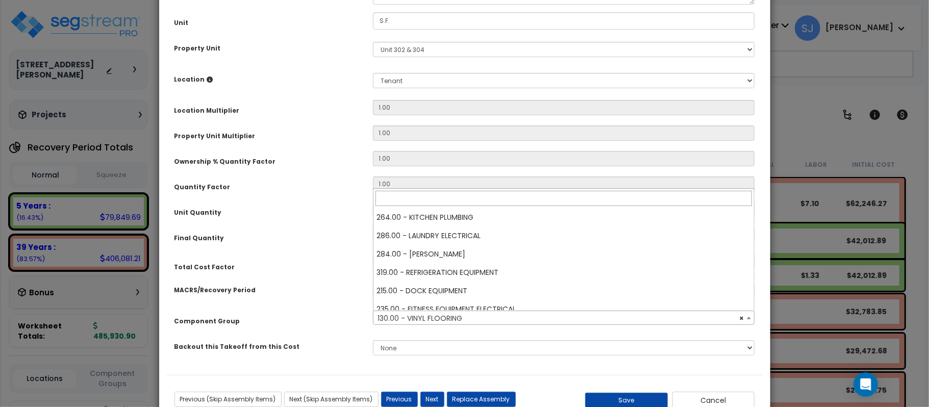
click at [457, 317] on span "× 130.00 - VINYL FLOORING" at bounding box center [563, 318] width 380 height 14
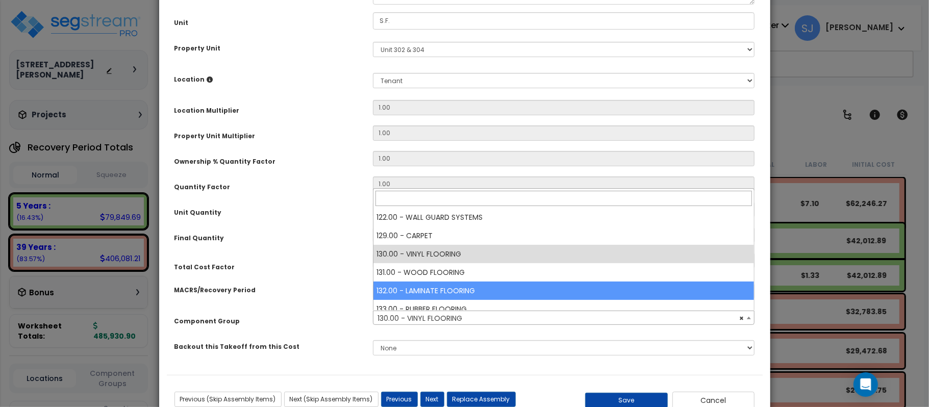
select select "15747"
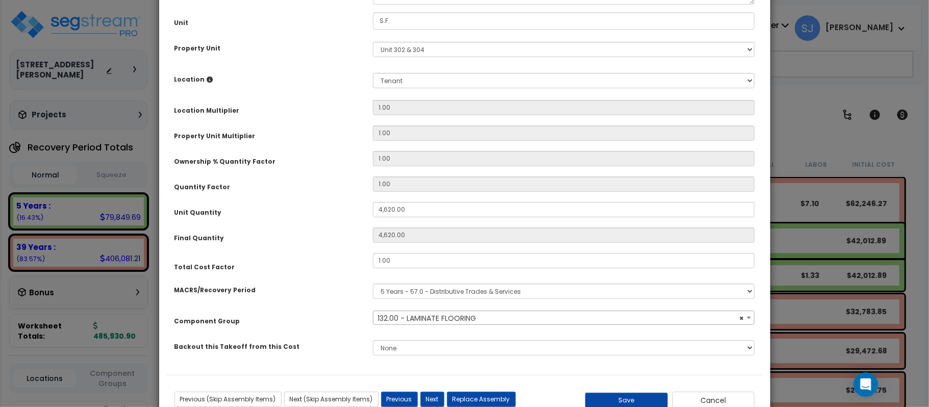
scroll to position [169, 0]
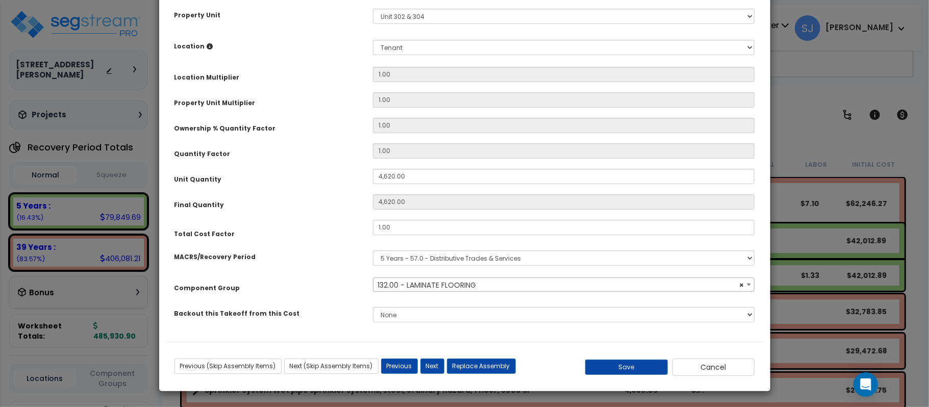
click at [528, 285] on span "× 132.00 - LAMINATE FLOORING" at bounding box center [563, 285] width 380 height 14
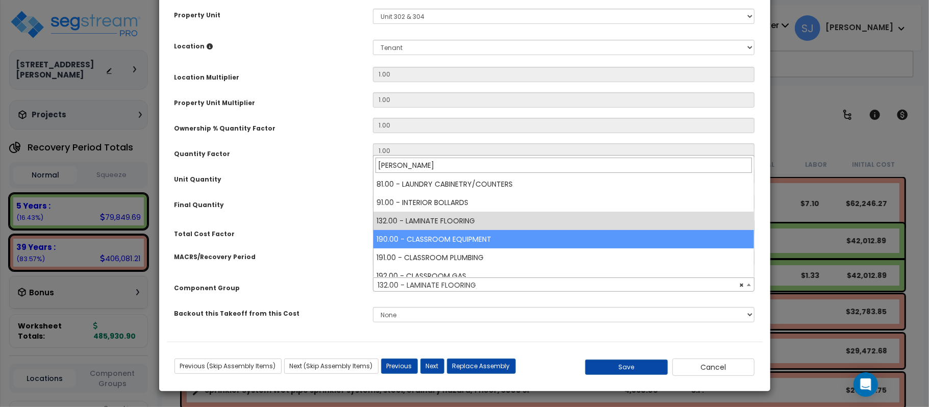
scroll to position [0, 0]
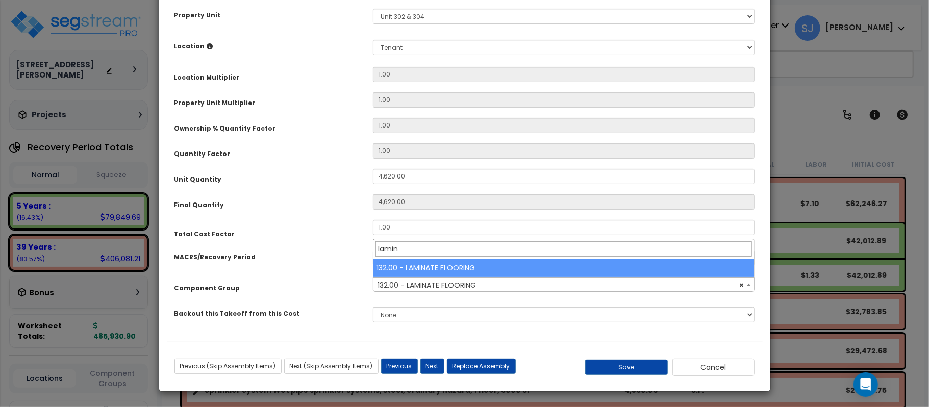
type input "lamin"
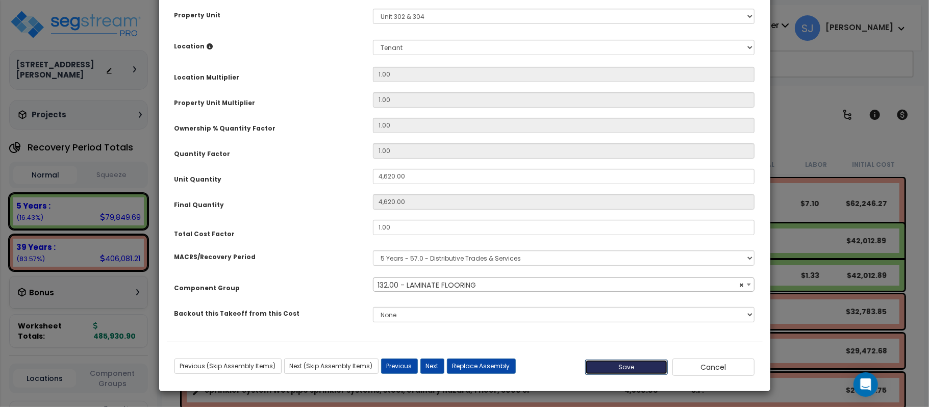
click at [630, 366] on button "Save" at bounding box center [626, 367] width 83 height 15
type input "4620.00"
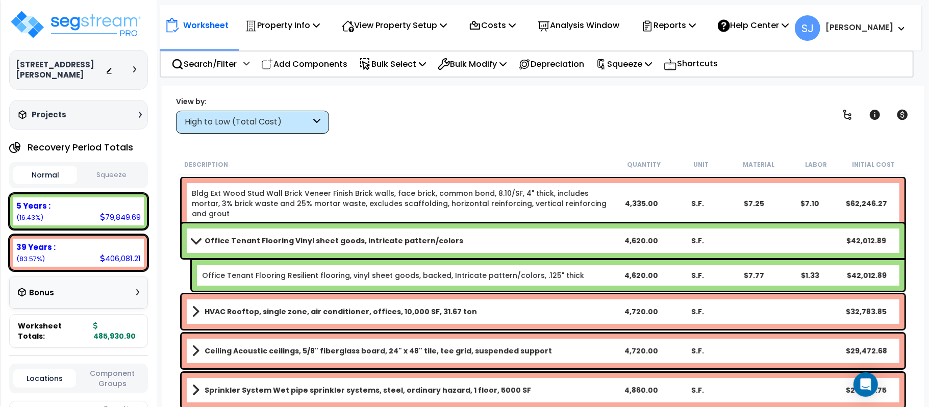
click at [555, 245] on link "Office Tenant Flooring Vinyl sheet goods, intricate pattern/colors" at bounding box center [402, 241] width 421 height 14
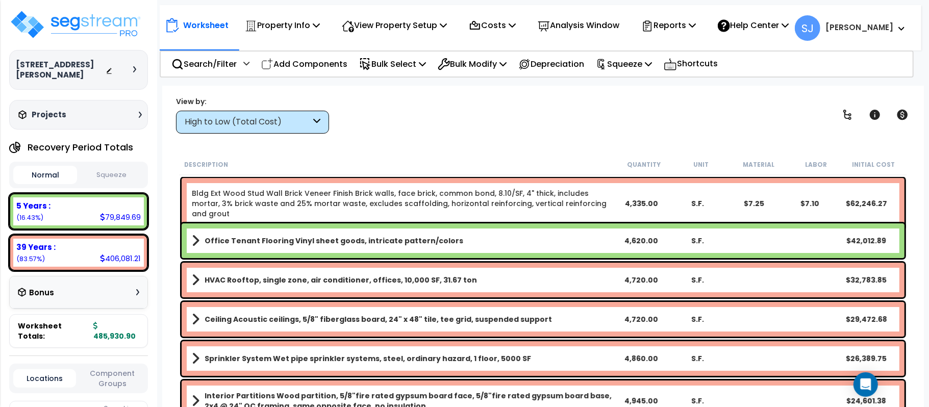
click at [555, 245] on link "Office Tenant Flooring Vinyl sheet goods, intricate pattern/colors" at bounding box center [402, 241] width 421 height 14
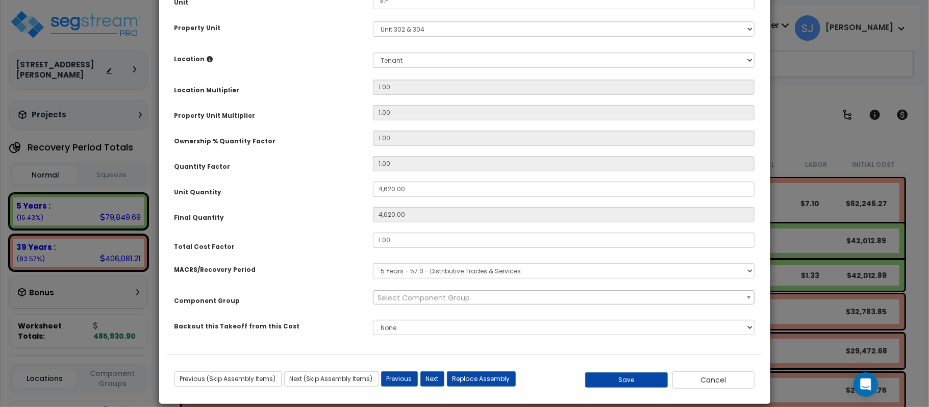
scroll to position [169, 0]
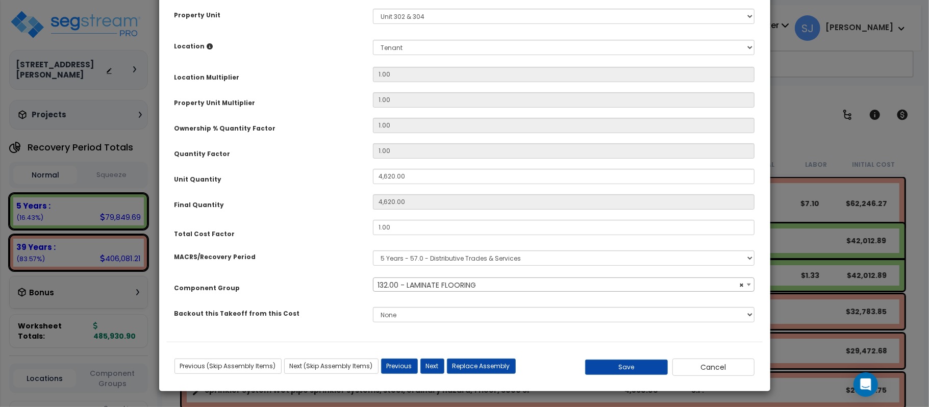
select select "15747"
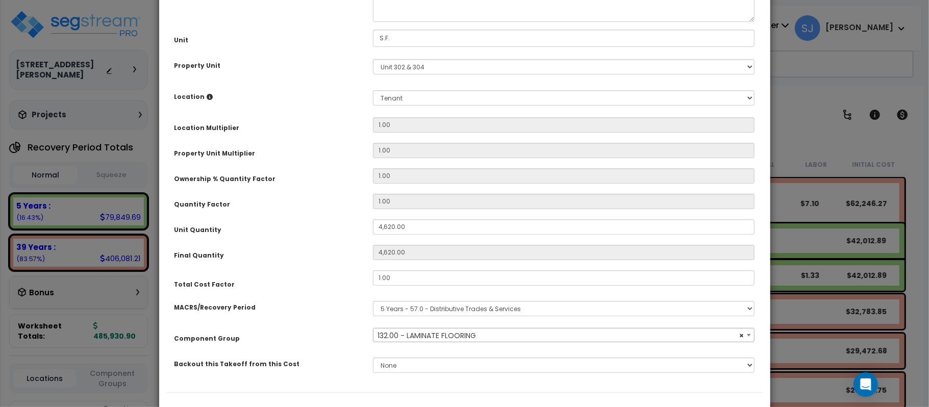
scroll to position [0, 0]
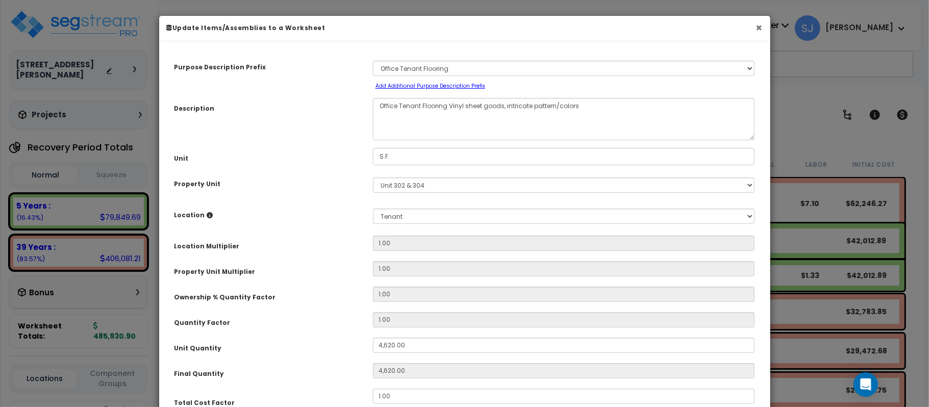
click at [757, 25] on button "×" at bounding box center [759, 27] width 7 height 11
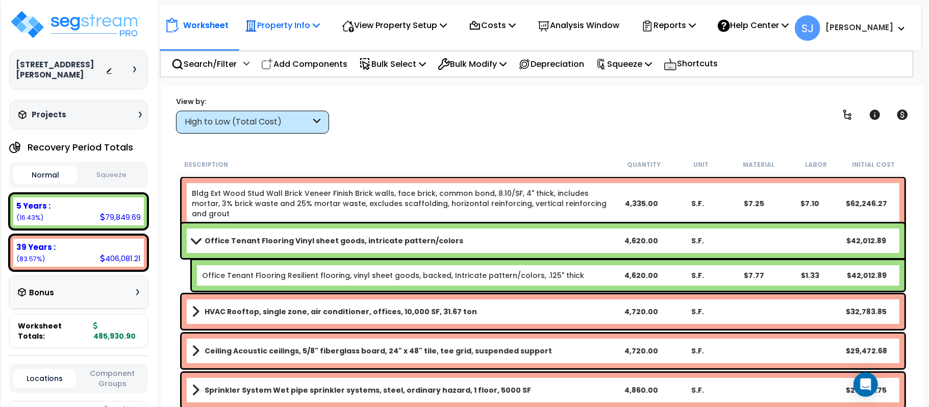
click at [292, 32] on p "Property Info" at bounding box center [282, 25] width 75 height 14
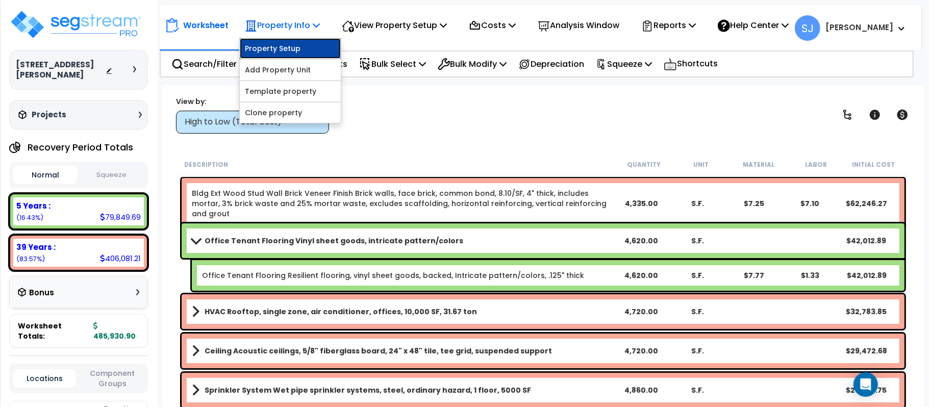
click at [292, 44] on link "Property Setup" at bounding box center [290, 48] width 101 height 20
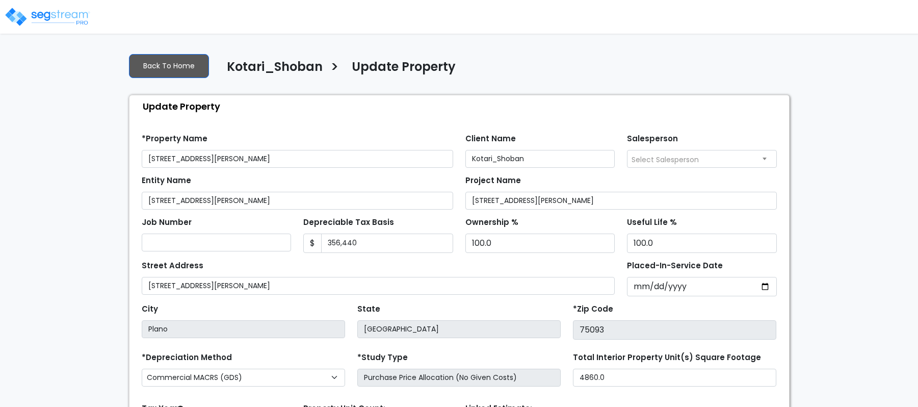
select select "2021"
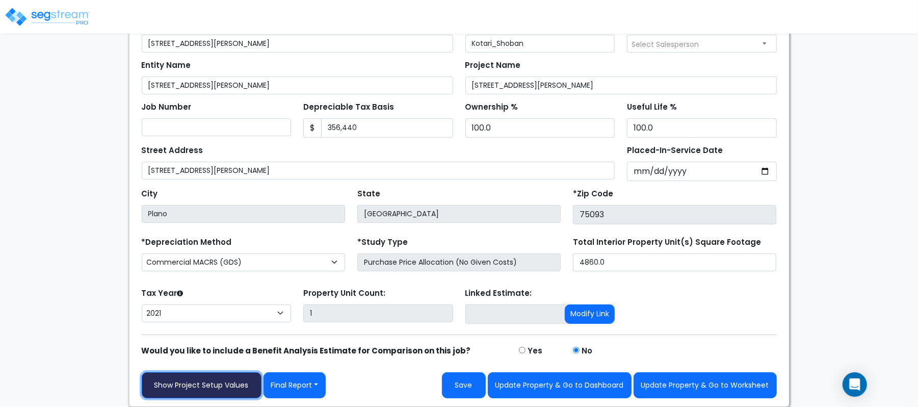
click at [221, 375] on link "Show Project Setup Values" at bounding box center [202, 385] width 120 height 26
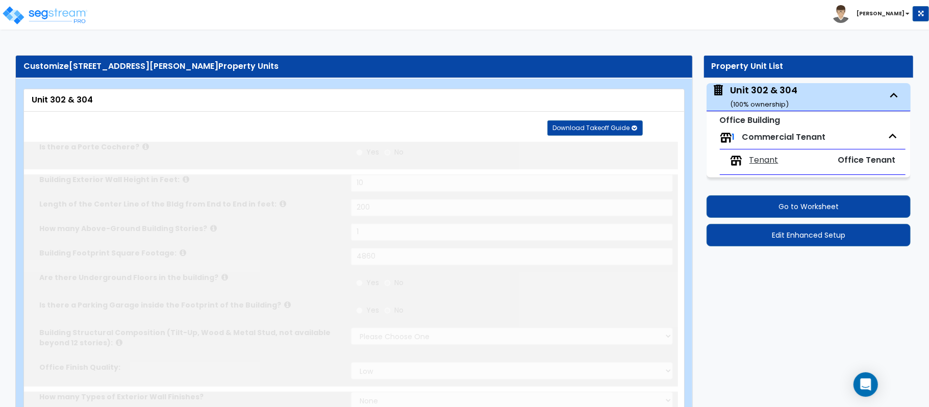
type input "10"
type input "200"
type input "1"
type input "4860"
select select "7"
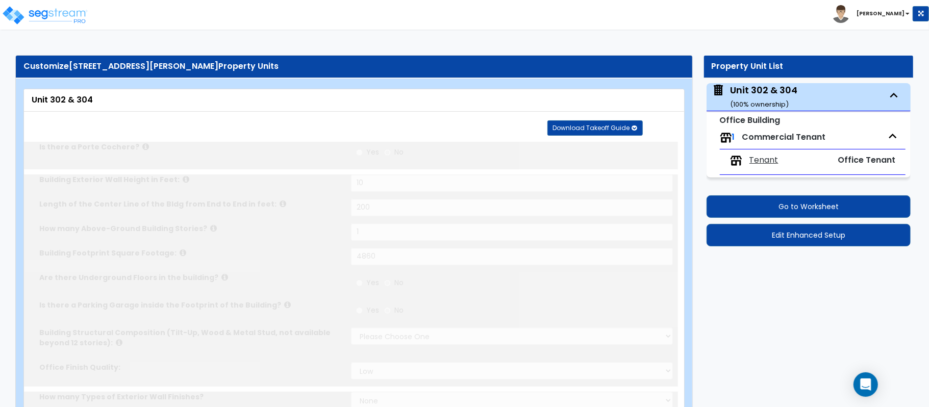
select select "1"
select select "2"
select select "1"
select select "2"
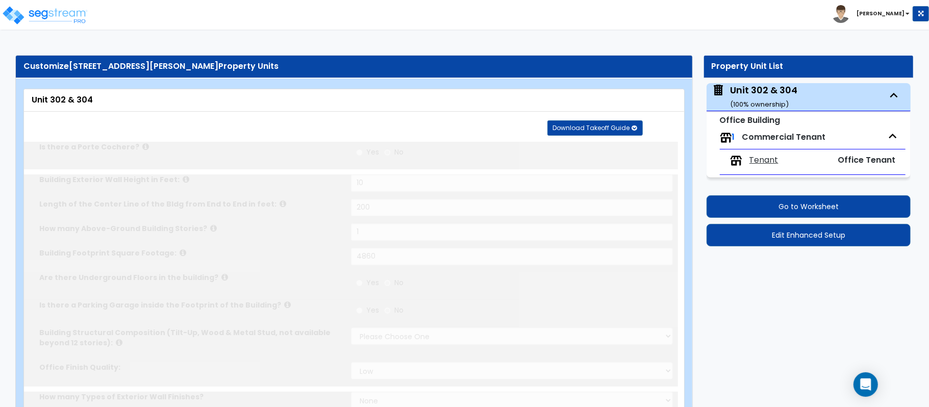
select select "1"
radio input "true"
select select "2"
select select "1"
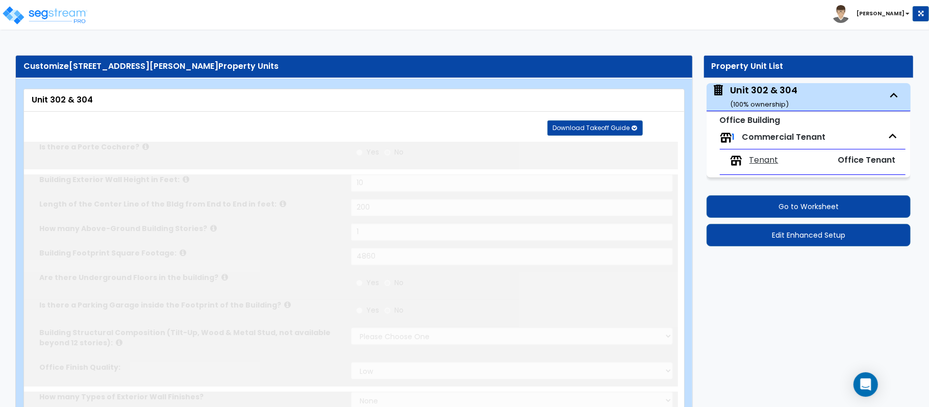
select select "1"
type input "10"
radio input "true"
type input "1"
radio input "true"
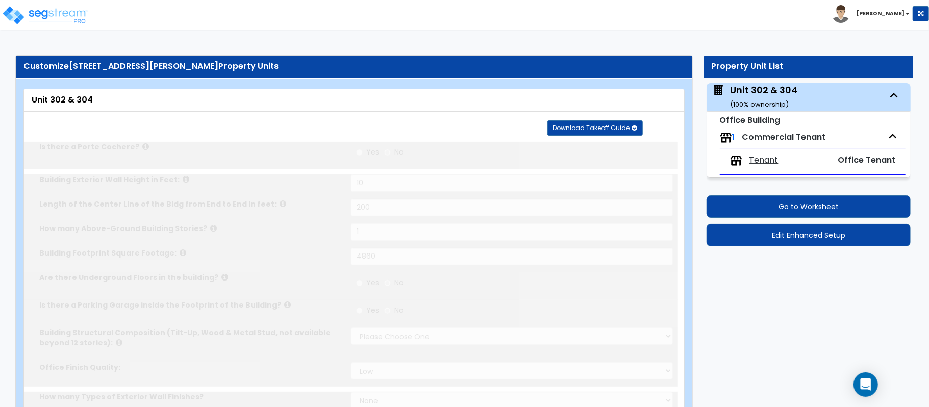
type input "1"
select select "1"
radio input "true"
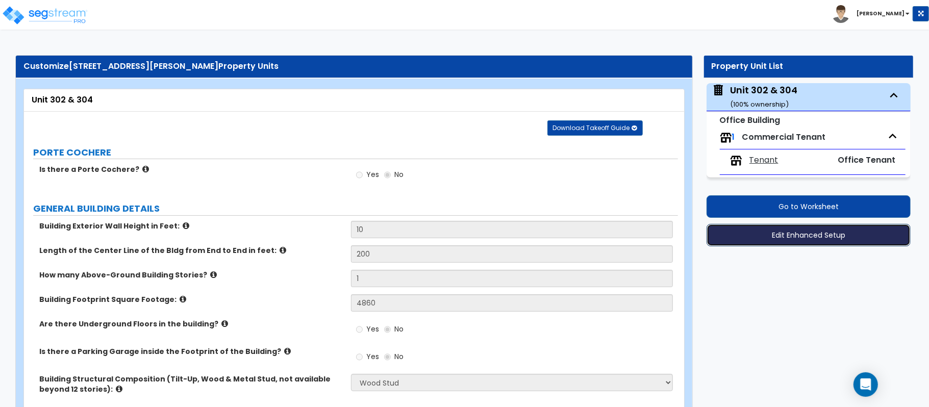
click at [757, 234] on button "Edit Enhanced Setup" at bounding box center [808, 235] width 204 height 22
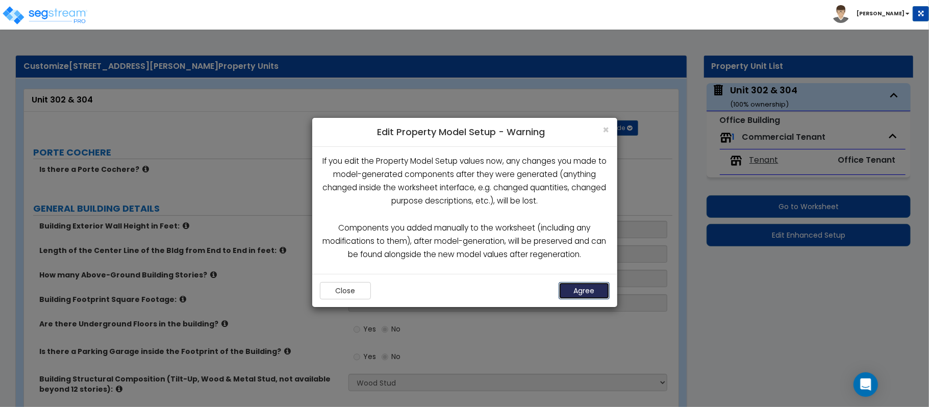
click at [594, 293] on button "Agree" at bounding box center [583, 290] width 51 height 17
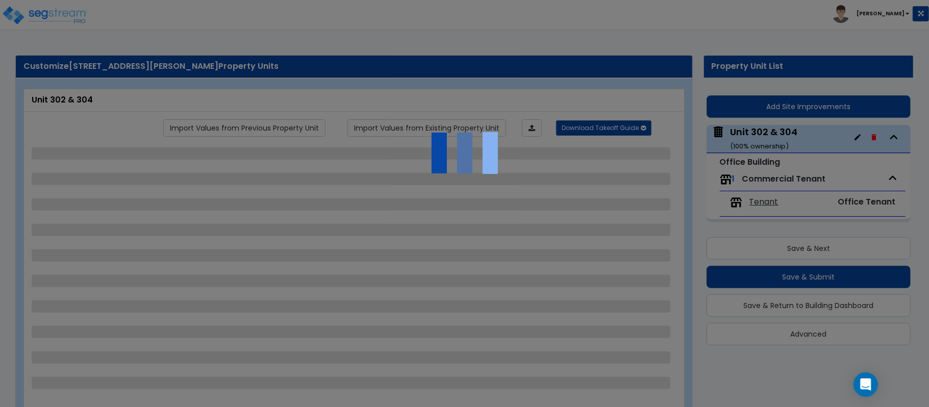
select select "7"
select select "1"
select select "2"
select select "1"
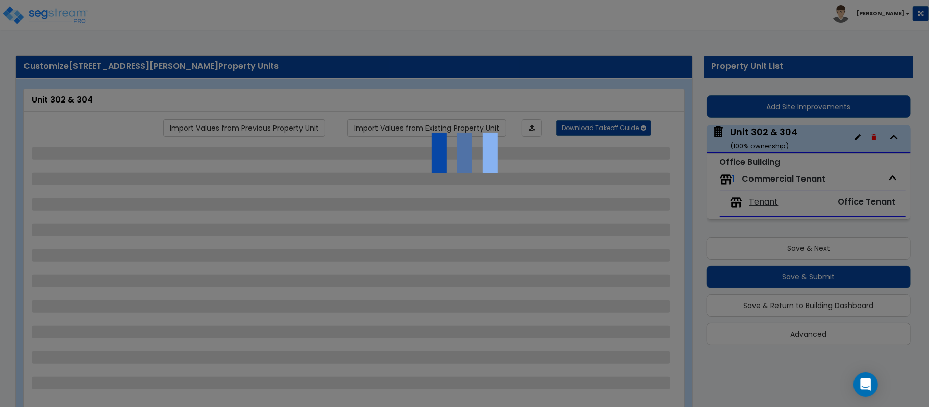
select select "2"
select select "1"
select select "2"
select select "1"
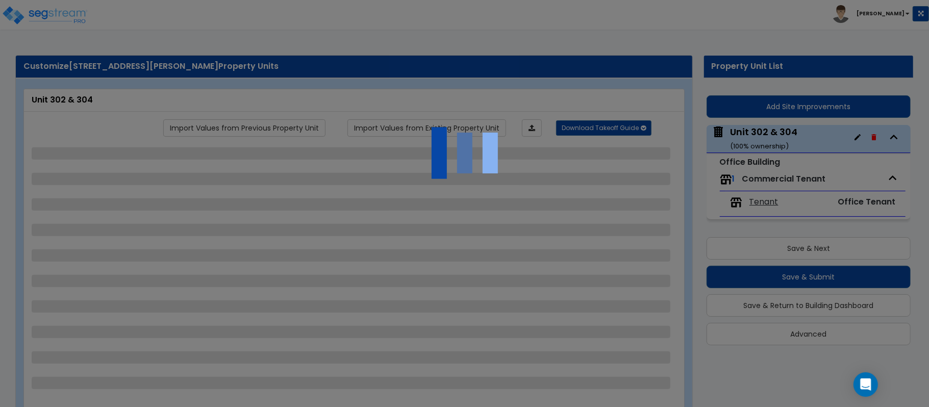
select select "1"
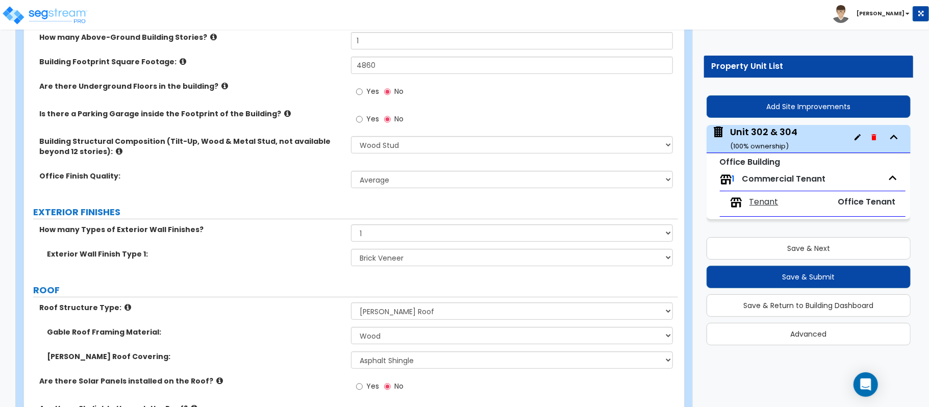
scroll to position [272, 0]
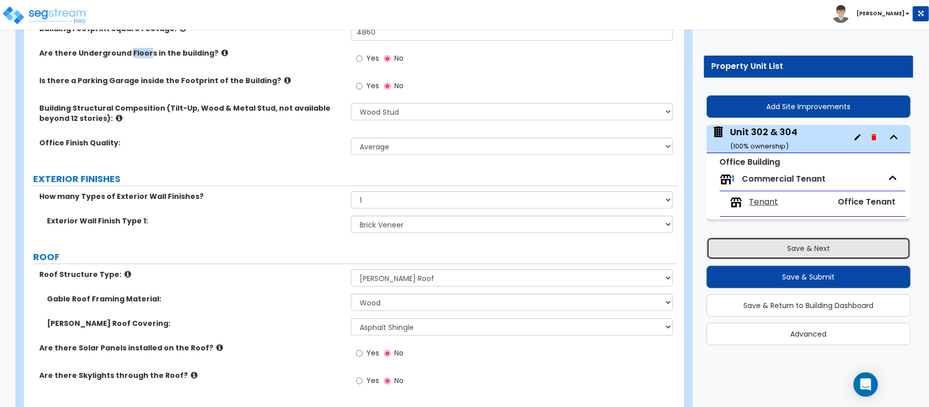
click at [782, 245] on button "Save & Next" at bounding box center [808, 248] width 204 height 22
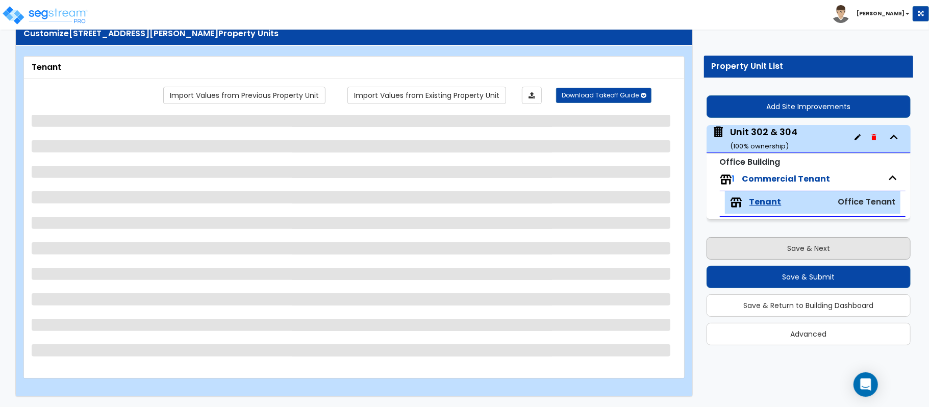
scroll to position [33, 0]
select select "1"
select select "6"
select select "1"
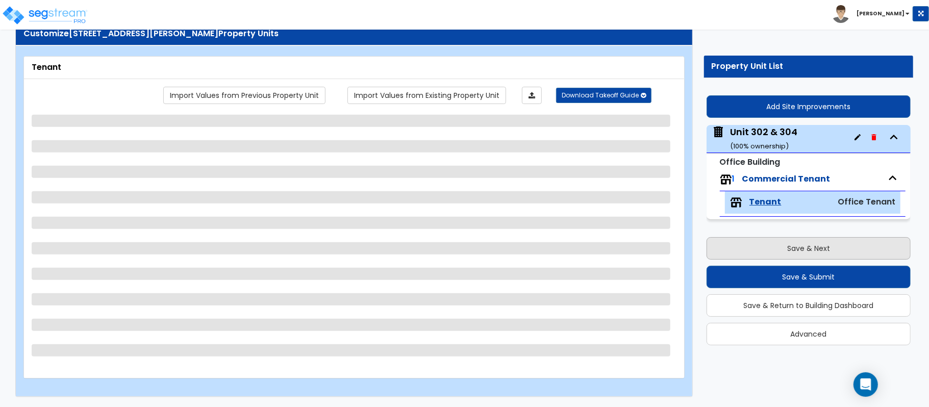
select select "1"
select select "2"
select select "3"
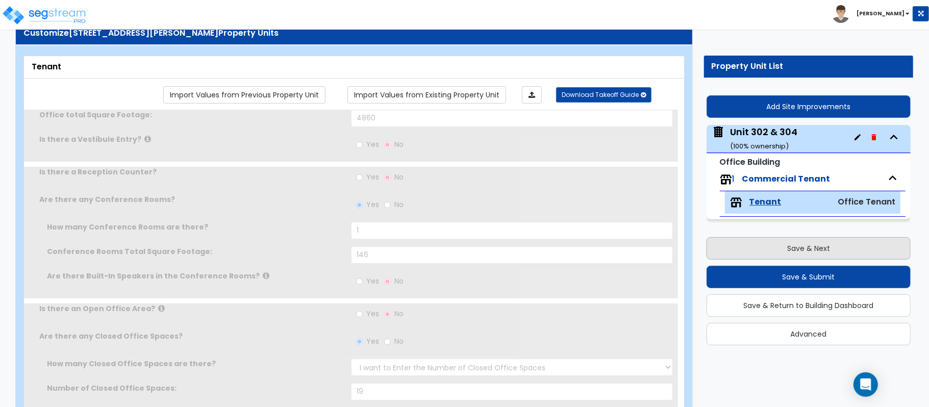
radio input "true"
type input "2"
select select "1"
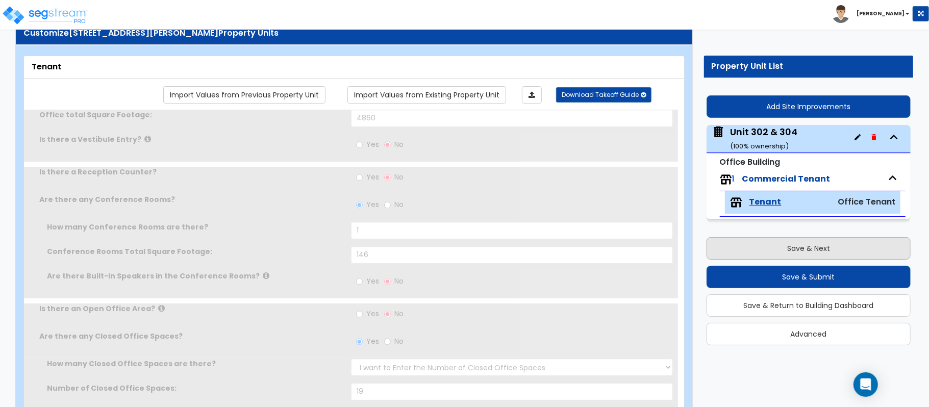
type input "2"
select select "1"
radio input "true"
select select "1"
type input "2"
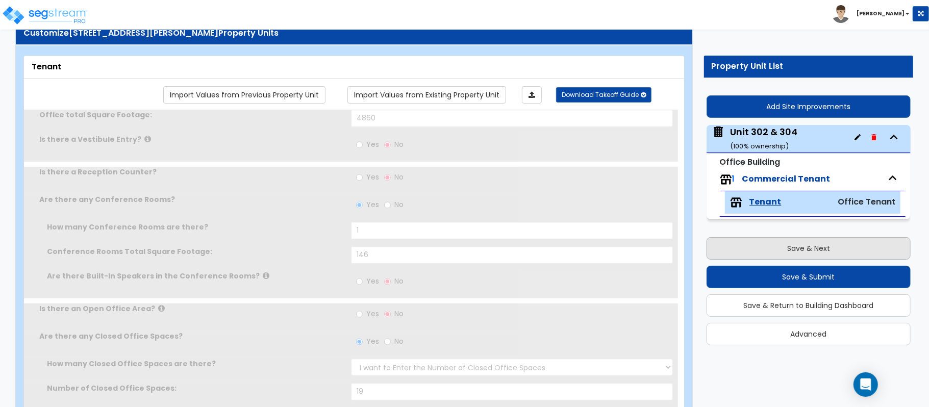
radio input "true"
type input "1"
type input "100"
select select "2"
type input "6"
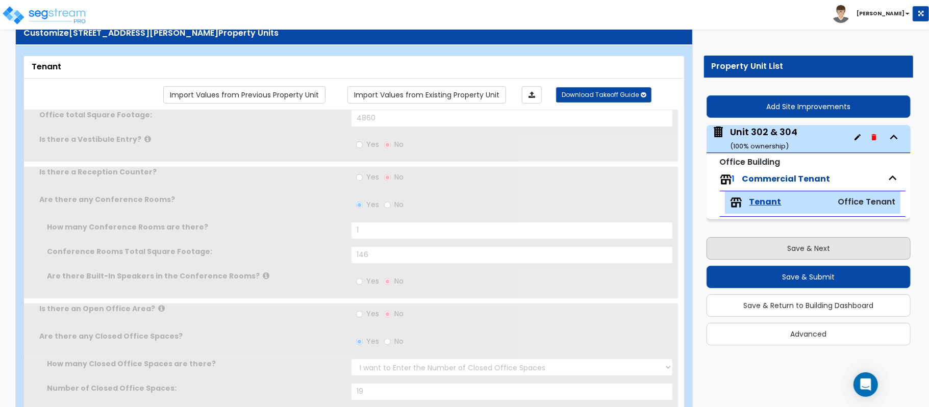
type input "12"
type input "1"
select select "1"
type input "1"
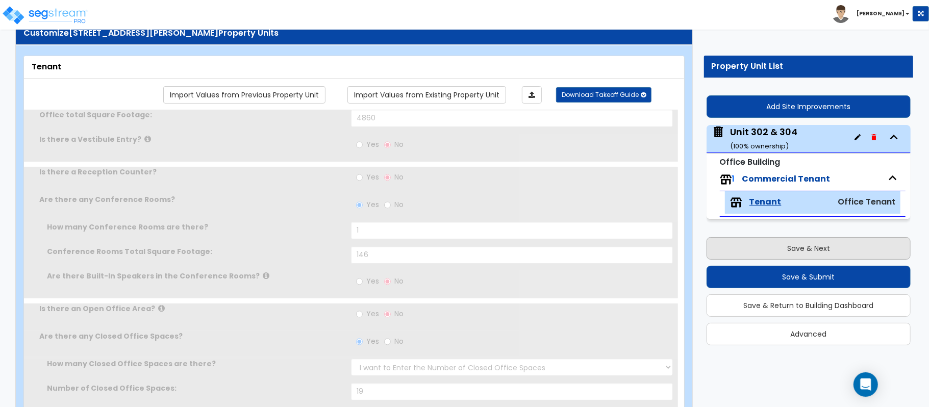
radio input "true"
type input "1"
radio input "true"
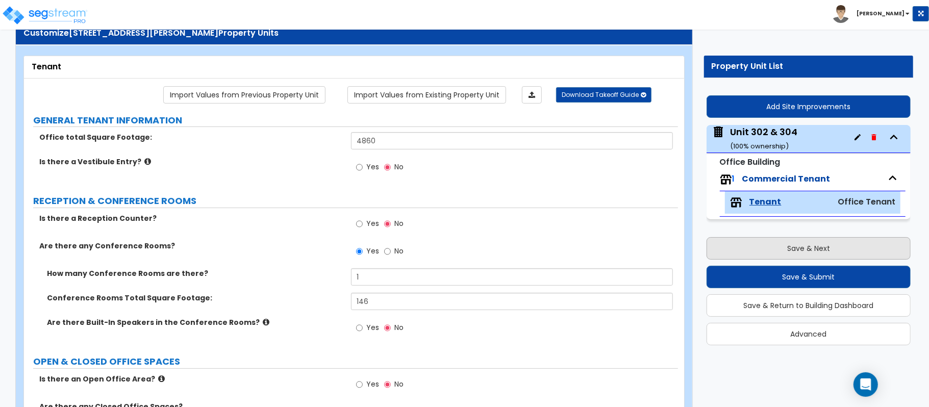
scroll to position [370, 0]
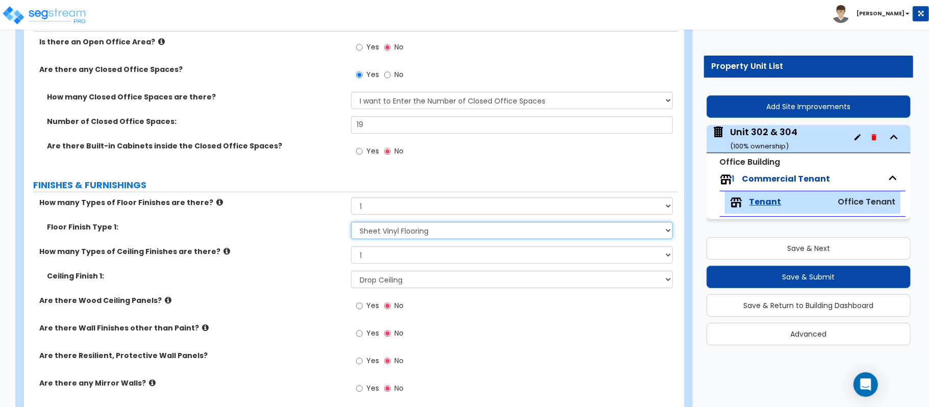
click at [439, 232] on select "None Tile Flooring Marble Flooring Hardwood Flooring Resilient Laminate Floorin…" at bounding box center [512, 230] width 322 height 17
select select "3"
click at [351, 223] on select "None Tile Flooring Marble Flooring Hardwood Flooring Resilient Laminate Floorin…" at bounding box center [512, 230] width 322 height 17
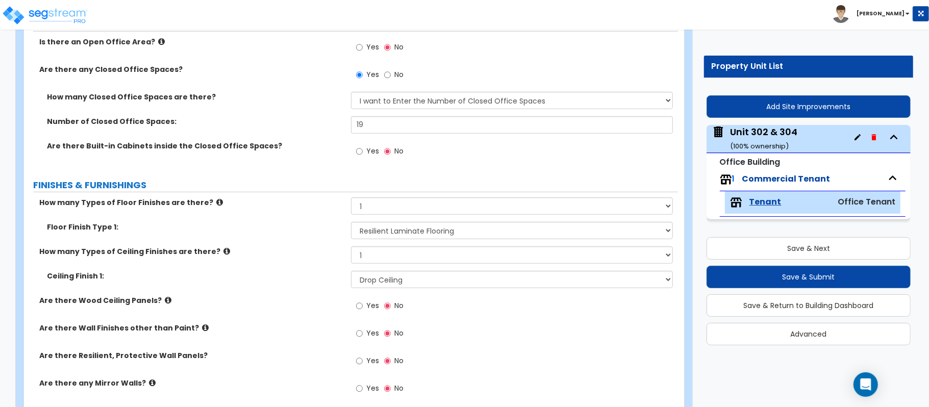
click at [302, 247] on label "How many Types of Ceiling Finishes are there?" at bounding box center [191, 251] width 304 height 10
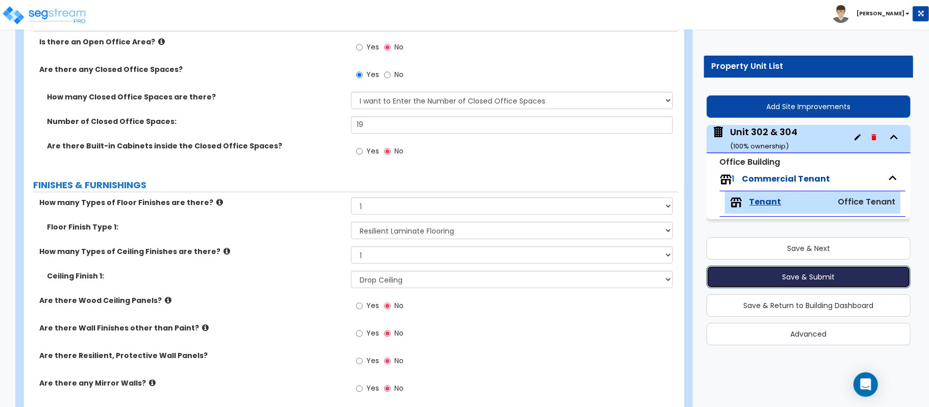
click at [816, 272] on button "Save & Submit" at bounding box center [808, 277] width 204 height 22
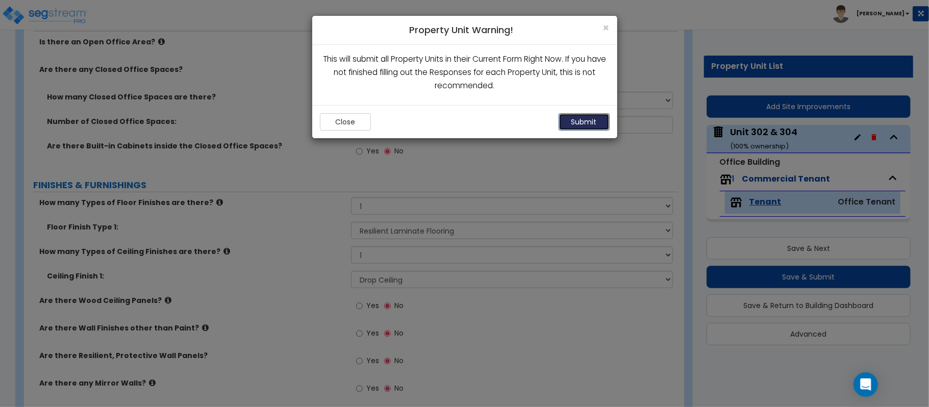
click at [584, 121] on button "Submit" at bounding box center [583, 121] width 51 height 17
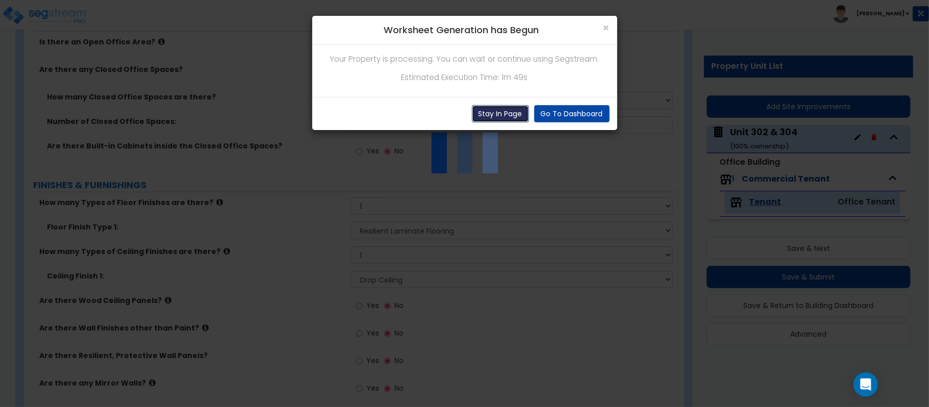
click at [517, 110] on button "Stay In Page" at bounding box center [500, 113] width 57 height 17
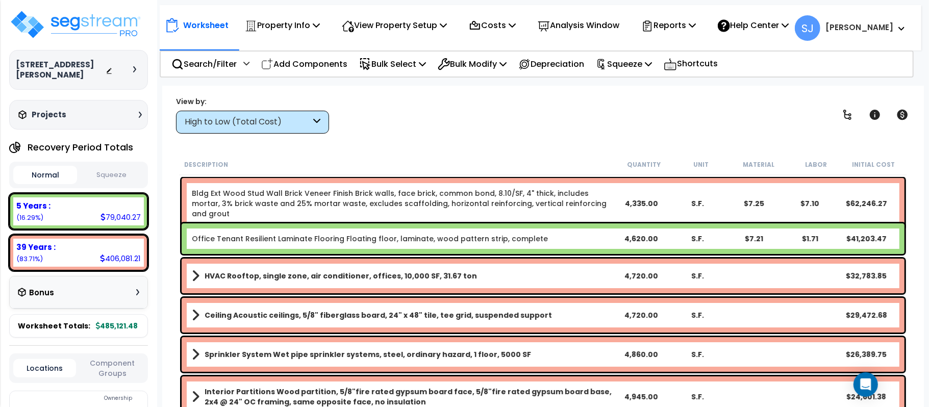
click at [506, 234] on link "Office Tenant Resilient Laminate Flooring Floating floor, laminate, wood patter…" at bounding box center [370, 239] width 356 height 10
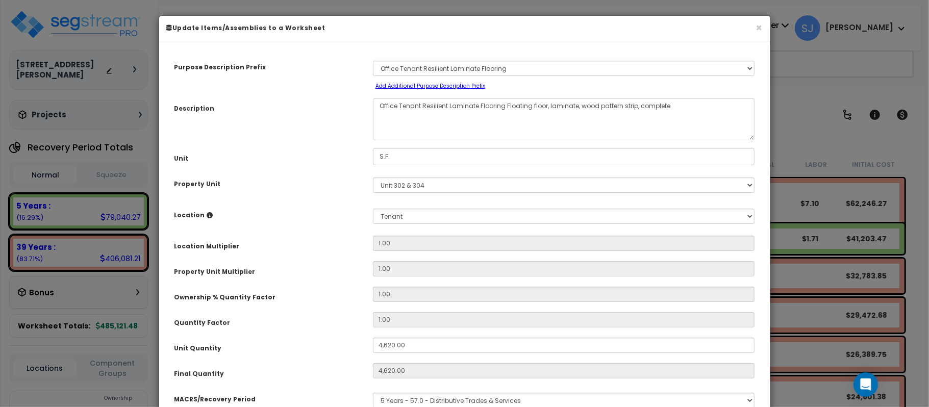
select select "15747"
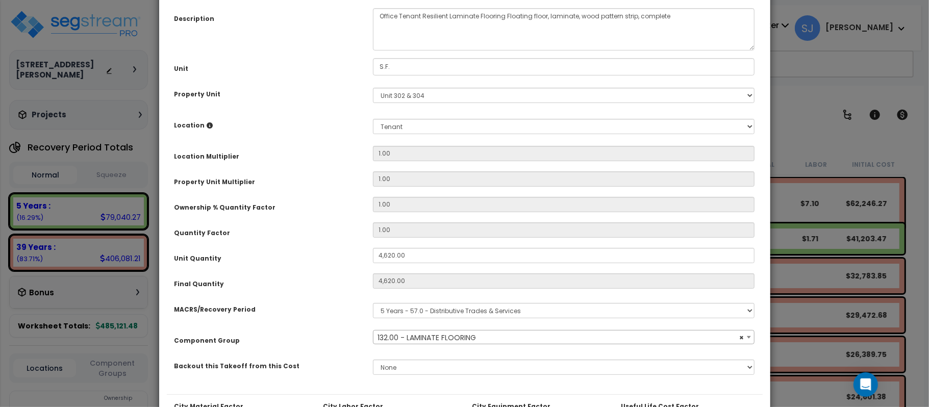
scroll to position [204, 0]
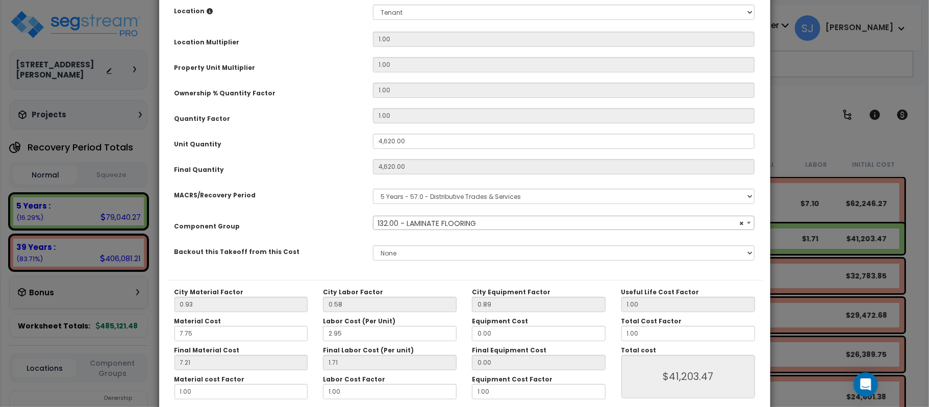
click at [510, 223] on span "× 132.00 - LAMINATE FLOORING" at bounding box center [563, 223] width 380 height 14
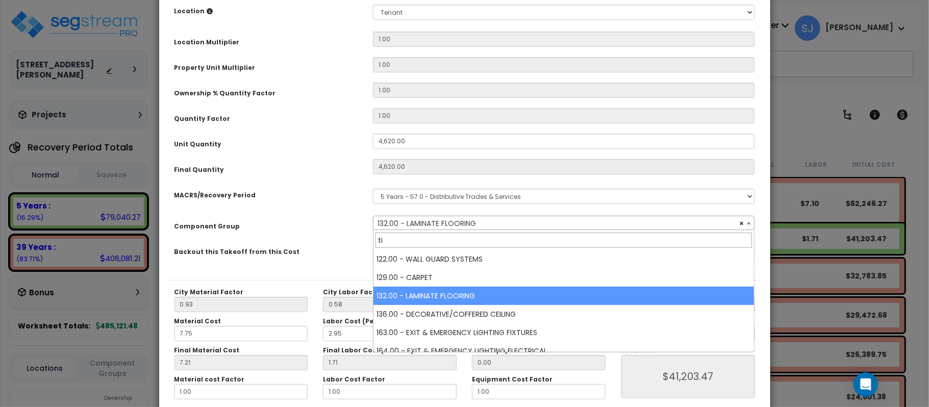
scroll to position [0, 0]
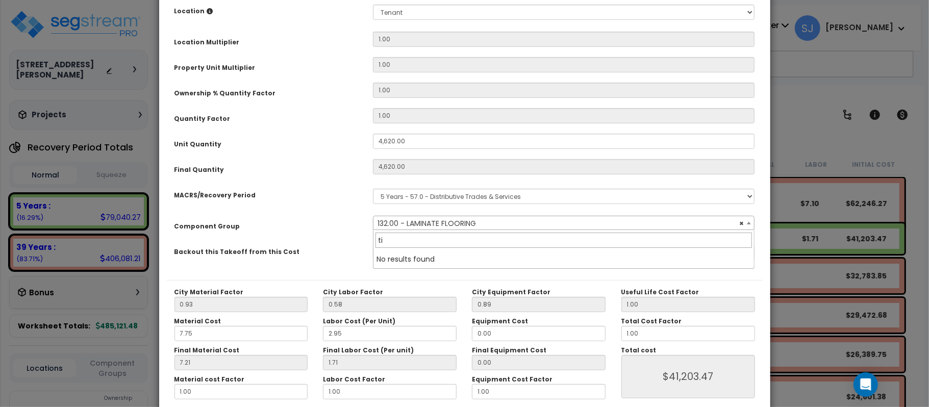
type input "t"
click at [328, 210] on div "Purpose Description Prefix Select A/V System A/V System Equipment A/V System Eq…" at bounding box center [465, 62] width 596 height 435
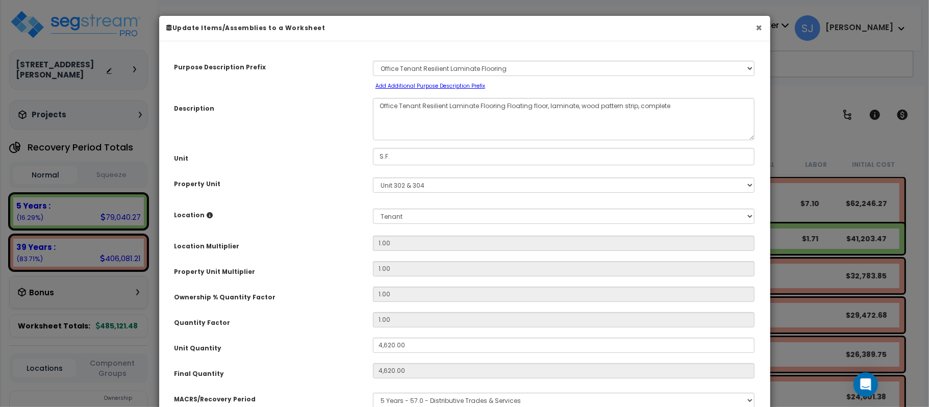
click at [759, 27] on button "×" at bounding box center [759, 27] width 7 height 11
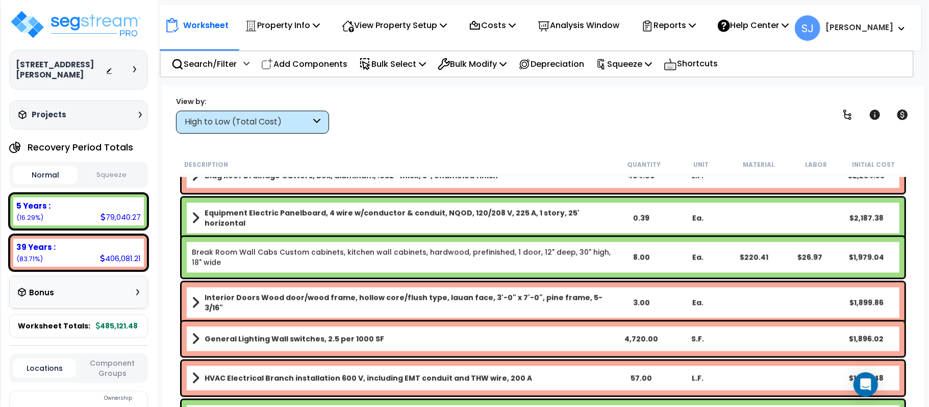
scroll to position [1632, 0]
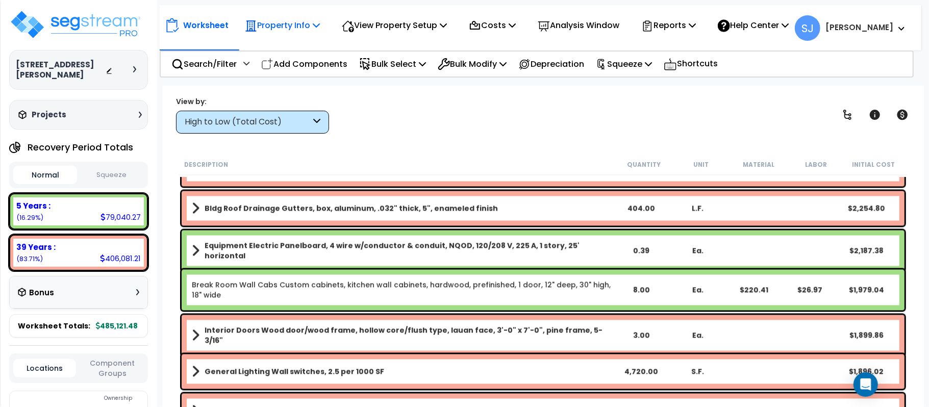
click at [284, 21] on p "Property Info" at bounding box center [282, 25] width 75 height 14
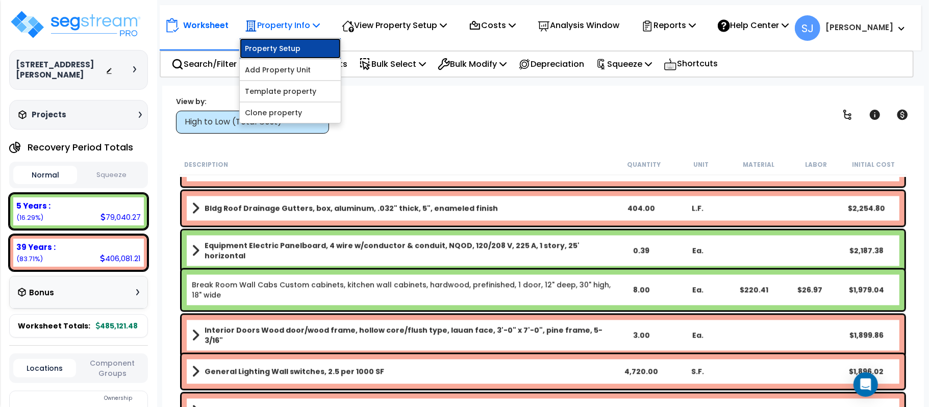
click at [295, 45] on link "Property Setup" at bounding box center [290, 48] width 101 height 20
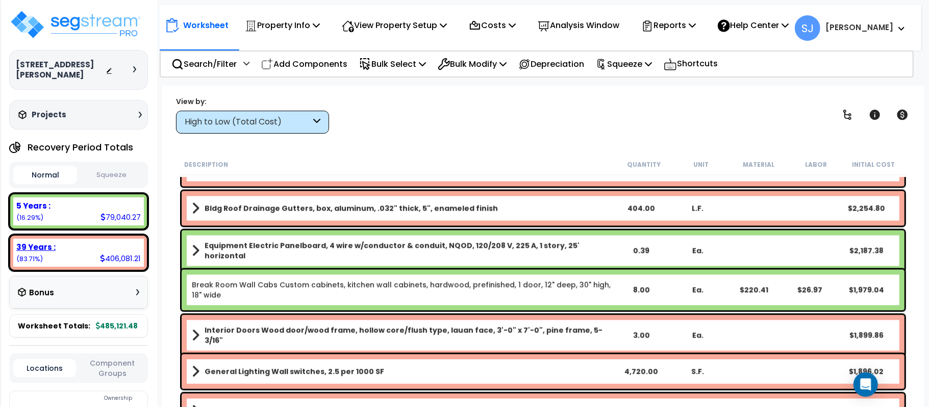
click at [82, 258] on div "39 Years : 406,081.21 (83.71%)" at bounding box center [78, 253] width 131 height 28
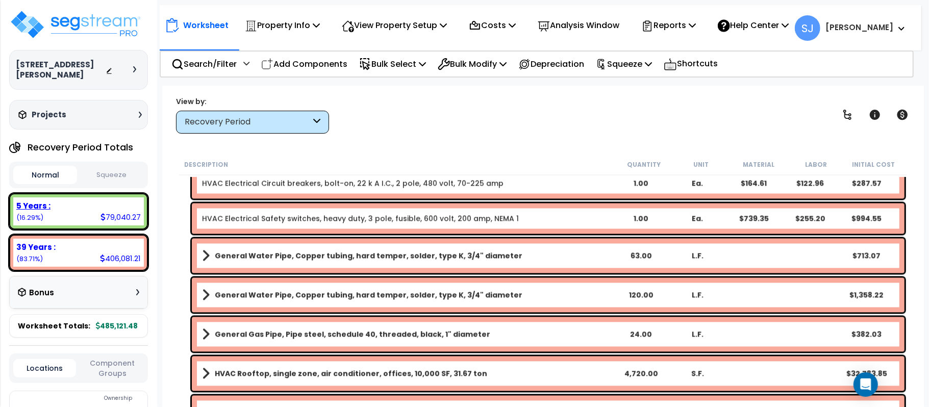
click at [80, 212] on div "5 Years : 79,040.27 (16.29%)" at bounding box center [78, 211] width 131 height 28
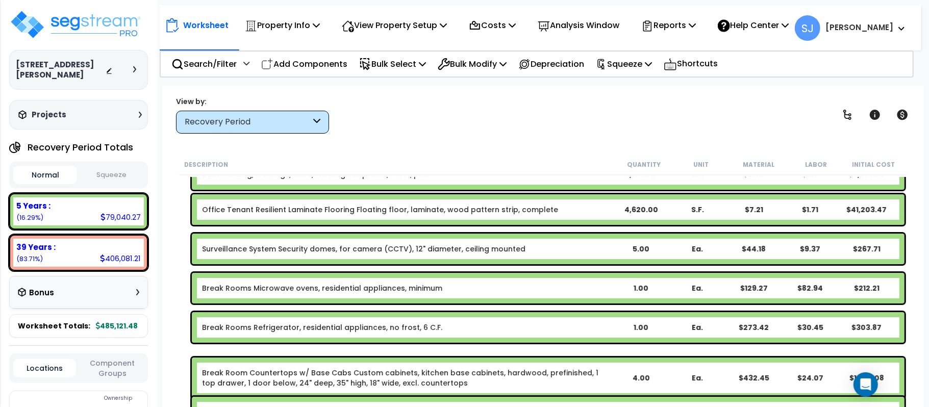
scroll to position [0, 0]
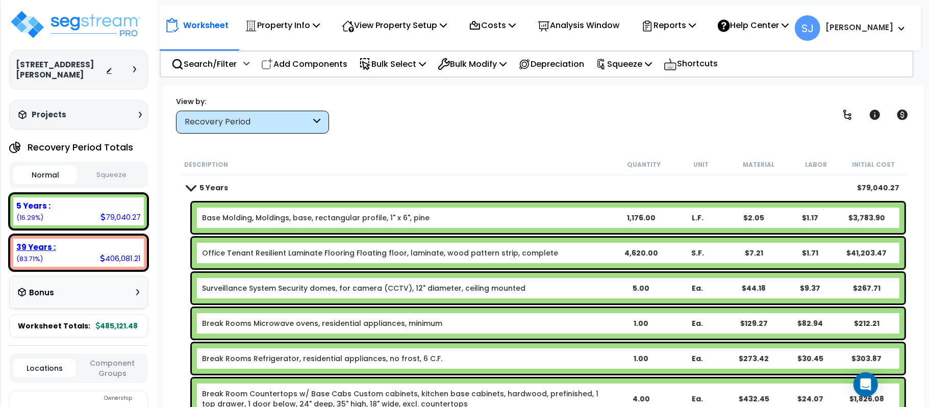
click at [88, 253] on div "39 Years : 406,081.21 (83.71%)" at bounding box center [78, 253] width 131 height 28
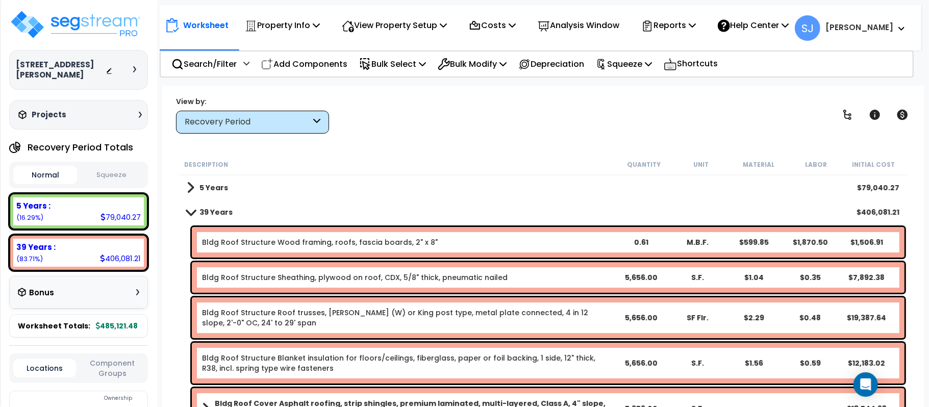
click at [477, 146] on div "Worksheet Property Info Property Setup Add Property Unit Template property Clon…" at bounding box center [542, 289] width 761 height 407
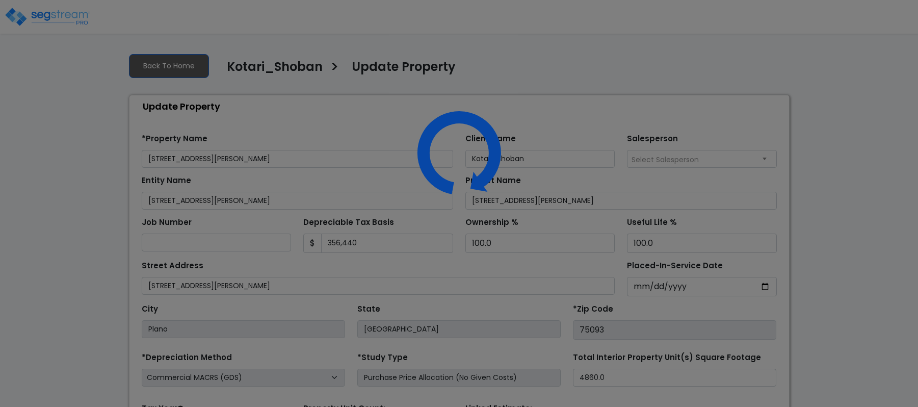
select select "2021"
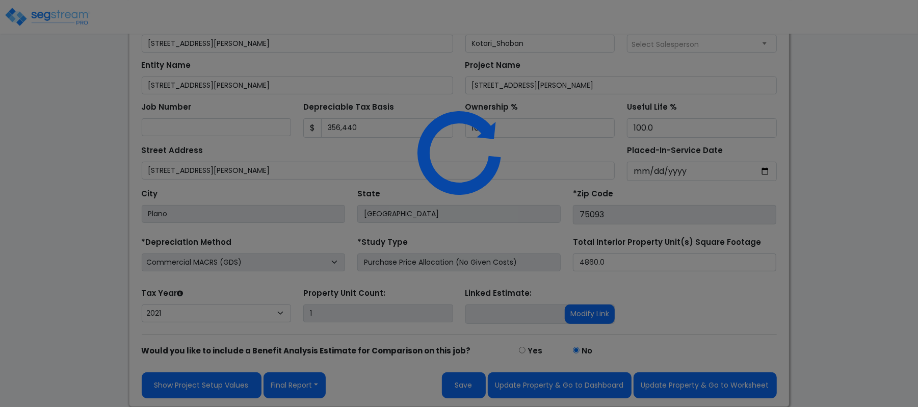
scroll to position [117, 0]
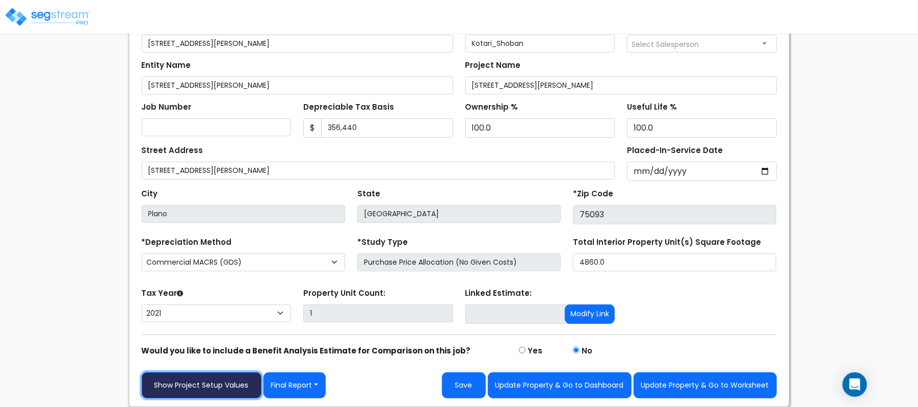
click at [176, 398] on link "Show Project Setup Values" at bounding box center [202, 385] width 120 height 26
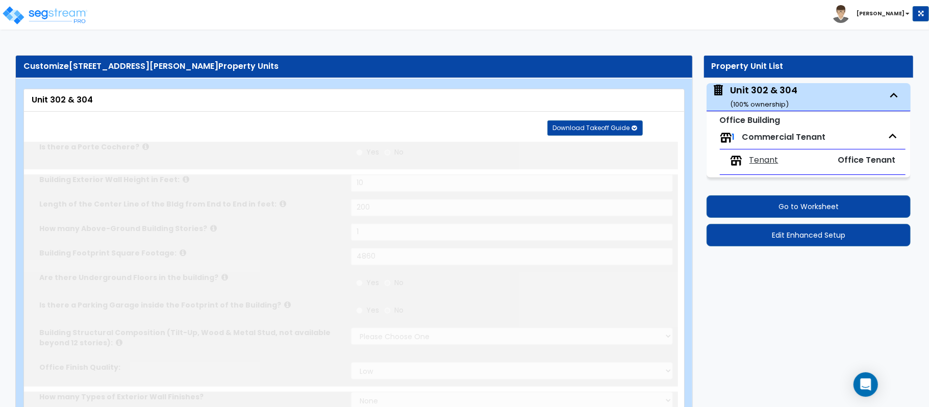
type input "10"
type input "200"
type input "1"
type input "4860"
select select "7"
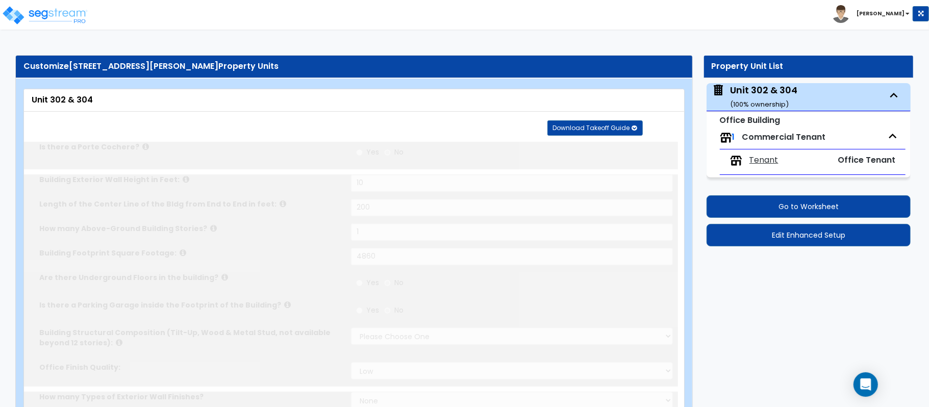
select select "1"
select select "2"
select select "1"
select select "2"
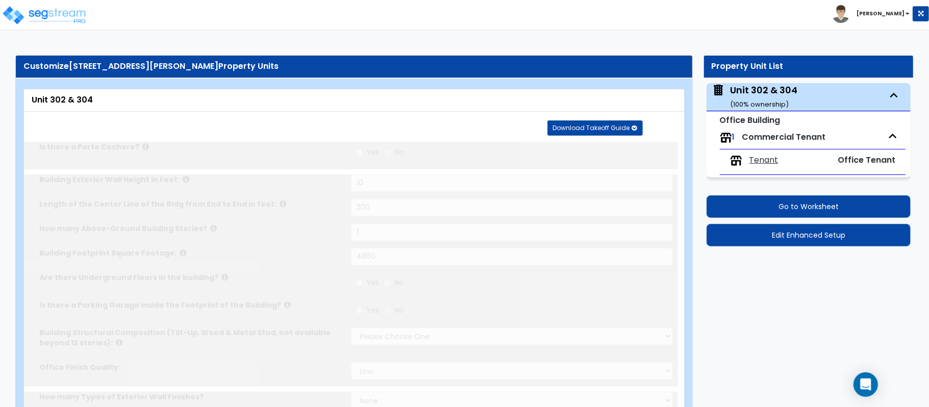
select select "1"
radio input "true"
select select "2"
select select "1"
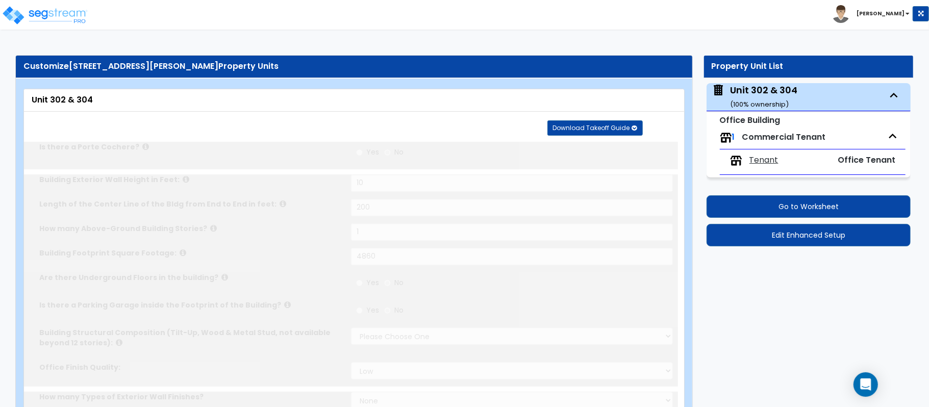
select select "1"
type input "10"
radio input "true"
type input "1"
radio input "true"
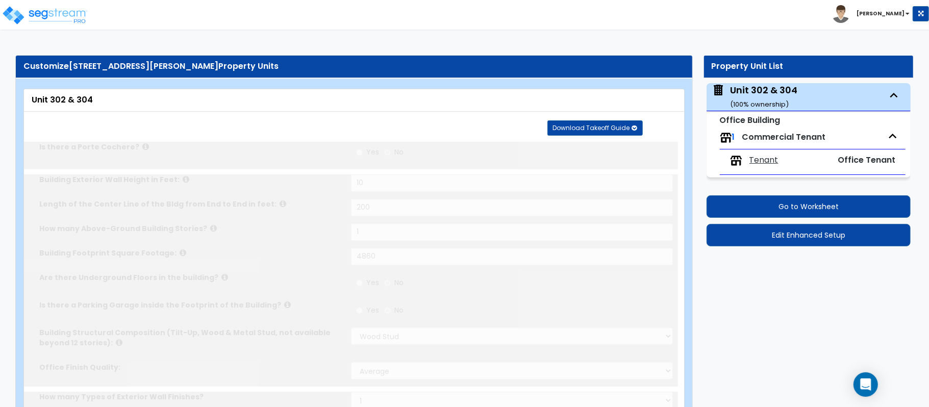
type input "1"
select select "1"
radio input "true"
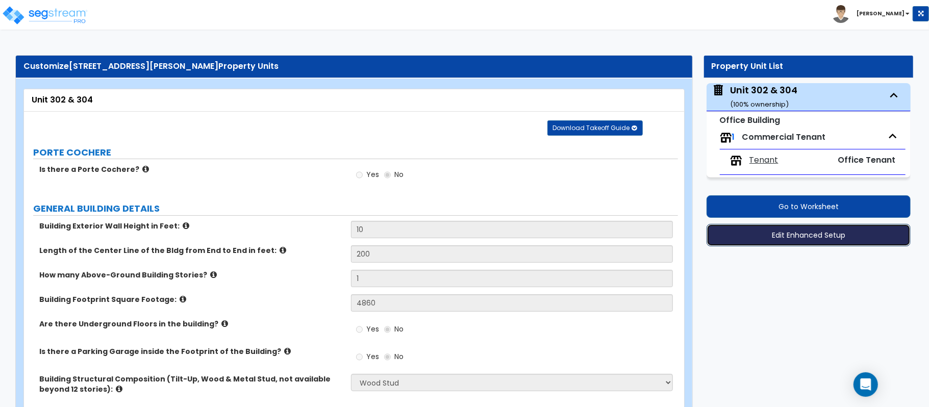
click at [810, 238] on button "Edit Enhanced Setup" at bounding box center [808, 235] width 204 height 22
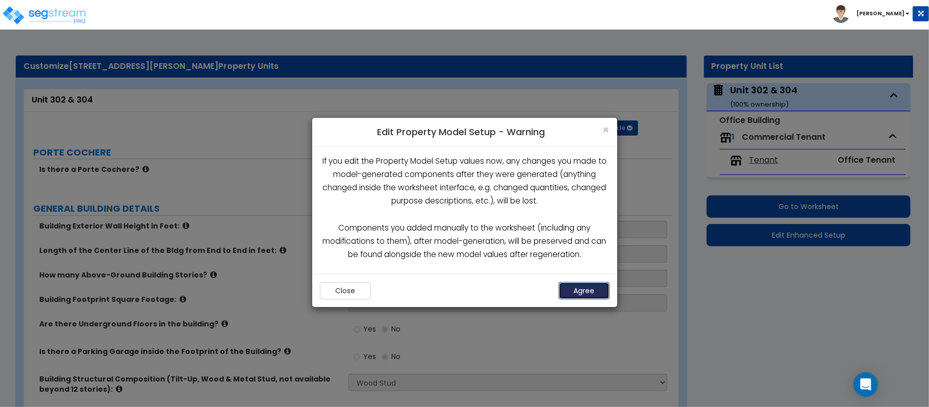
click at [585, 298] on button "Agree" at bounding box center [583, 290] width 51 height 17
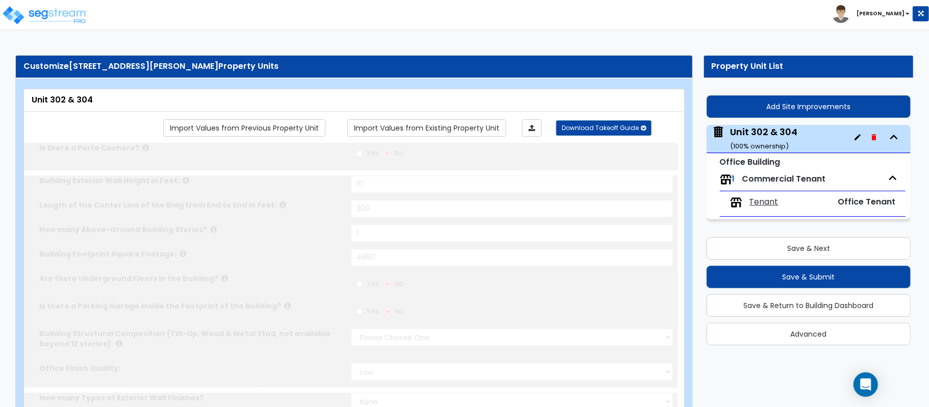
type input "10"
type input "200"
type input "1"
type input "4860"
select select "7"
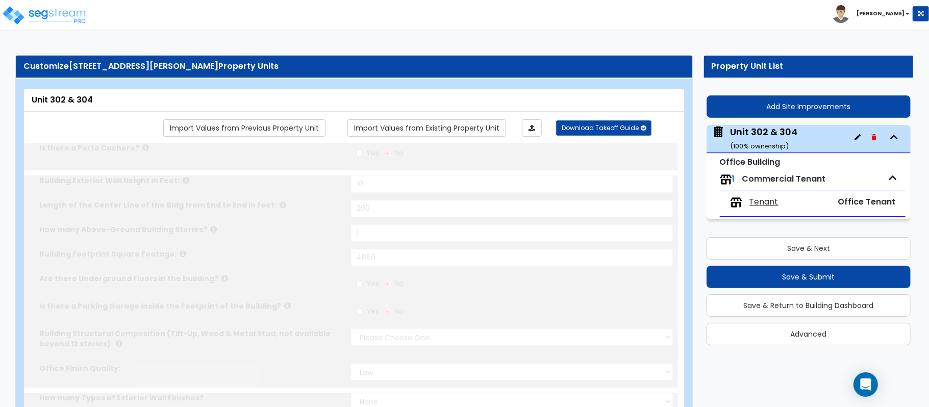
select select "1"
select select "2"
select select "1"
select select "2"
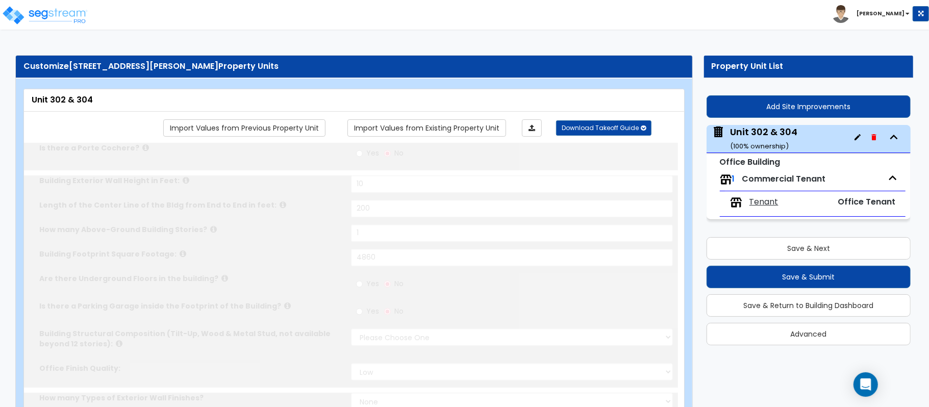
select select "1"
radio input "true"
select select "2"
select select "1"
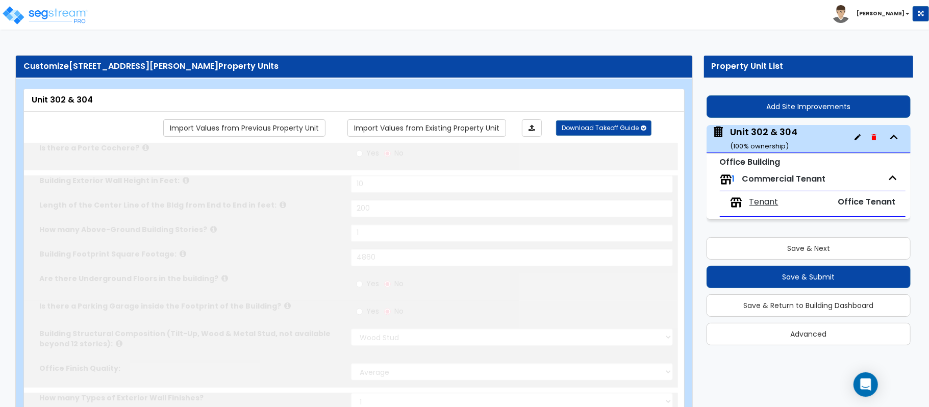
select select "1"
type input "10"
radio input "true"
type input "1"
radio input "true"
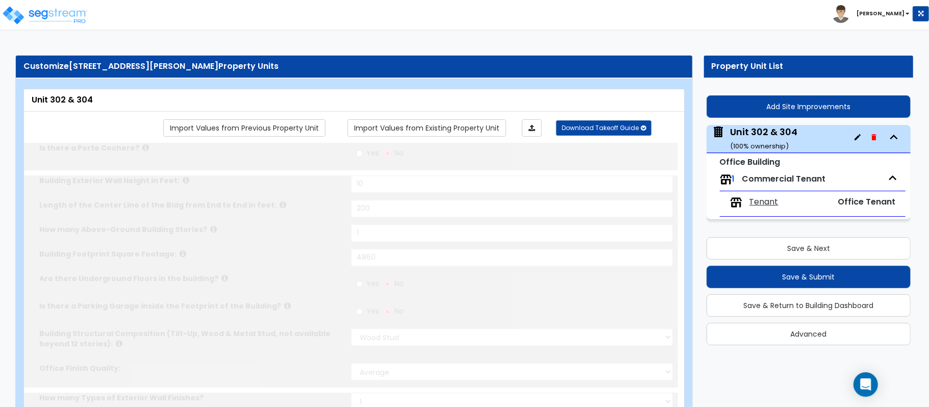
type input "1"
select select "1"
radio input "true"
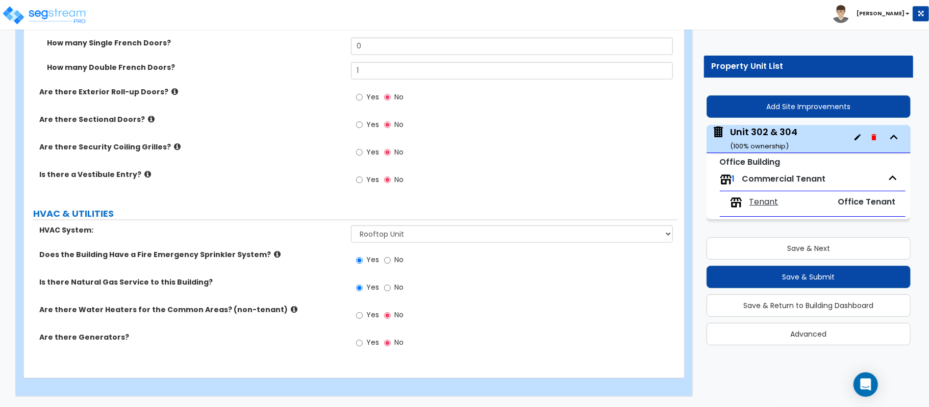
scroll to position [1168, 0]
click at [388, 288] on input "No" at bounding box center [387, 288] width 7 height 11
radio input "false"
radio input "true"
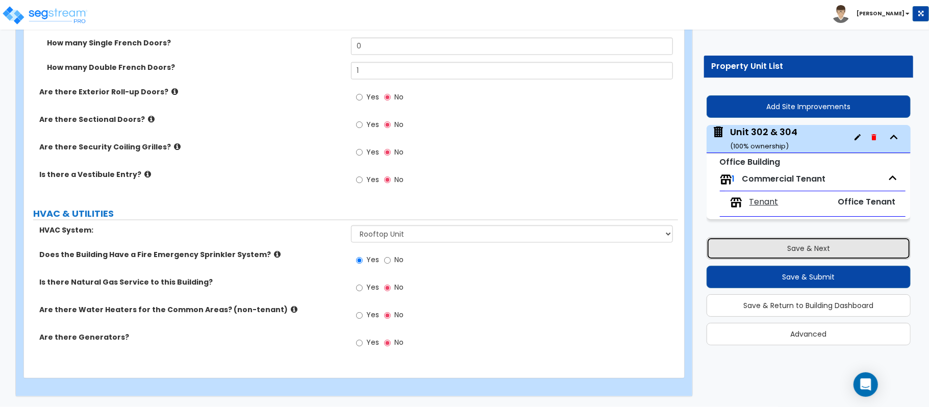
click at [859, 245] on button "Save & Next" at bounding box center [808, 248] width 204 height 22
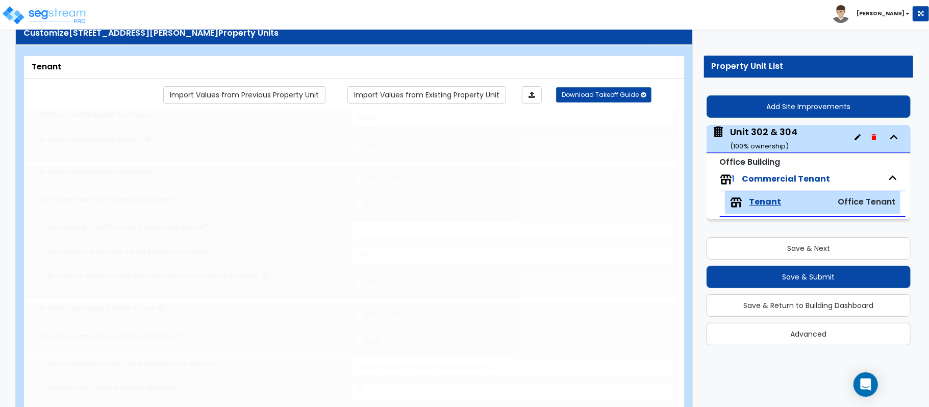
type input "4860"
radio input "true"
type input "1"
type input "146"
radio input "true"
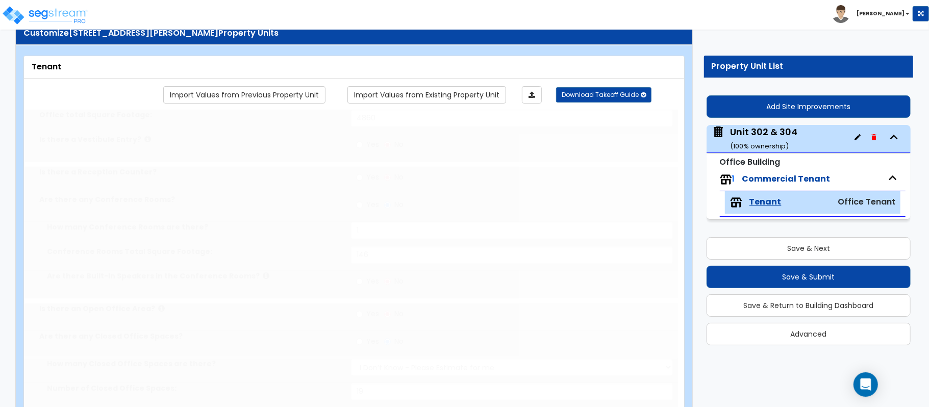
select select "1"
type input "19"
select select "1"
select select "3"
select select "1"
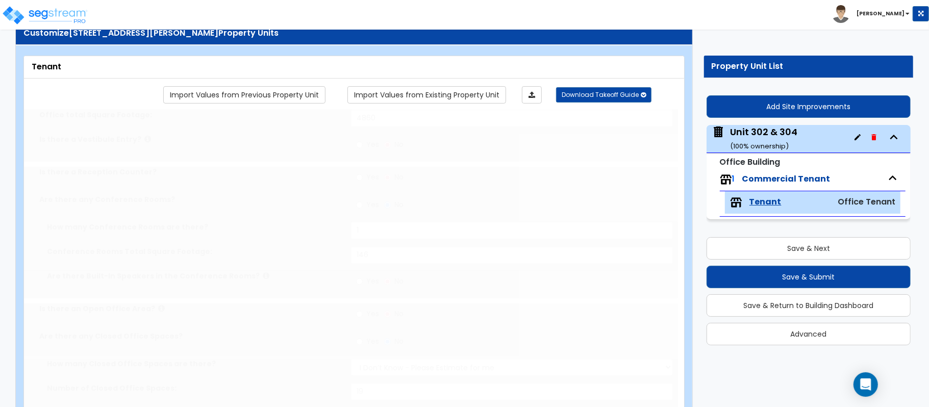
select select "1"
select select "2"
radio input "true"
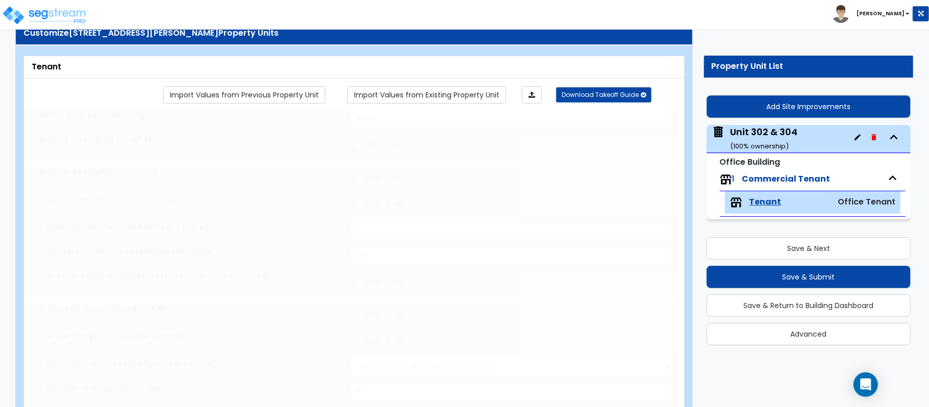
select select "3"
radio input "true"
type input "1"
radio input "true"
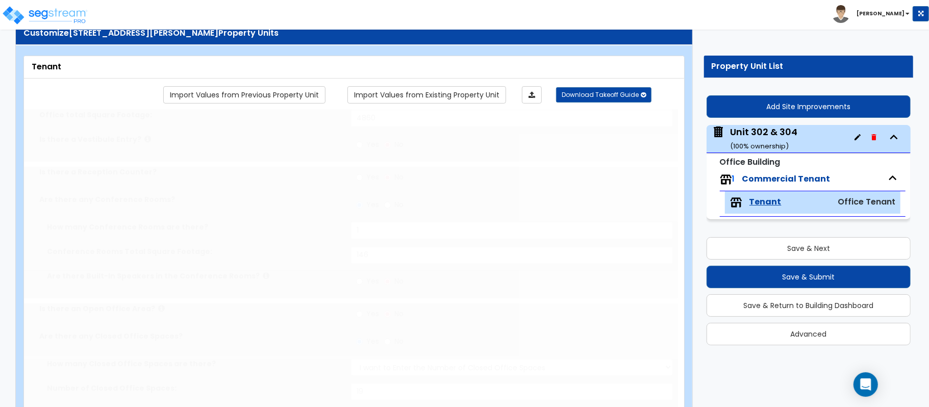
radio input "true"
select select "1"
type input "2"
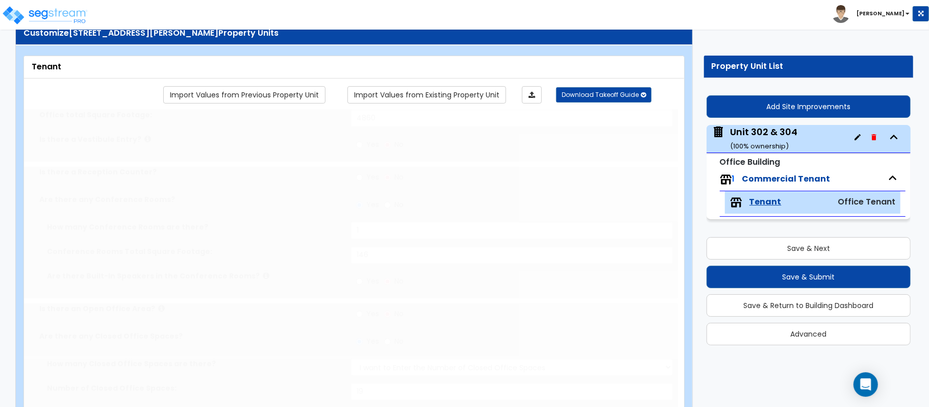
select select "1"
type input "2"
select select "1"
type input "2"
type input "1"
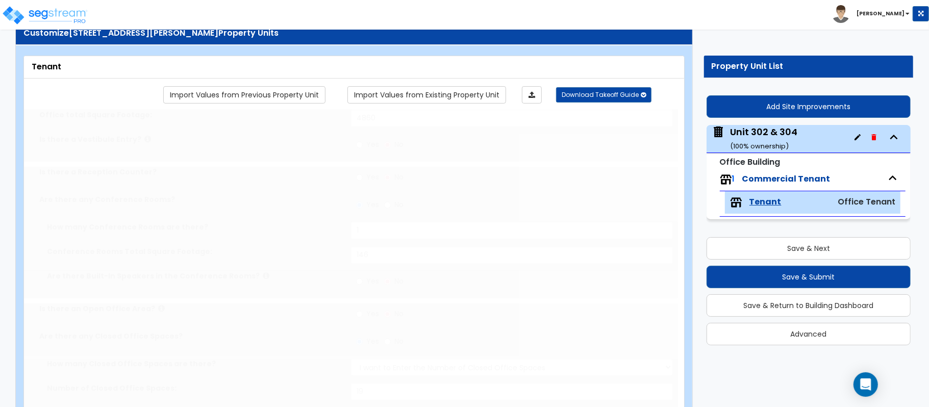
type input "100"
select select "2"
type input "6"
type input "12"
type input "1"
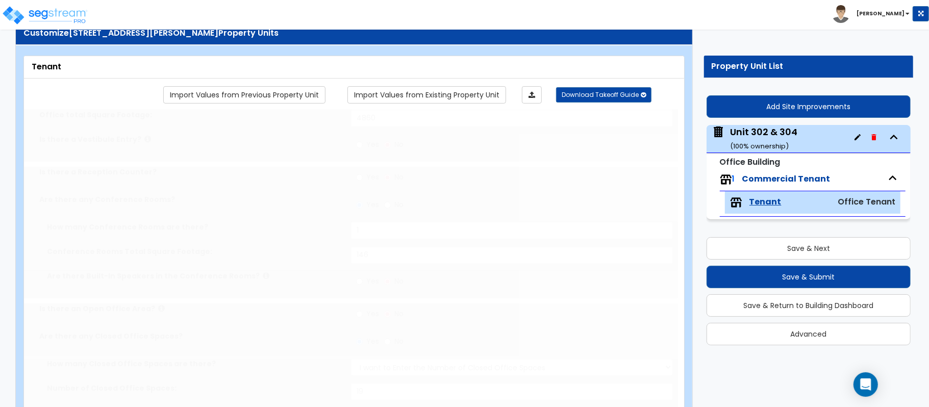
type input "1"
select select "1"
radio input "true"
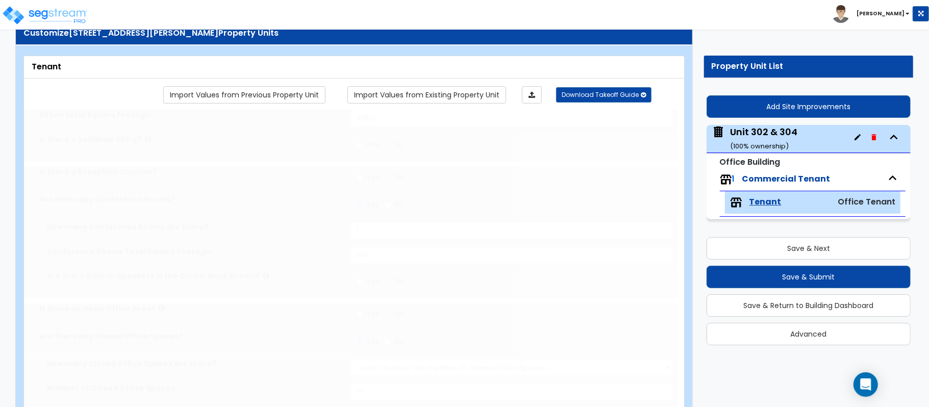
radio input "true"
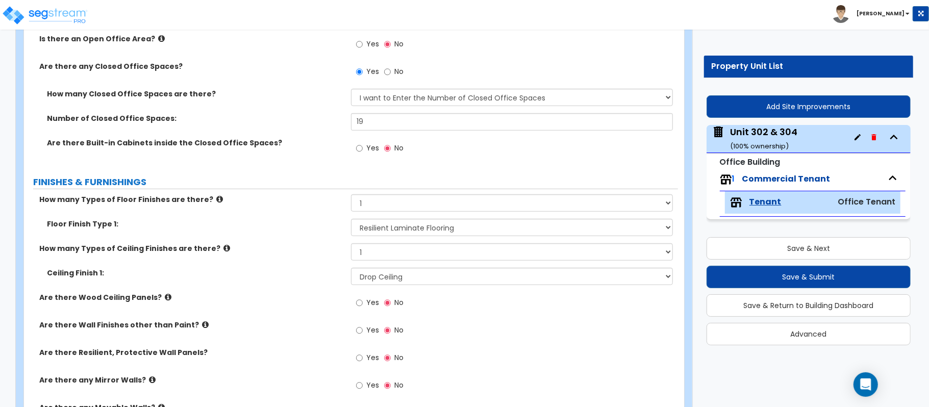
scroll to position [441, 0]
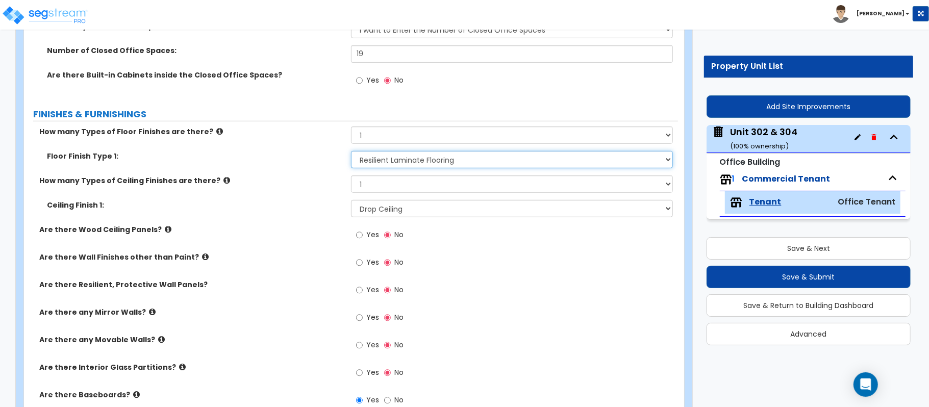
click at [442, 160] on select "None Tile Flooring Marble Flooring Hardwood Flooring Resilient Laminate Floorin…" at bounding box center [512, 159] width 322 height 17
click at [351, 152] on select "None Tile Flooring Marble Flooring Hardwood Flooring Resilient Laminate Floorin…" at bounding box center [512, 159] width 322 height 17
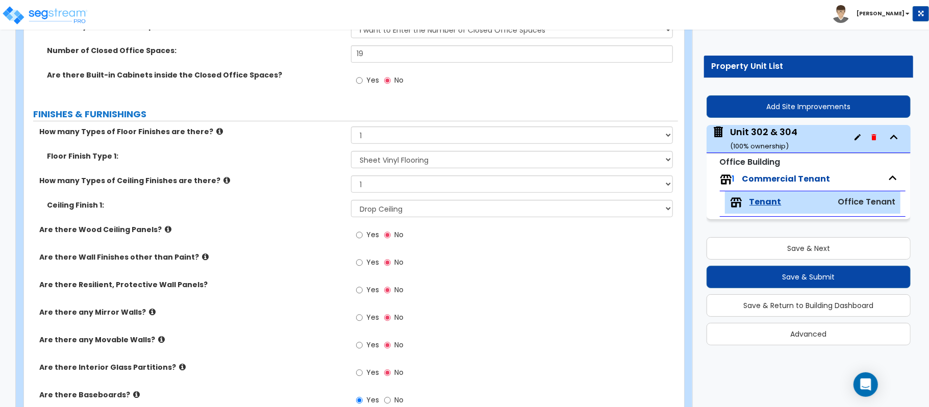
click at [293, 260] on label "Are there Wall Finishes other than Paint?" at bounding box center [191, 257] width 304 height 10
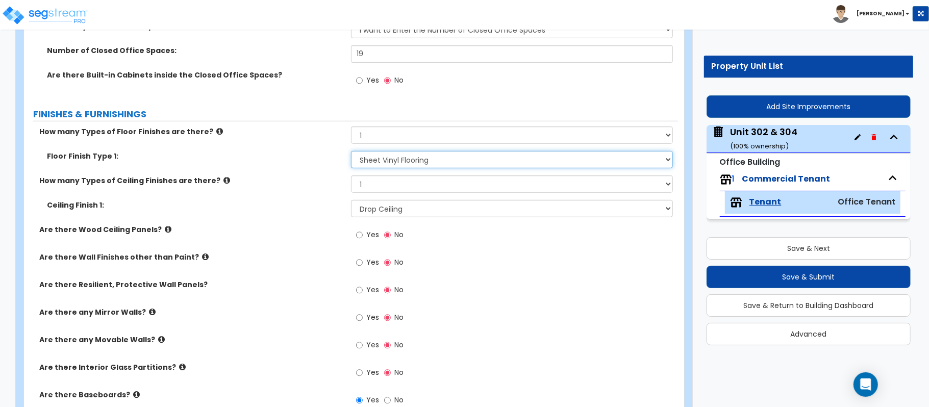
click at [388, 163] on select "None Tile Flooring Marble Flooring Hardwood Flooring Resilient Laminate Floorin…" at bounding box center [512, 159] width 322 height 17
click at [351, 152] on select "None Tile Flooring Marble Flooring Hardwood Flooring Resilient Laminate Floorin…" at bounding box center [512, 159] width 322 height 17
click at [401, 163] on select "None Tile Flooring Marble Flooring Hardwood Flooring Resilient Laminate Floorin…" at bounding box center [512, 159] width 322 height 17
select select "6"
click at [351, 152] on select "None Tile Flooring Marble Flooring Hardwood Flooring Resilient Laminate Floorin…" at bounding box center [512, 159] width 322 height 17
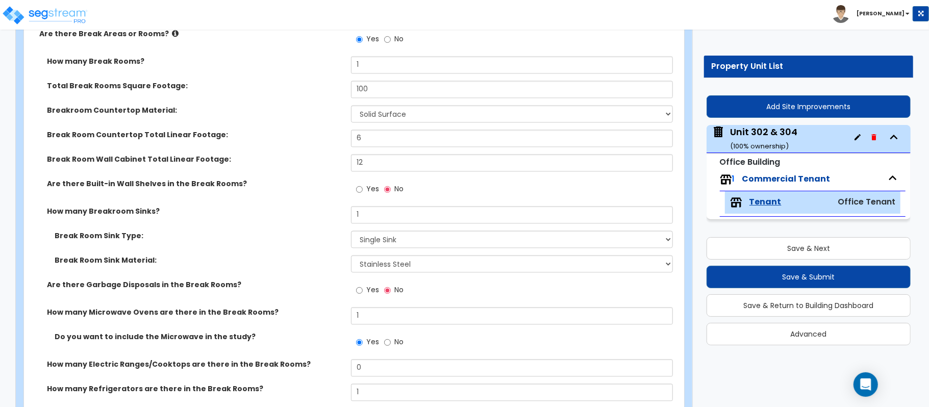
scroll to position [1597, 0]
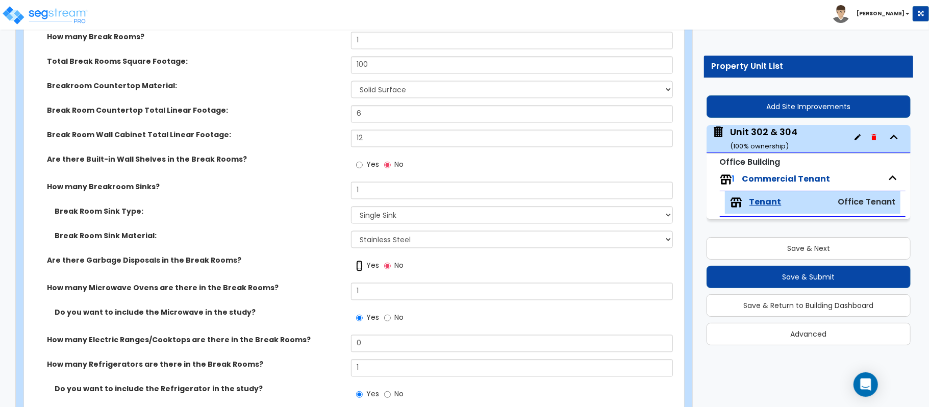
click at [360, 270] on input "Yes" at bounding box center [359, 265] width 7 height 11
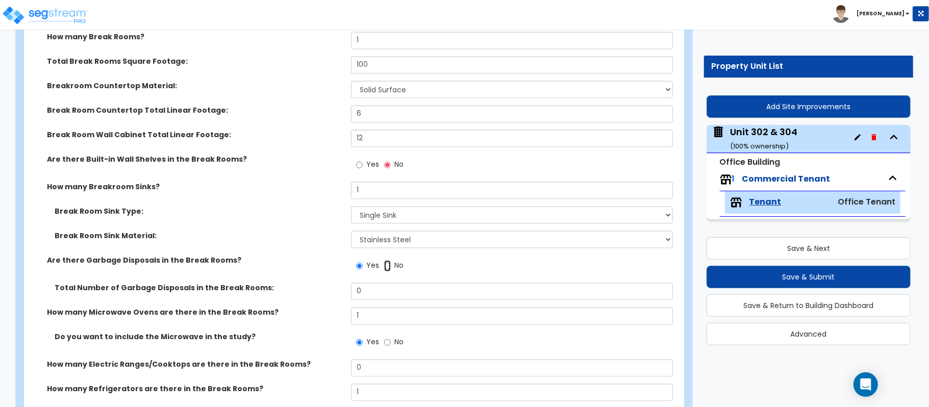
click at [388, 266] on input "No" at bounding box center [387, 265] width 7 height 11
radio input "false"
radio input "true"
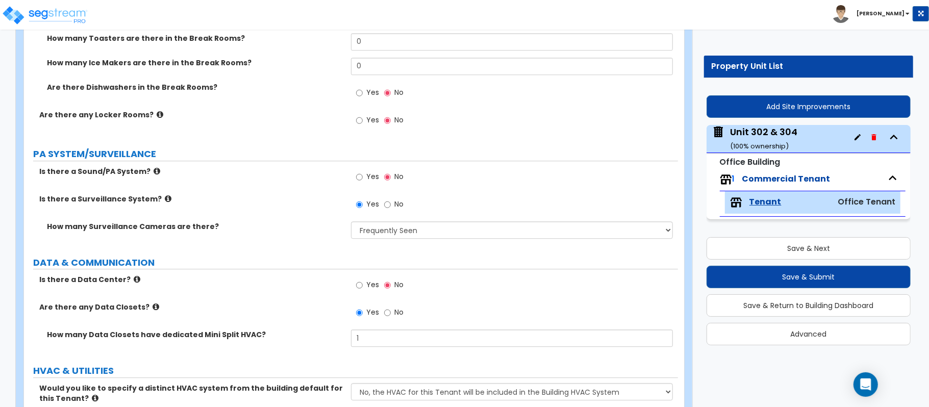
scroll to position [2005, 0]
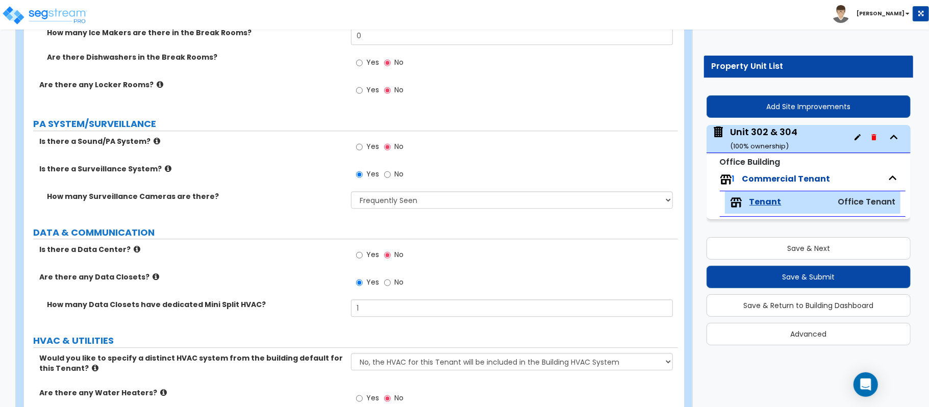
click at [134, 249] on icon at bounding box center [137, 249] width 7 height 8
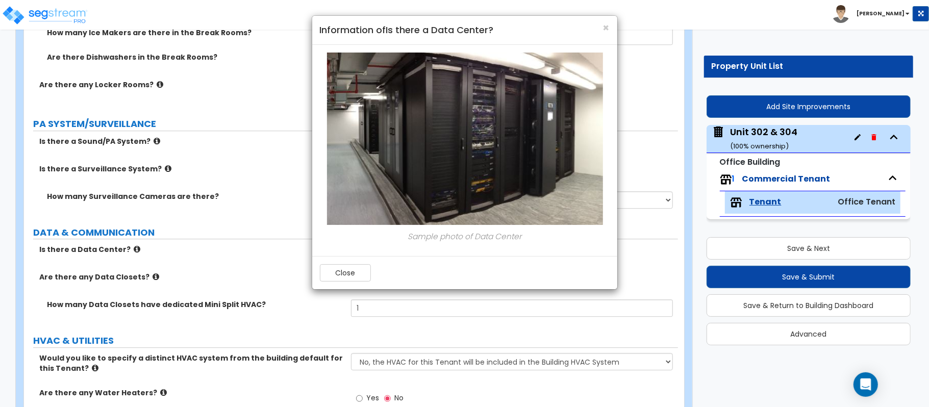
click at [129, 251] on div "× Information of Is there a Data Center? Sample photo of Data Center Close" at bounding box center [464, 203] width 929 height 407
click at [327, 274] on button "Close" at bounding box center [345, 272] width 51 height 17
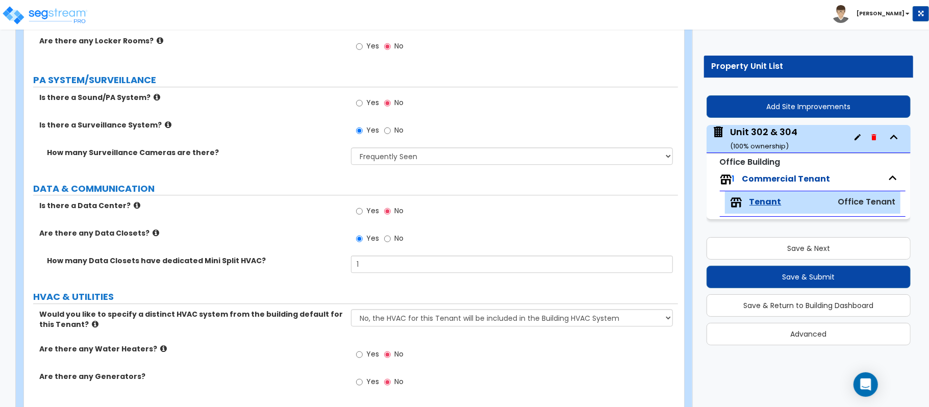
scroll to position [2073, 0]
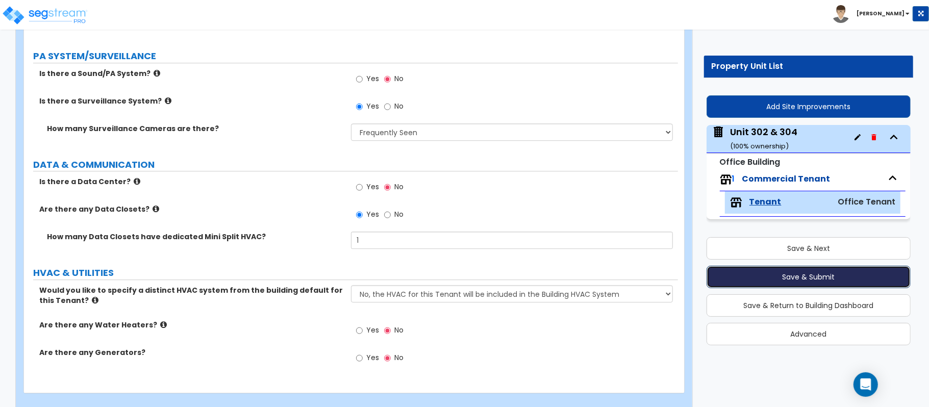
click at [789, 276] on button "Save & Submit" at bounding box center [808, 277] width 204 height 22
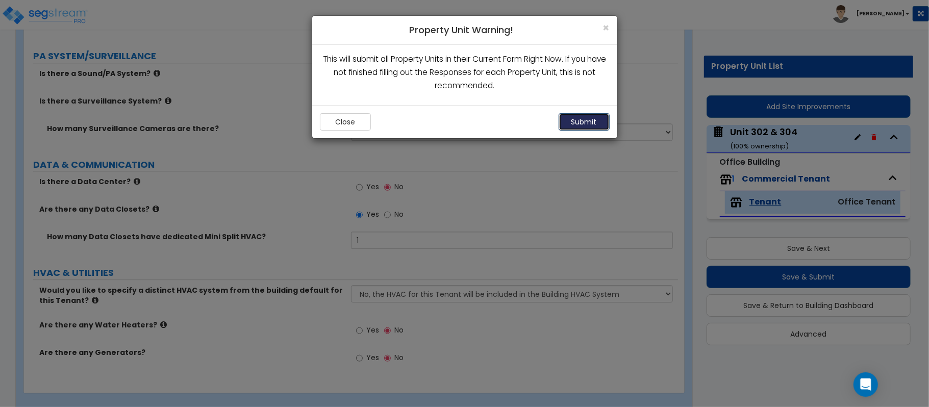
click at [597, 124] on button "Submit" at bounding box center [583, 121] width 51 height 17
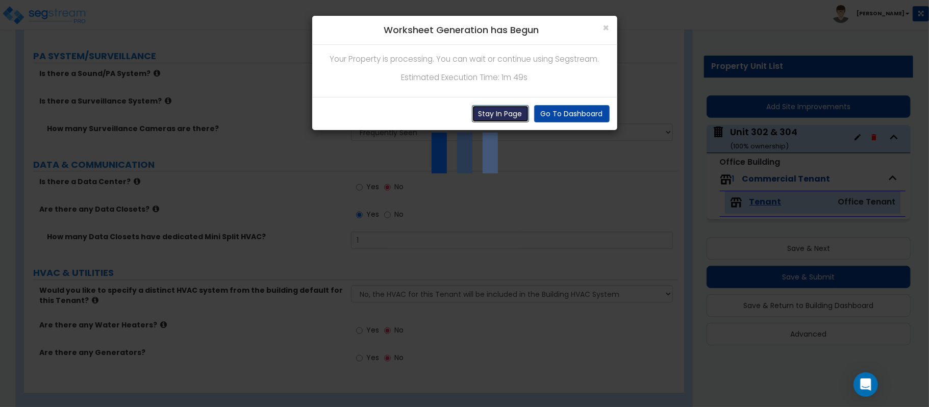
click at [492, 112] on button "Stay In Page" at bounding box center [500, 113] width 57 height 17
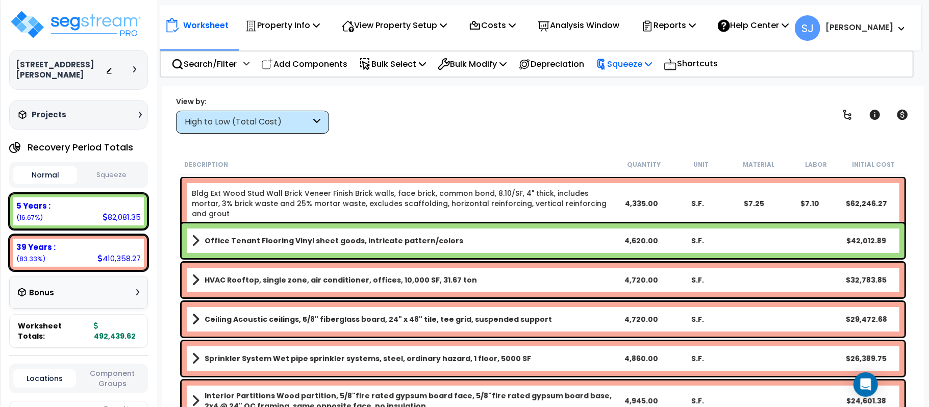
click at [637, 62] on p "Squeeze" at bounding box center [624, 64] width 56 height 14
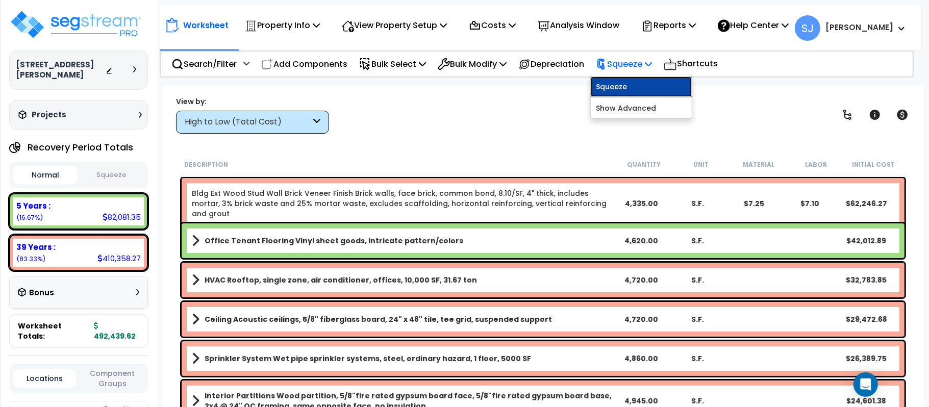
click at [633, 82] on link "Squeeze" at bounding box center [641, 86] width 101 height 20
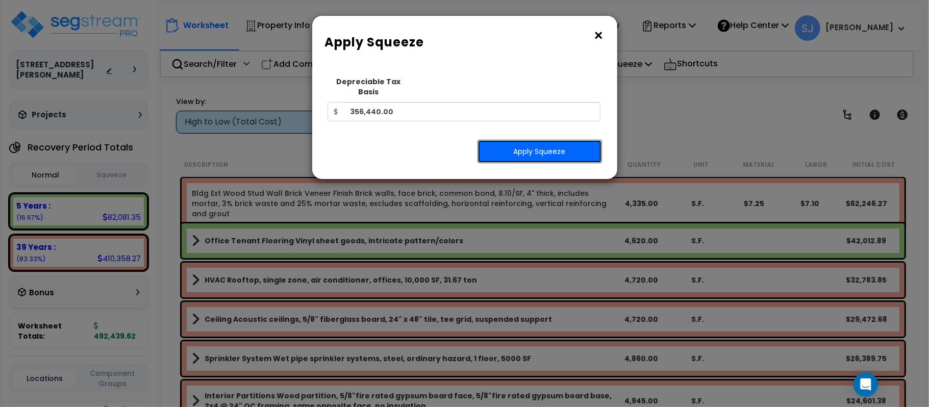
click at [547, 141] on button "Apply Squeeze" at bounding box center [539, 151] width 124 height 23
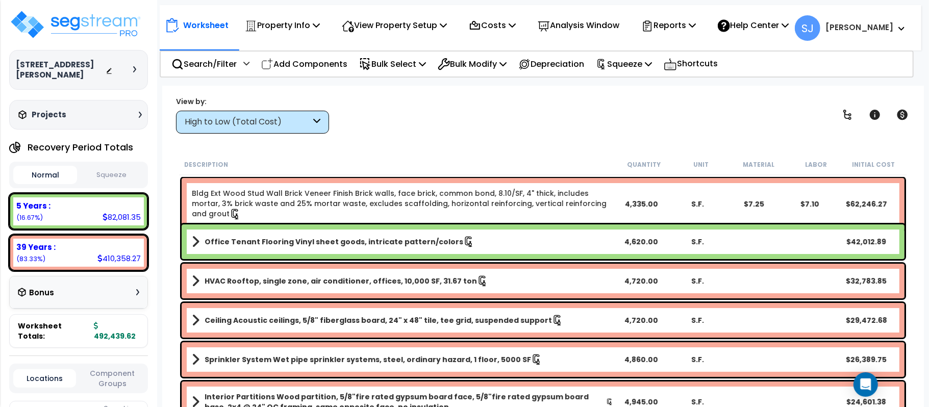
click at [121, 181] on button "Squeeze" at bounding box center [112, 175] width 64 height 18
click at [607, 65] on icon at bounding box center [601, 64] width 11 height 11
click at [684, 23] on p "Reports" at bounding box center [668, 25] width 55 height 14
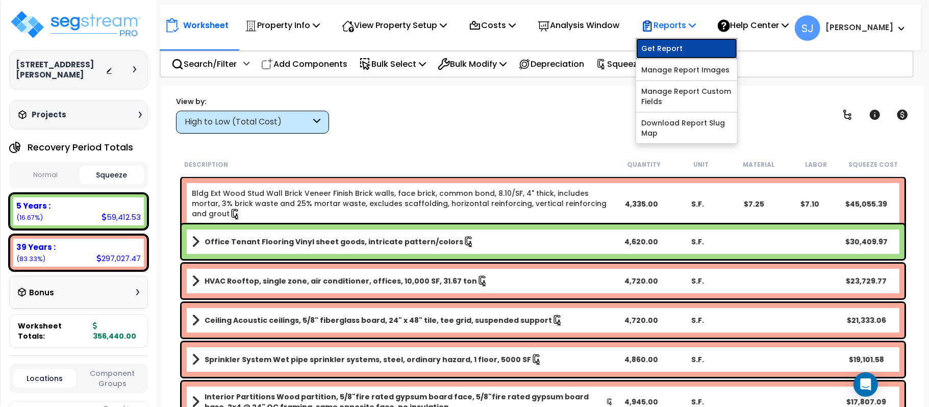
click at [678, 45] on link "Get Report" at bounding box center [686, 48] width 101 height 20
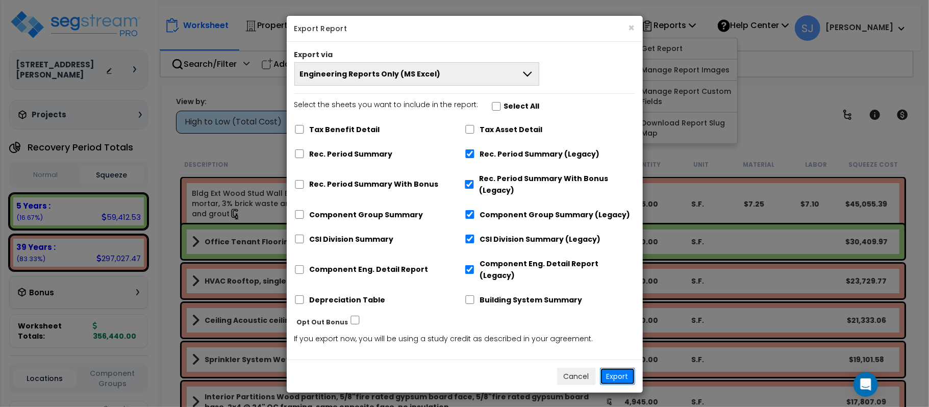
click at [617, 372] on button "Export" at bounding box center [617, 376] width 35 height 17
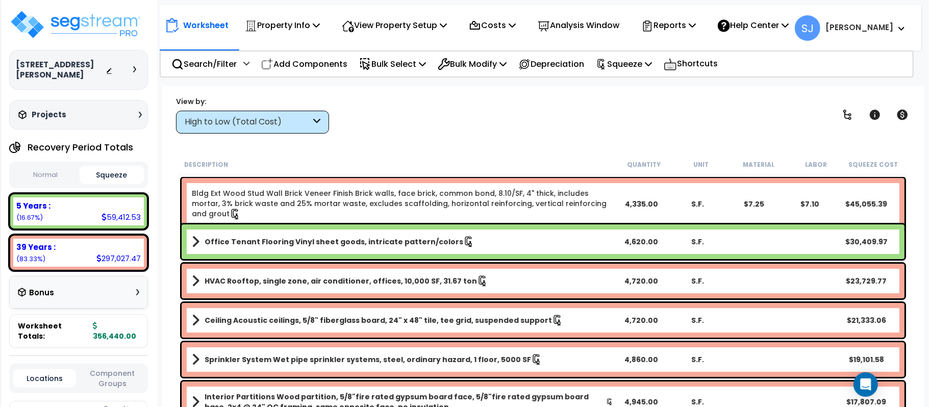
click at [124, 213] on div "59,412.53" at bounding box center [120, 217] width 39 height 11
copy div "59,412.53"
click at [111, 261] on div "297,027.47" at bounding box center [118, 258] width 44 height 11
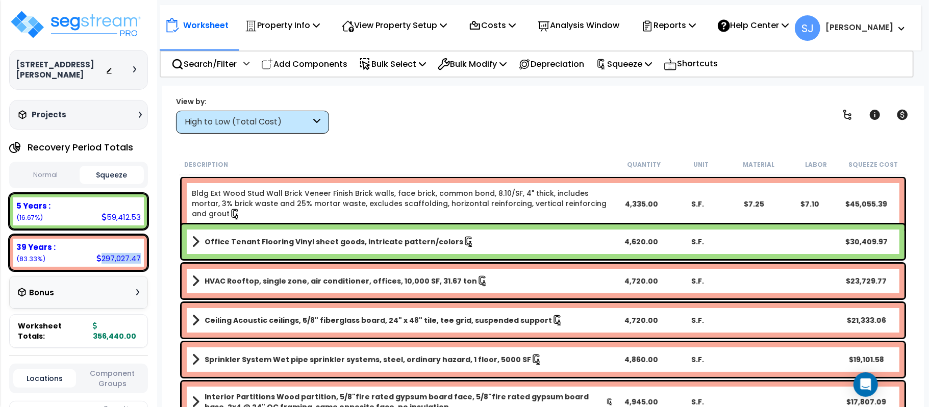
copy div "297,027.47"
